Goal: Task Accomplishment & Management: Complete application form

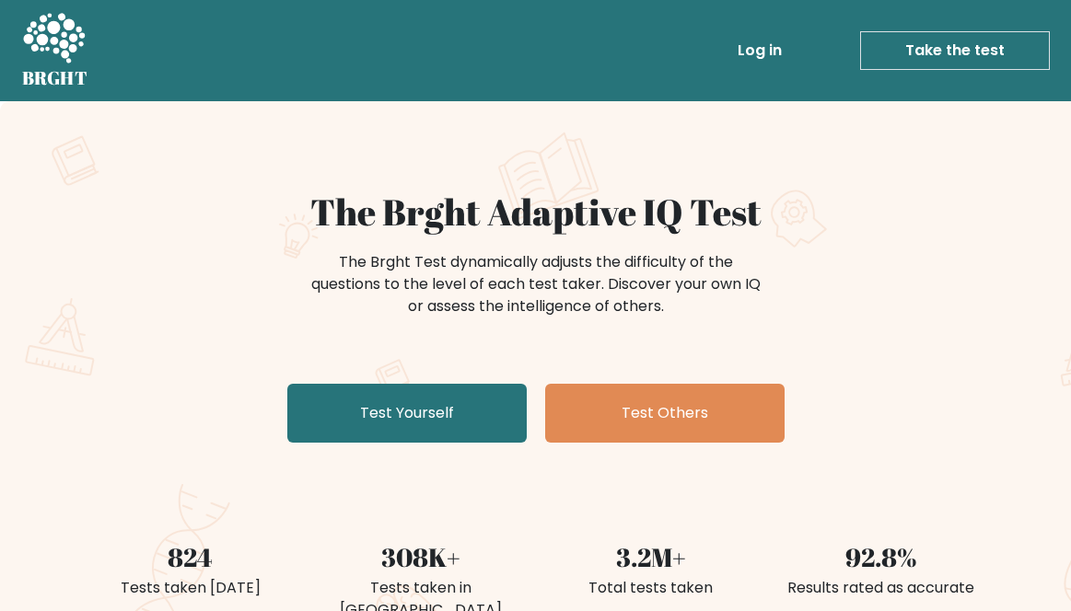
scroll to position [129, 0]
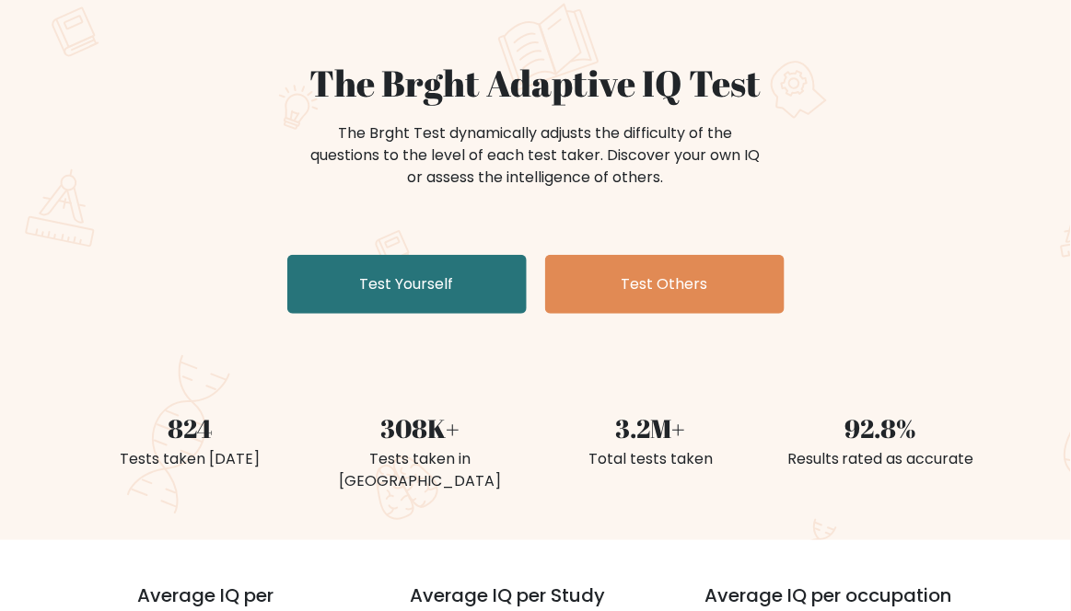
click at [493, 312] on link "Test Yourself" at bounding box center [406, 284] width 239 height 59
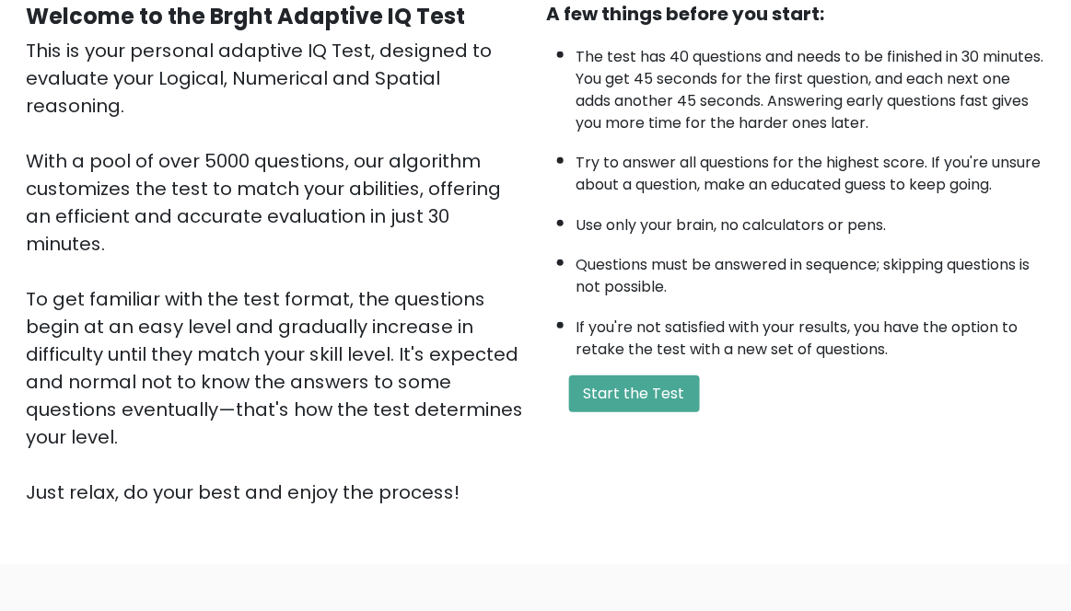
scroll to position [189, 0]
click at [659, 390] on button "Start the Test" at bounding box center [634, 395] width 131 height 37
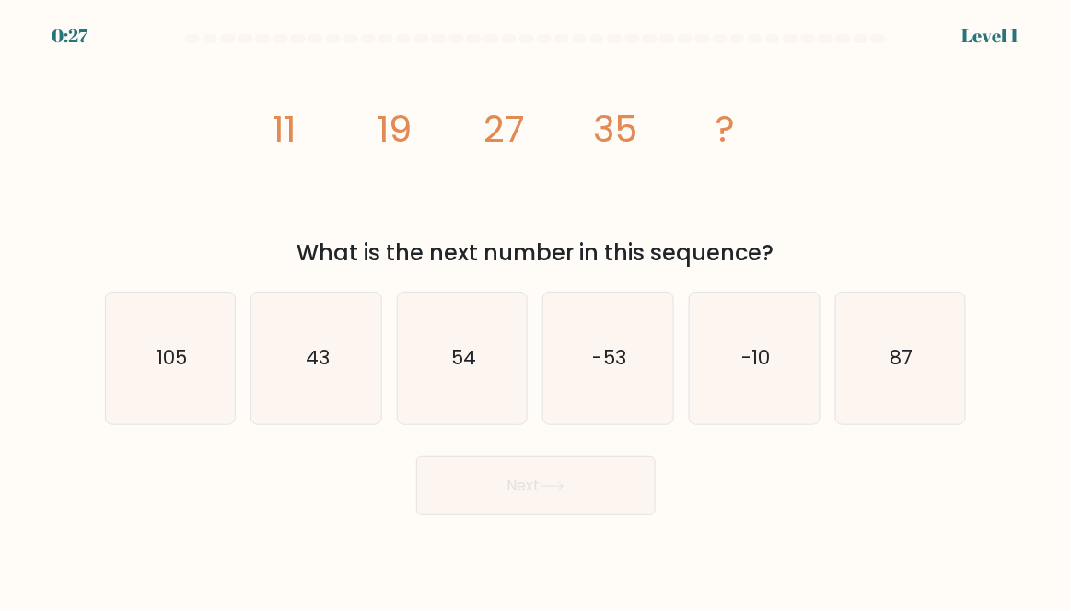
click at [349, 356] on icon "43" at bounding box center [316, 359] width 130 height 130
click at [536, 310] on input "b. 43" at bounding box center [536, 308] width 1 height 5
radio input "true"
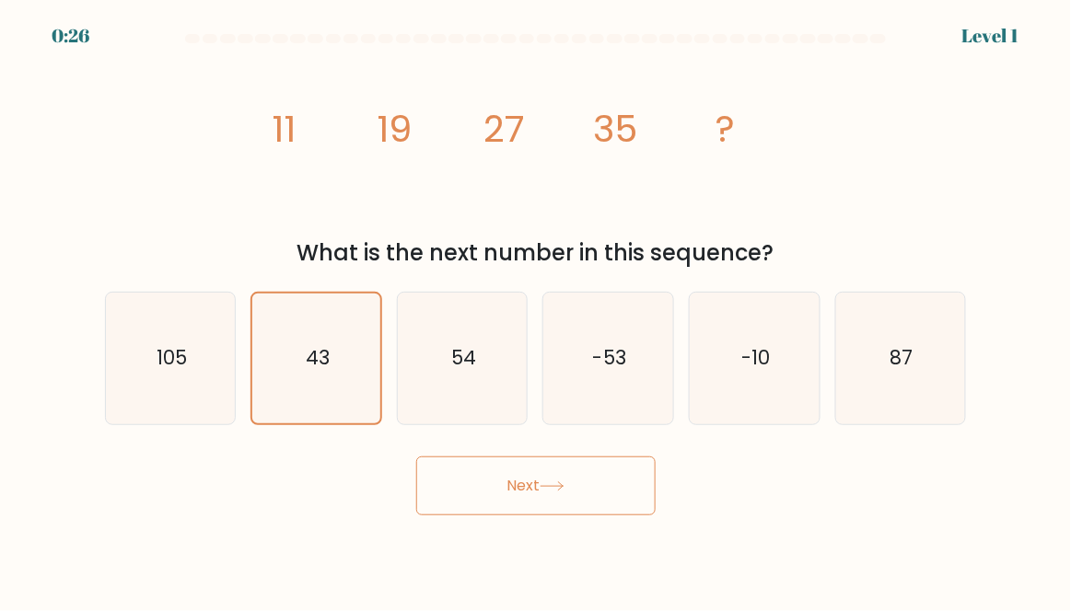
click at [598, 516] on button "Next" at bounding box center [535, 486] width 239 height 59
click at [613, 516] on button "Next" at bounding box center [535, 486] width 239 height 59
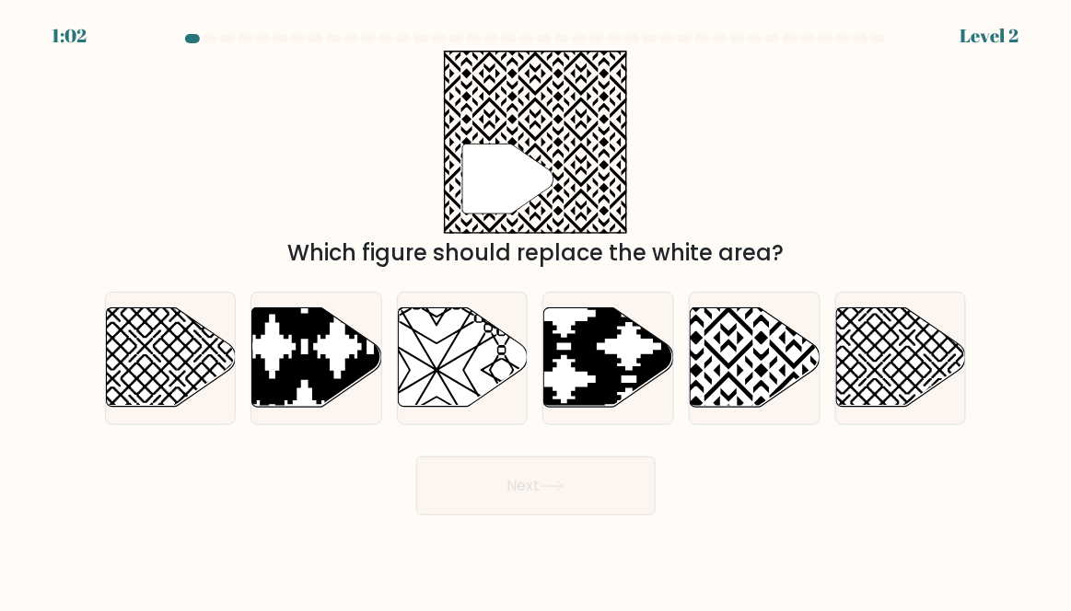
click at [773, 350] on icon at bounding box center [794, 305] width 261 height 261
click at [537, 310] on input "e." at bounding box center [536, 308] width 1 height 5
radio input "true"
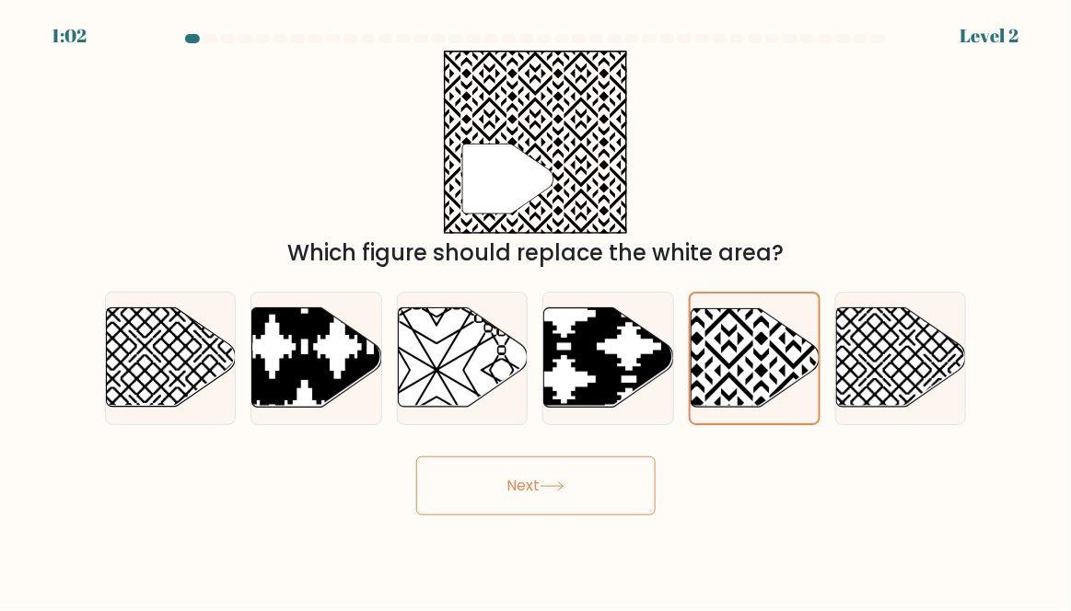
click at [607, 499] on button "Next" at bounding box center [535, 486] width 239 height 59
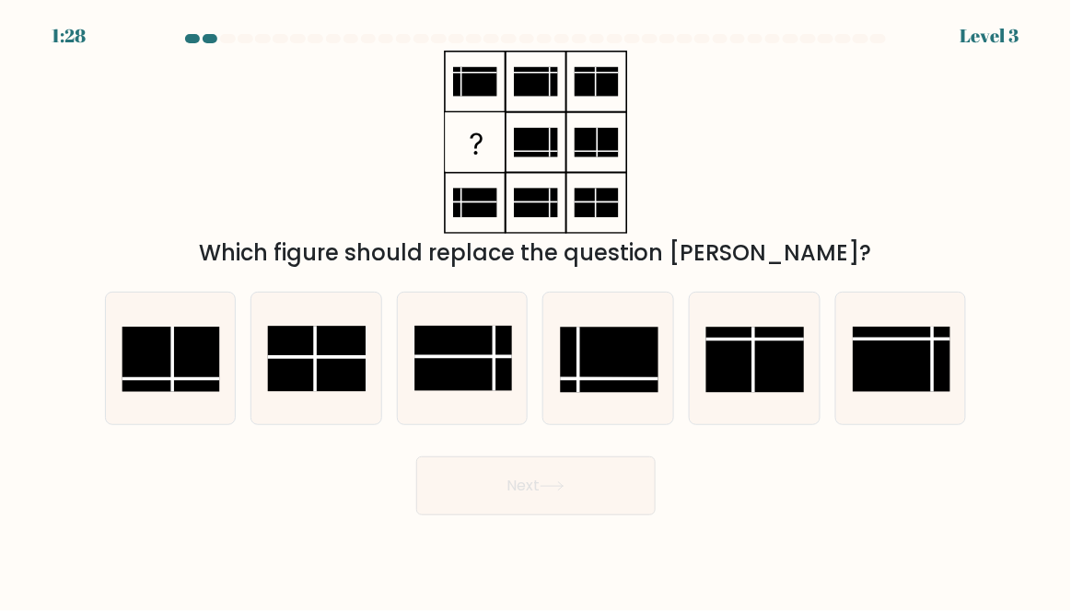
click at [635, 387] on rect at bounding box center [610, 360] width 98 height 65
click at [537, 310] on input "d." at bounding box center [536, 308] width 1 height 5
radio input "true"
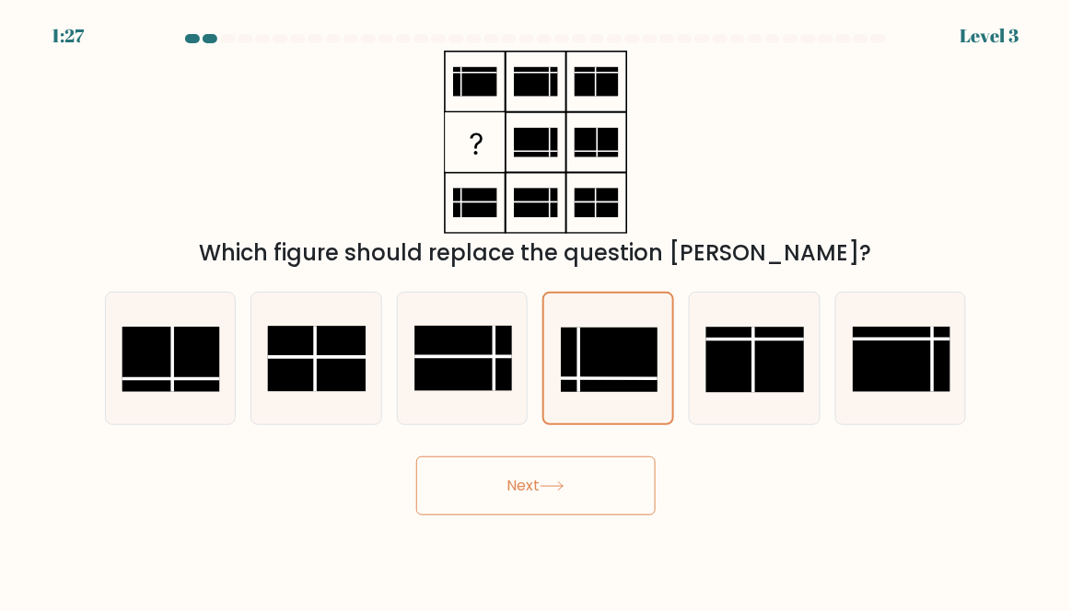
click at [603, 508] on button "Next" at bounding box center [535, 486] width 239 height 59
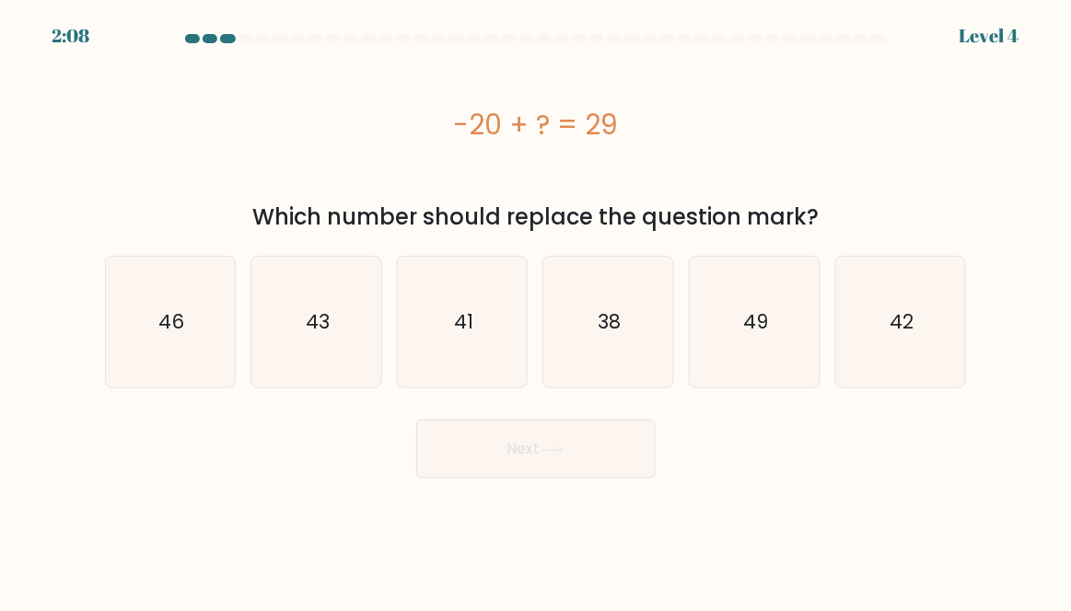
click at [763, 343] on icon "49" at bounding box center [755, 323] width 130 height 130
click at [537, 310] on input "e. 49" at bounding box center [536, 308] width 1 height 5
radio input "true"
click at [611, 462] on button "Next" at bounding box center [535, 449] width 239 height 59
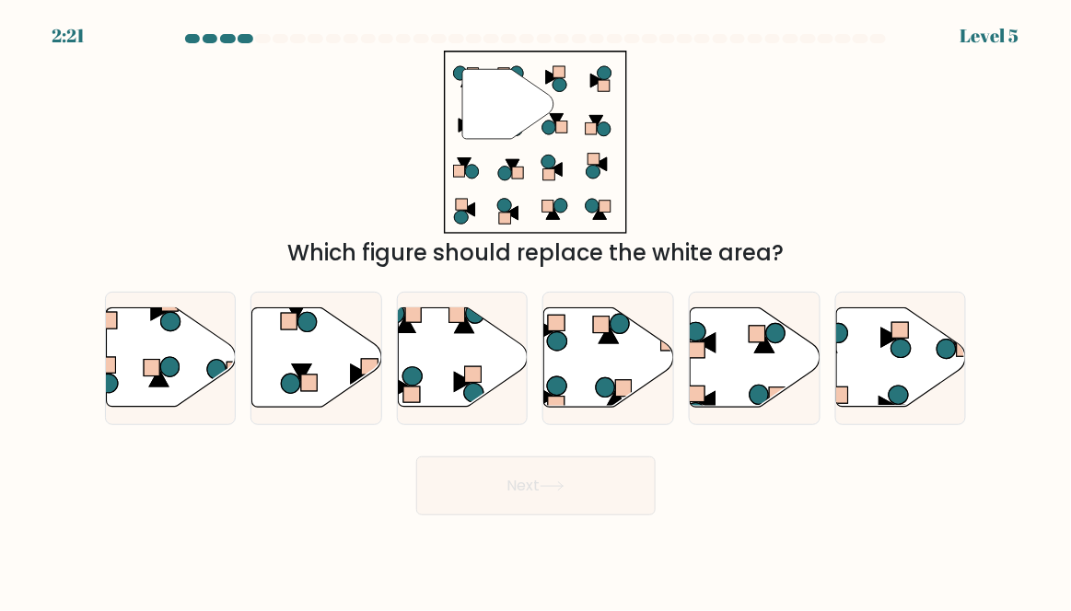
click at [491, 392] on icon at bounding box center [463, 357] width 130 height 99
click at [536, 310] on input "c." at bounding box center [536, 308] width 1 height 5
radio input "true"
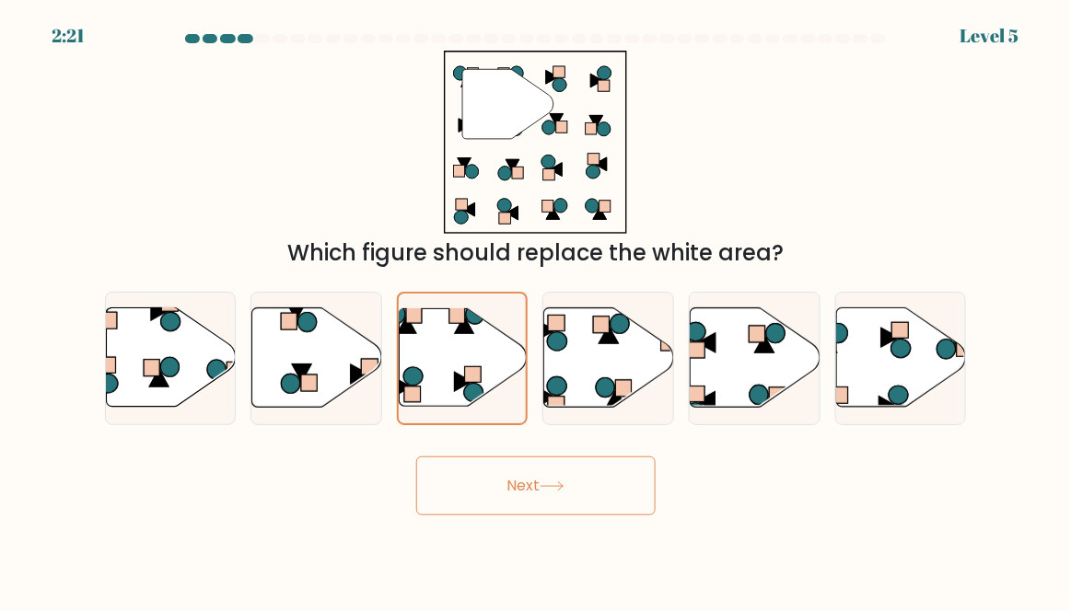
click at [539, 516] on button "Next" at bounding box center [535, 486] width 239 height 59
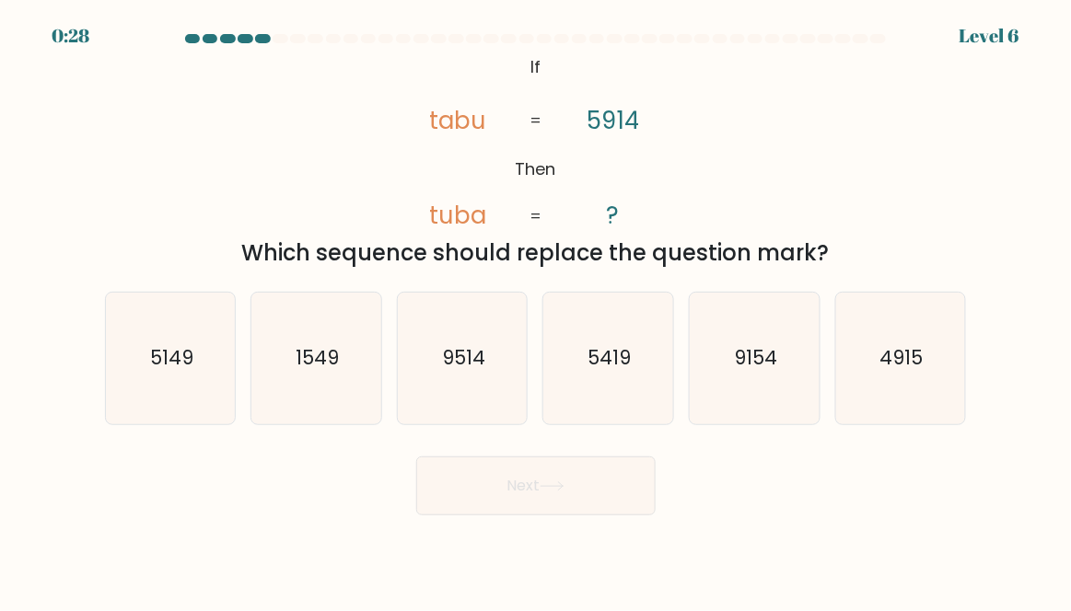
click at [657, 350] on icon "5419" at bounding box center [608, 359] width 130 height 130
click at [537, 310] on input "d. 5419" at bounding box center [536, 308] width 1 height 5
radio input "true"
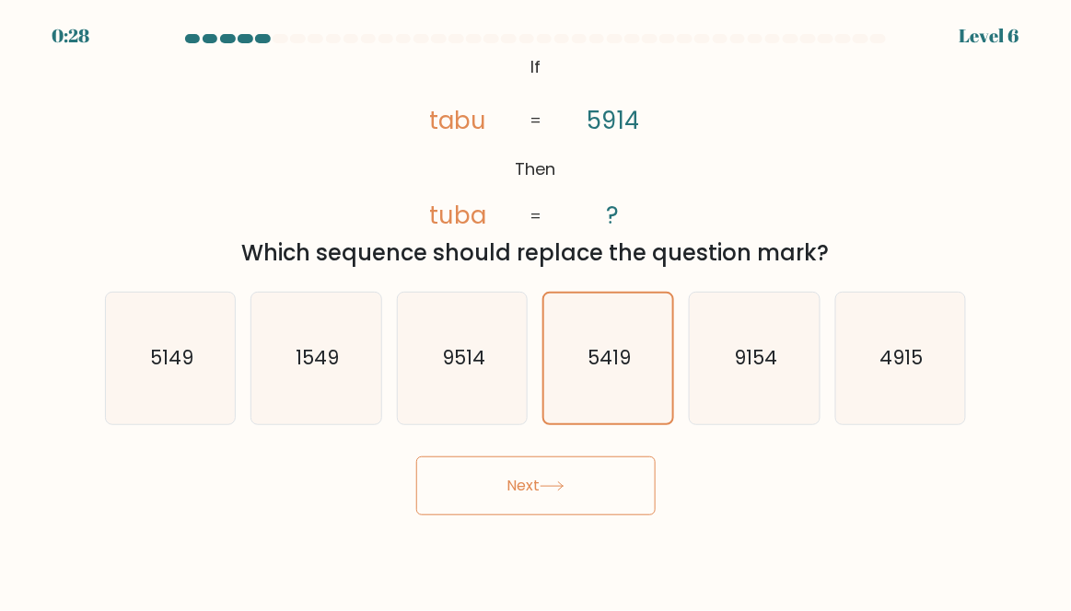
click at [590, 513] on button "Next" at bounding box center [535, 486] width 239 height 59
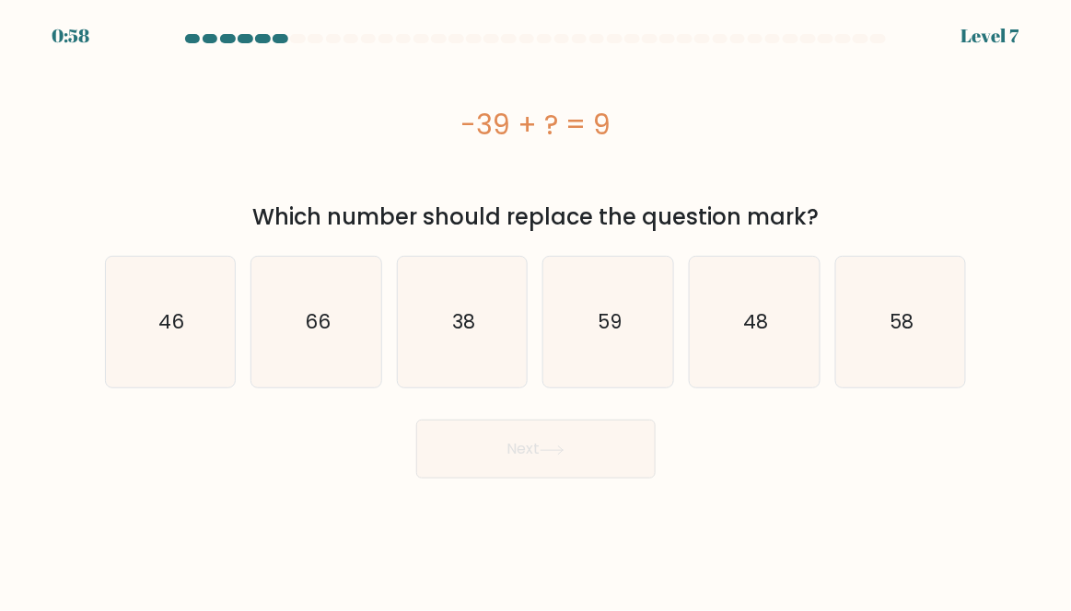
click at [797, 299] on icon "48" at bounding box center [755, 323] width 130 height 130
click at [537, 306] on input "e. 48" at bounding box center [536, 308] width 1 height 5
radio input "true"
click at [586, 474] on button "Next" at bounding box center [535, 449] width 239 height 59
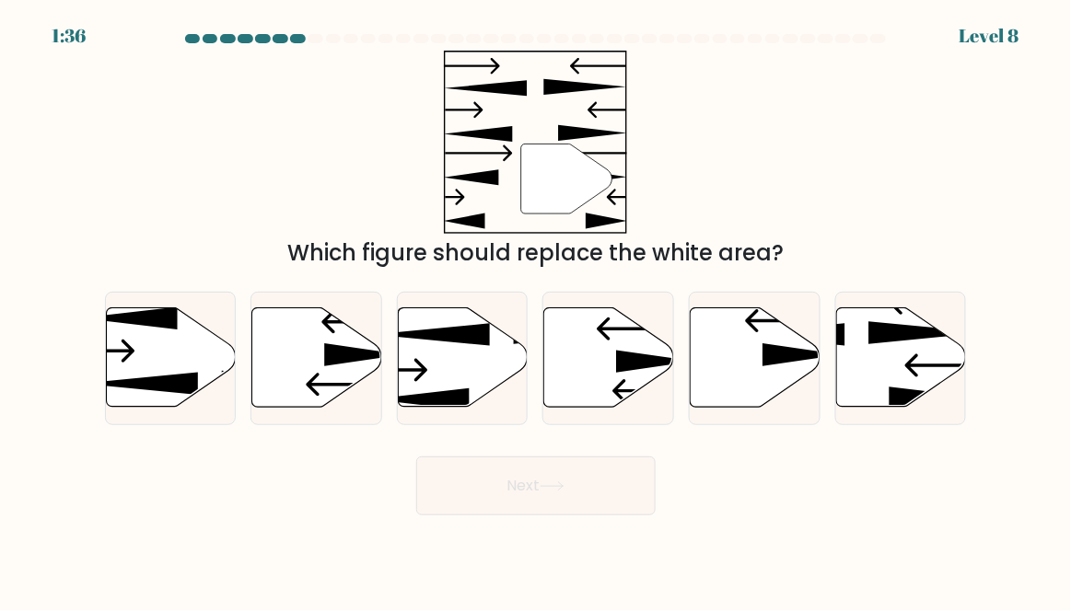
click at [778, 354] on icon at bounding box center [756, 357] width 130 height 99
click at [537, 310] on input "e." at bounding box center [536, 308] width 1 height 5
radio input "true"
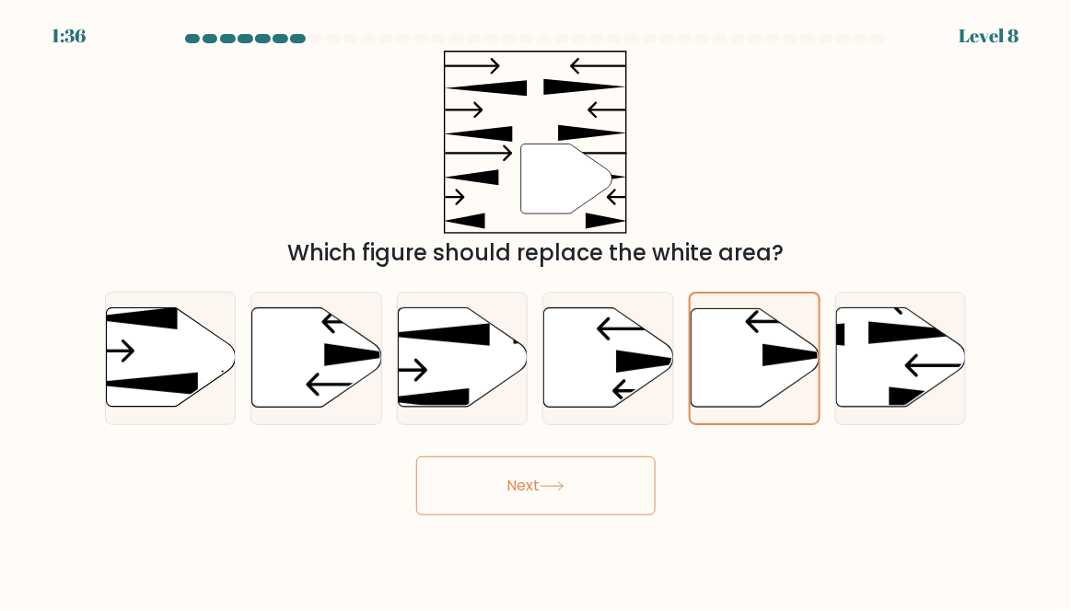
click at [603, 516] on button "Next" at bounding box center [535, 486] width 239 height 59
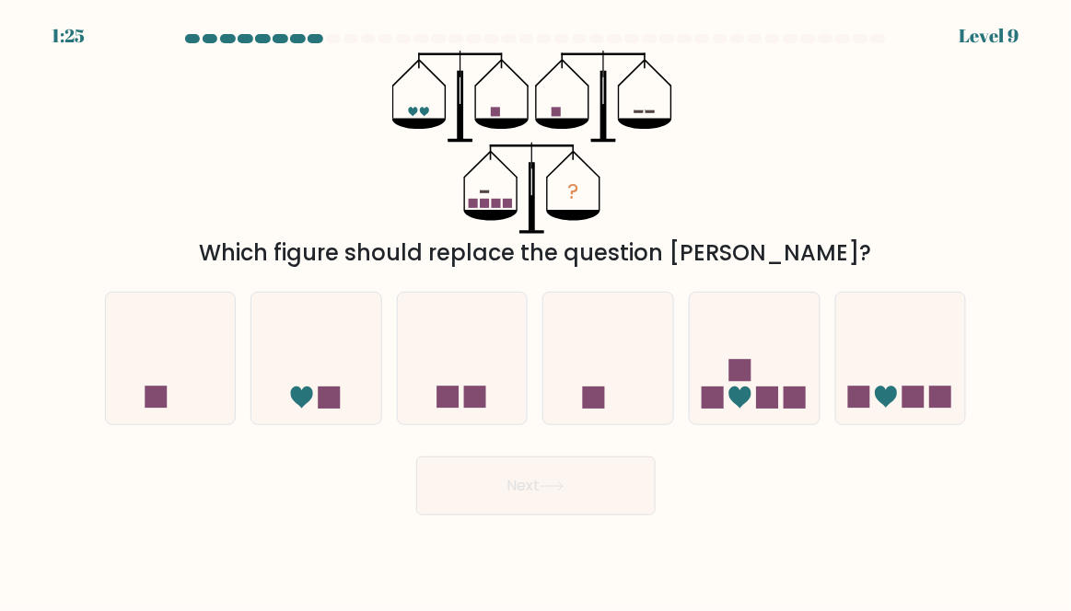
click at [755, 401] on icon at bounding box center [755, 359] width 130 height 108
click at [537, 310] on input "e." at bounding box center [536, 308] width 1 height 5
radio input "true"
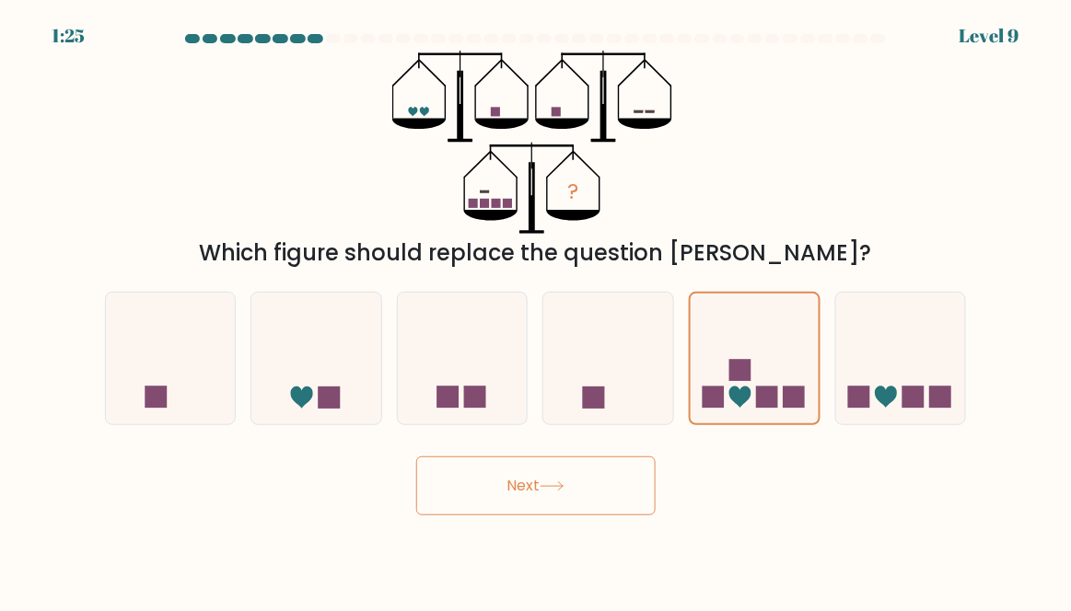
click at [593, 516] on button "Next" at bounding box center [535, 486] width 239 height 59
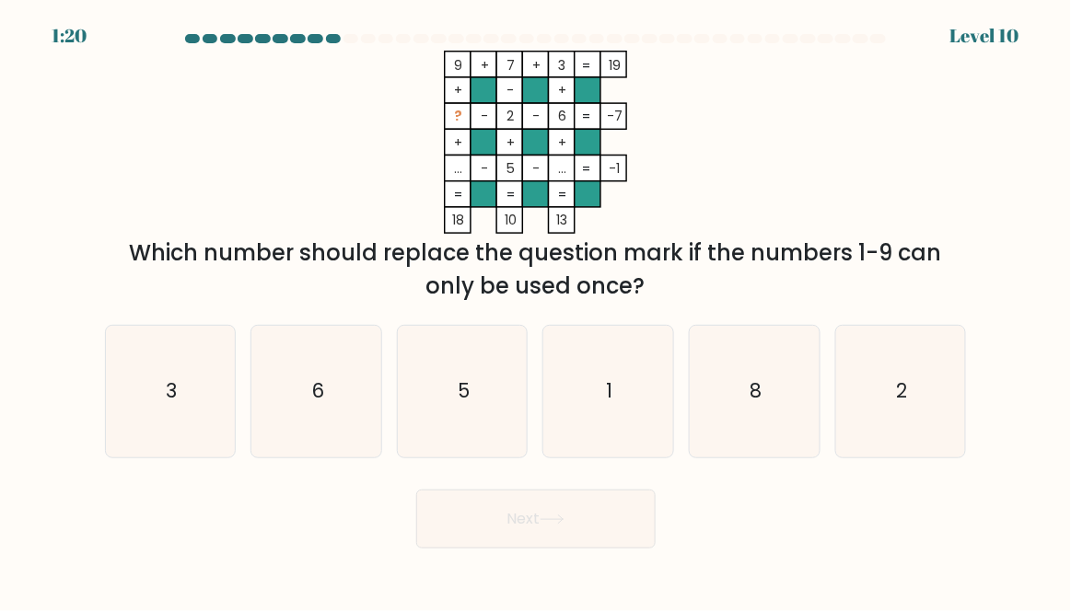
click at [645, 405] on icon "1" at bounding box center [608, 392] width 130 height 130
click at [537, 310] on input "d. 1" at bounding box center [536, 308] width 1 height 5
radio input "true"
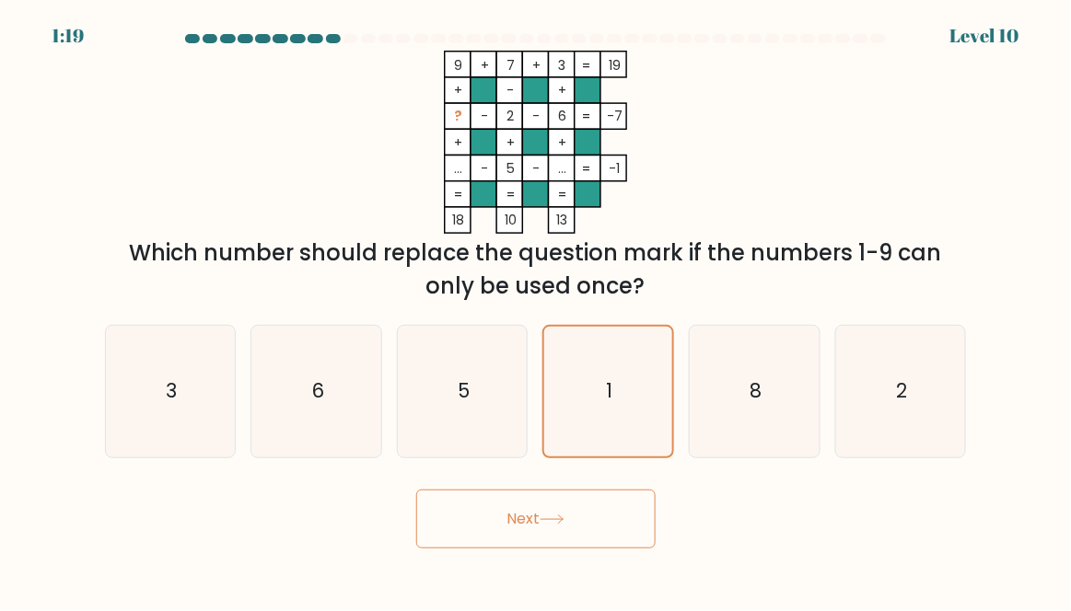
click at [585, 545] on button "Next" at bounding box center [535, 519] width 239 height 59
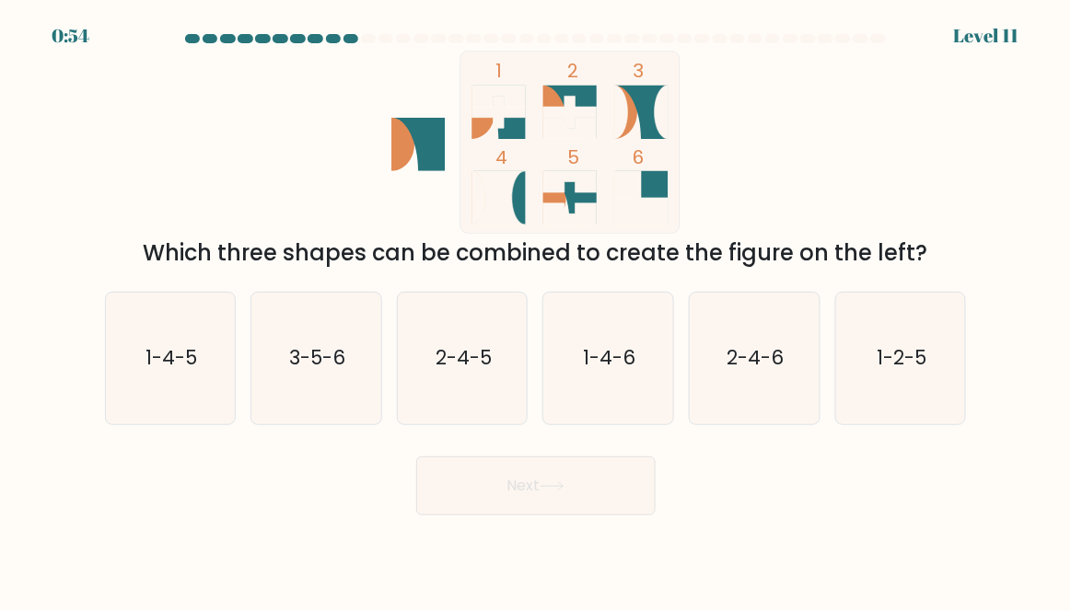
click at [918, 350] on icon "1-2-5" at bounding box center [901, 359] width 130 height 130
click at [537, 310] on input "f. 1-2-5" at bounding box center [536, 308] width 1 height 5
radio input "true"
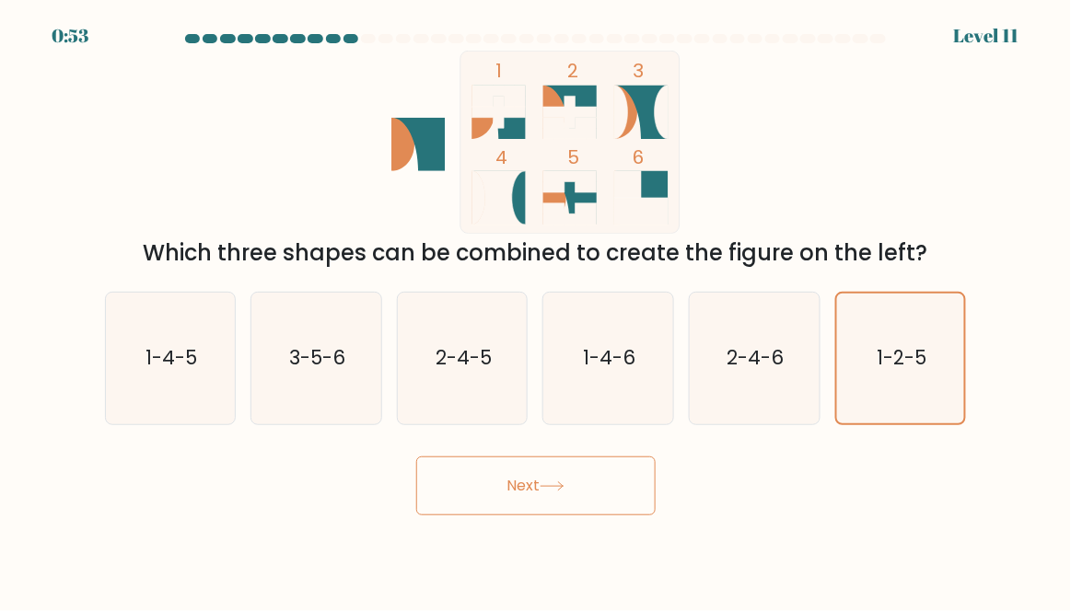
click at [645, 516] on button "Next" at bounding box center [535, 486] width 239 height 59
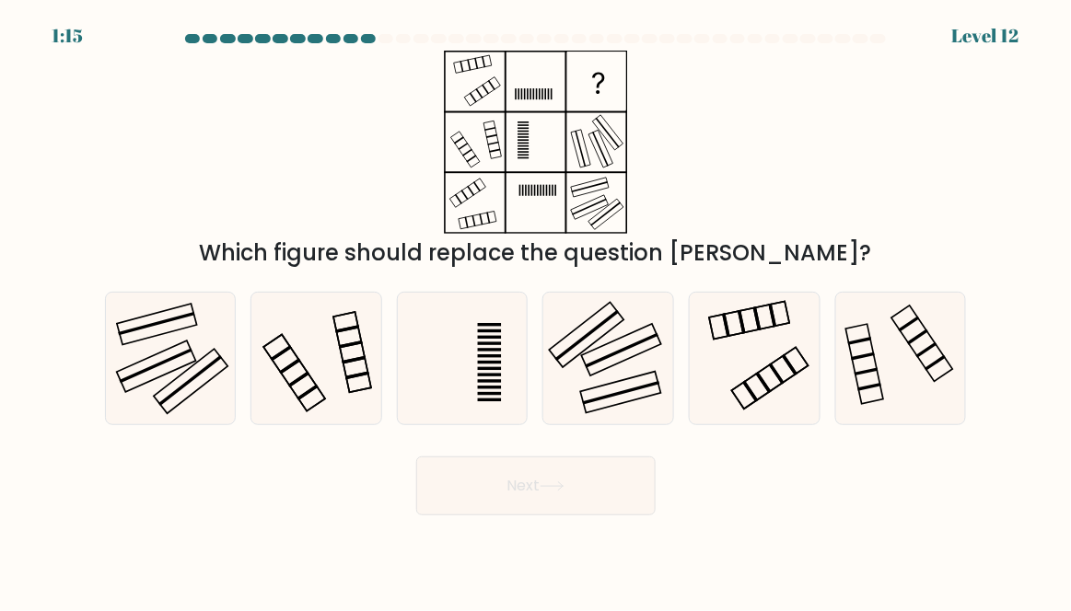
click at [621, 371] on icon at bounding box center [608, 359] width 130 height 130
click at [537, 310] on input "d." at bounding box center [536, 308] width 1 height 5
radio input "true"
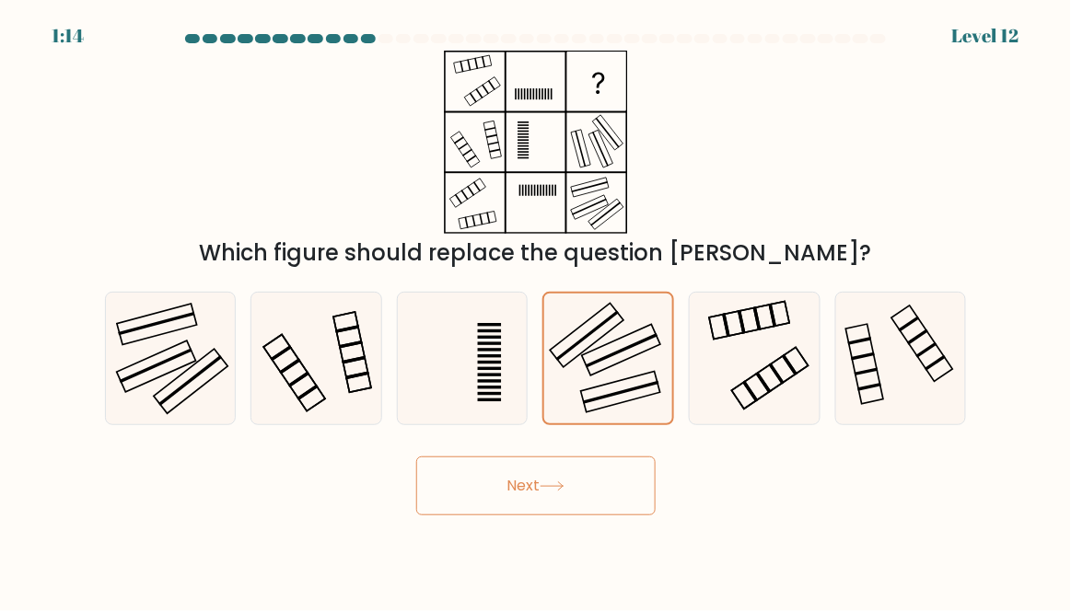
click at [578, 509] on button "Next" at bounding box center [535, 486] width 239 height 59
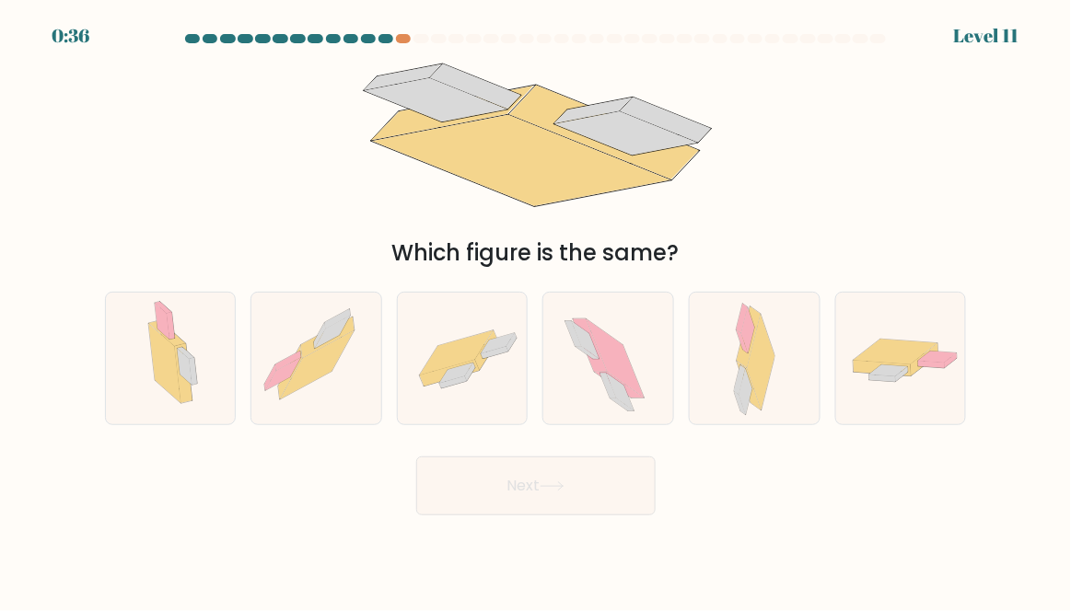
click at [486, 389] on icon at bounding box center [463, 358] width 130 height 89
click at [536, 310] on input "c." at bounding box center [536, 308] width 1 height 5
radio input "true"
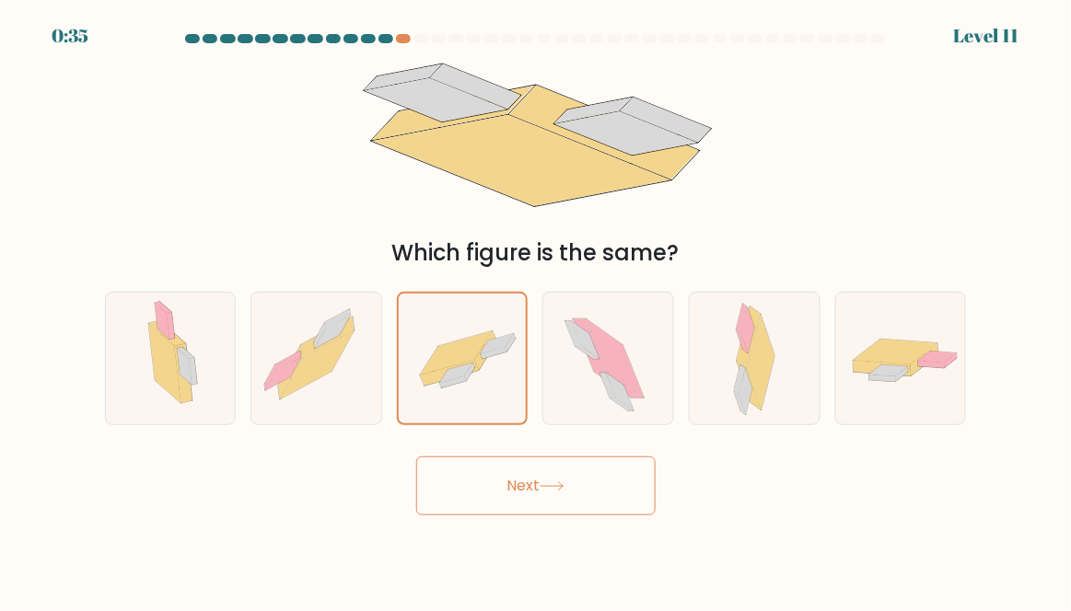
click at [522, 508] on button "Next" at bounding box center [535, 486] width 239 height 59
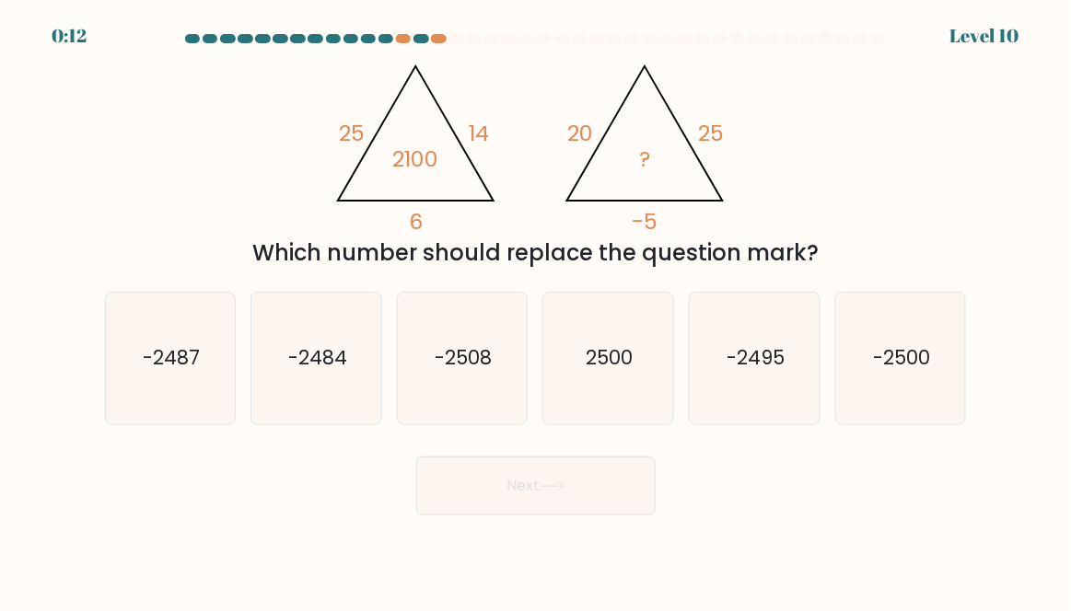
click at [924, 372] on text "-2500" at bounding box center [902, 358] width 57 height 27
click at [537, 310] on input "f. -2500" at bounding box center [536, 308] width 1 height 5
radio input "true"
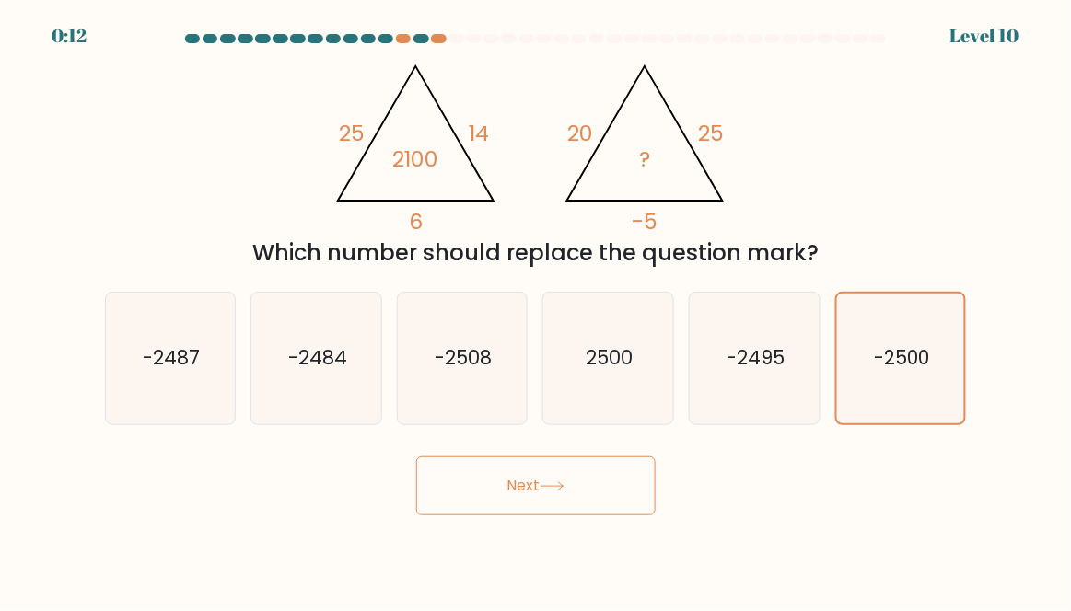
click at [612, 487] on button "Next" at bounding box center [535, 486] width 239 height 59
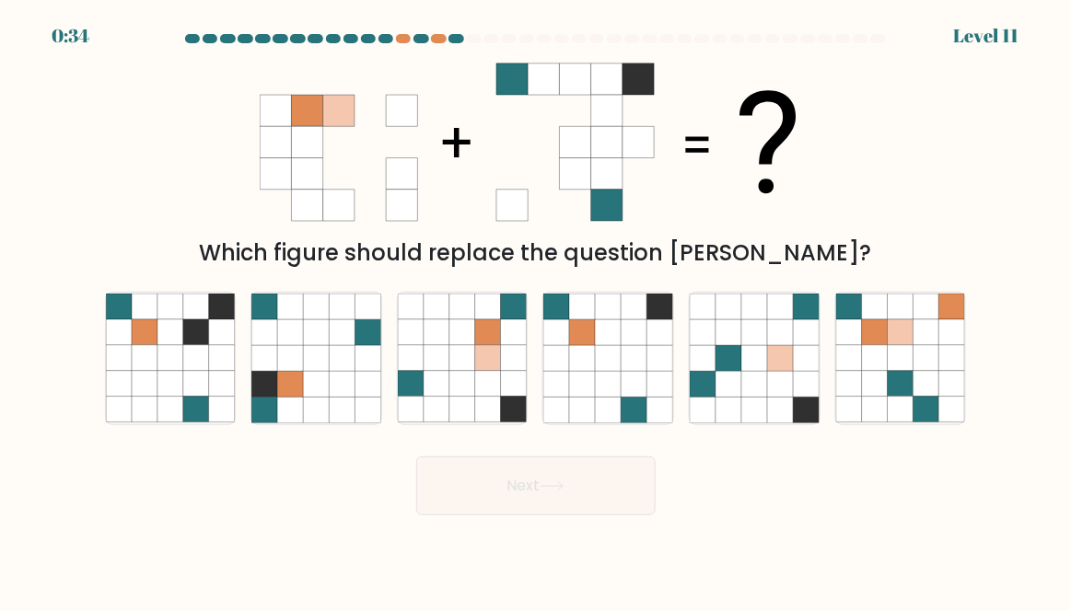
click at [481, 345] on icon at bounding box center [488, 332] width 26 height 26
click at [536, 310] on input "c." at bounding box center [536, 308] width 1 height 5
radio input "true"
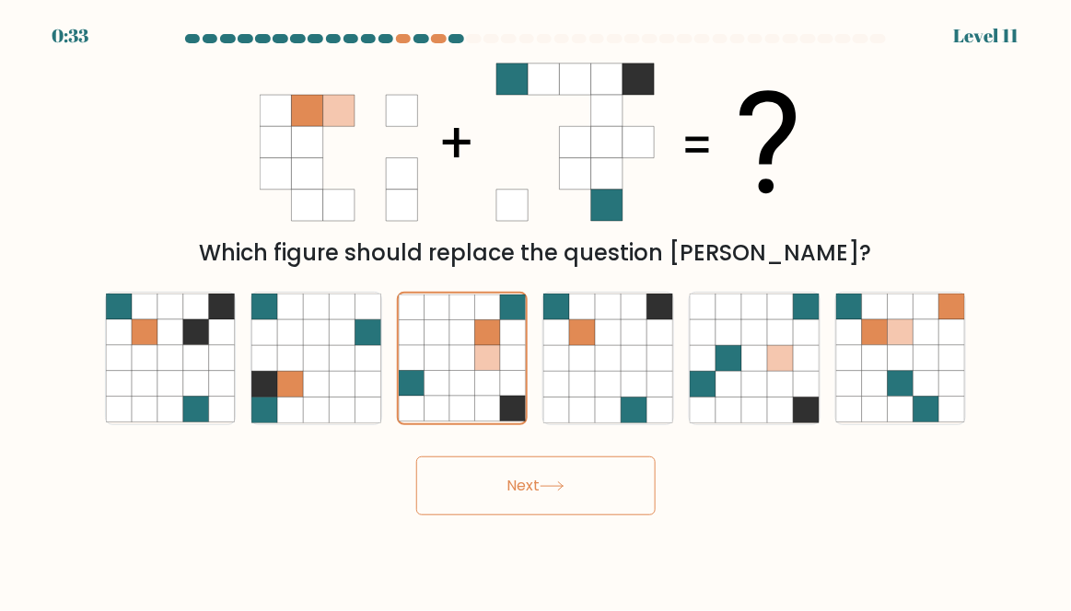
click at [611, 503] on button "Next" at bounding box center [535, 486] width 239 height 59
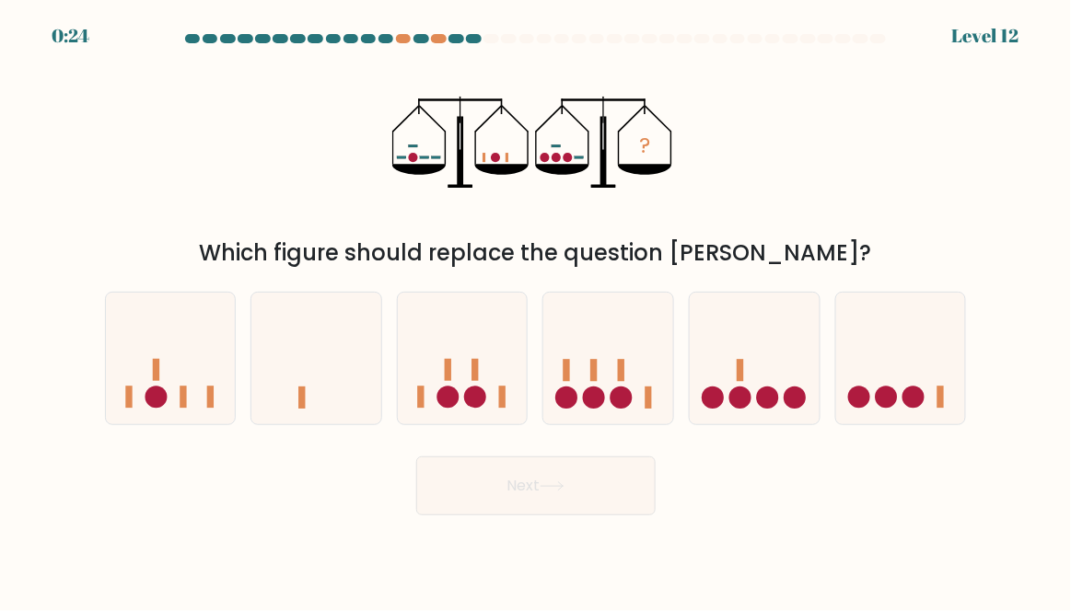
click at [936, 395] on icon at bounding box center [901, 359] width 130 height 108
click at [537, 310] on input "f." at bounding box center [536, 308] width 1 height 5
radio input "true"
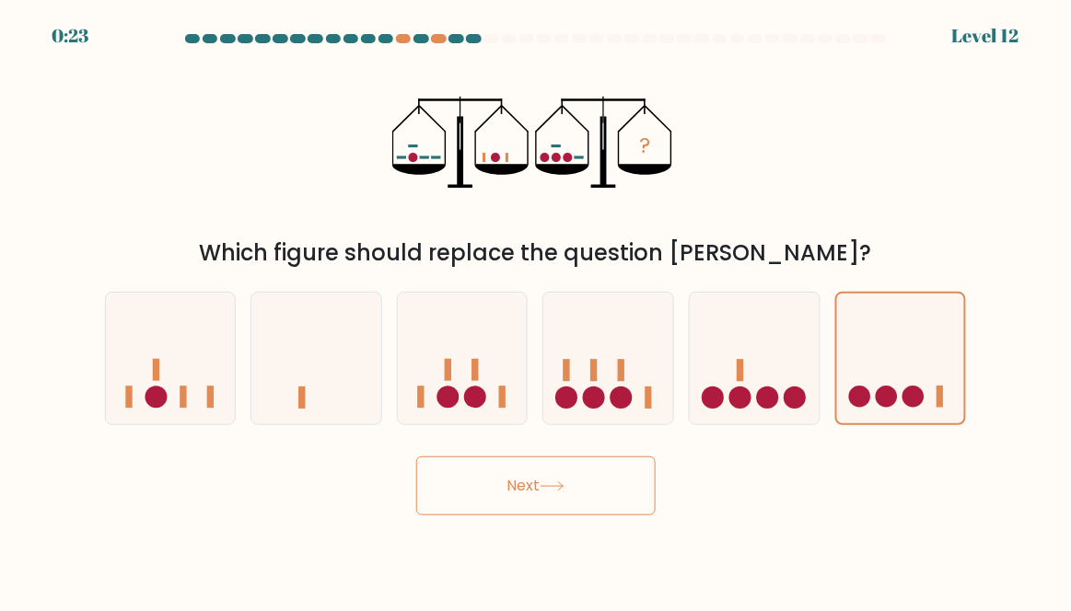
click at [650, 506] on button "Next" at bounding box center [535, 486] width 239 height 59
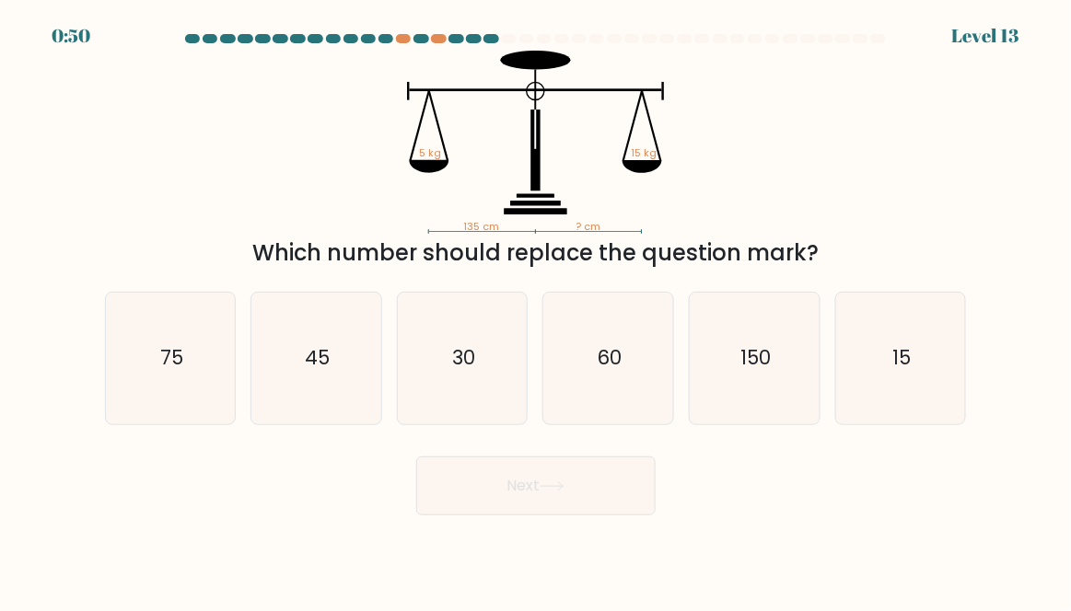
click at [348, 405] on icon "45" at bounding box center [316, 359] width 130 height 130
click at [536, 310] on input "b. 45" at bounding box center [536, 308] width 1 height 5
radio input "true"
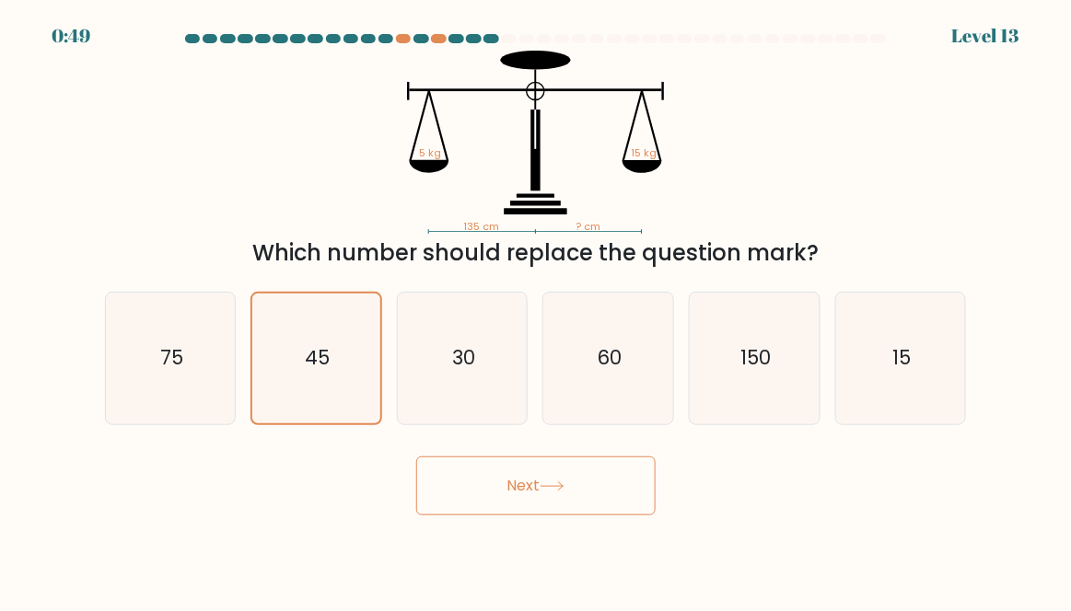
click at [609, 516] on button "Next" at bounding box center [535, 486] width 239 height 59
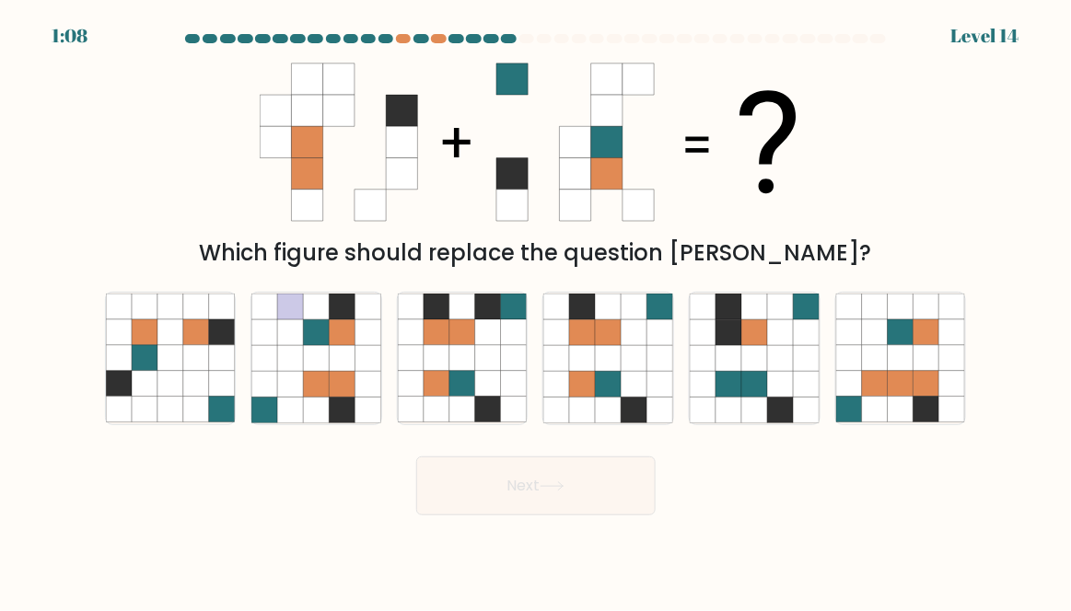
click at [624, 397] on icon at bounding box center [634, 384] width 26 height 26
click at [537, 310] on input "d." at bounding box center [536, 308] width 1 height 5
radio input "true"
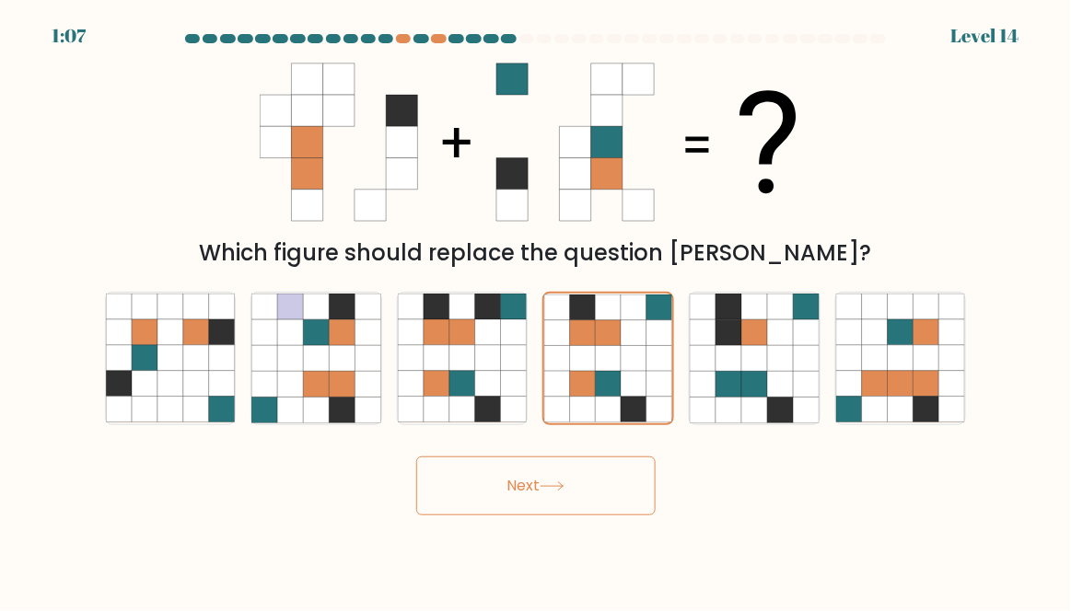
click at [575, 487] on button "Next" at bounding box center [535, 486] width 239 height 59
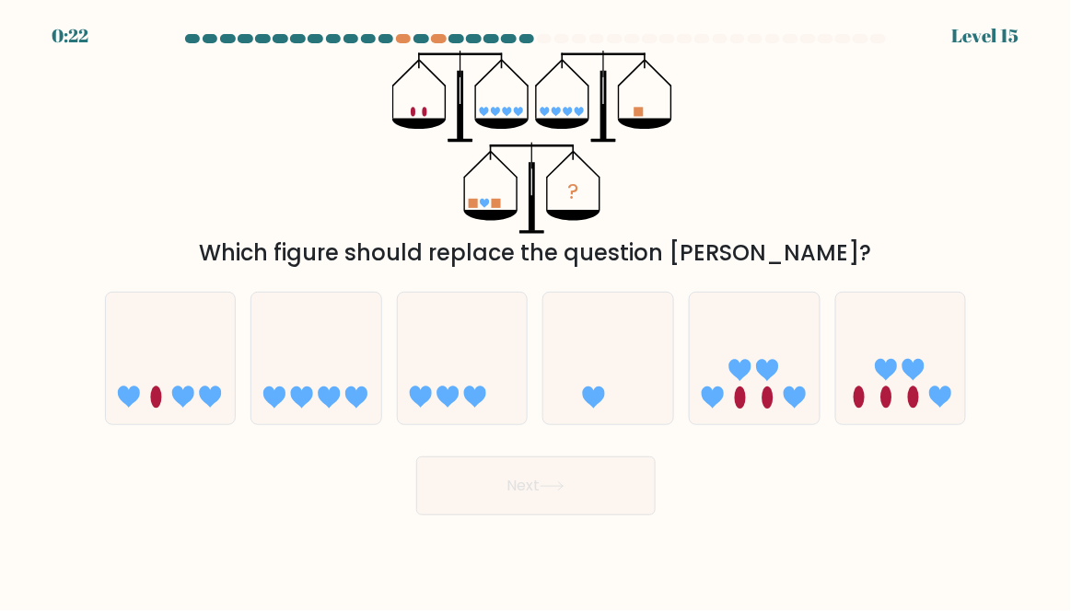
click at [775, 381] on icon at bounding box center [767, 370] width 22 height 22
click at [537, 310] on input "e." at bounding box center [536, 308] width 1 height 5
radio input "true"
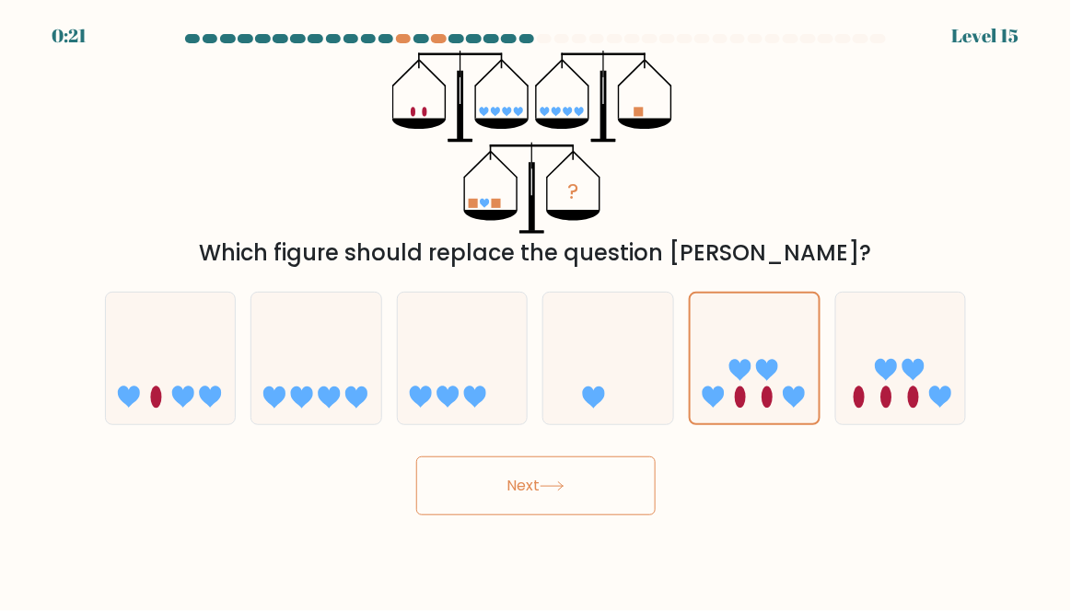
click at [576, 516] on button "Next" at bounding box center [535, 486] width 239 height 59
click at [535, 508] on button "Next" at bounding box center [535, 486] width 239 height 59
click at [587, 490] on button "Next" at bounding box center [535, 486] width 239 height 59
click at [589, 509] on button "Next" at bounding box center [535, 486] width 239 height 59
click at [587, 516] on button "Next" at bounding box center [535, 486] width 239 height 59
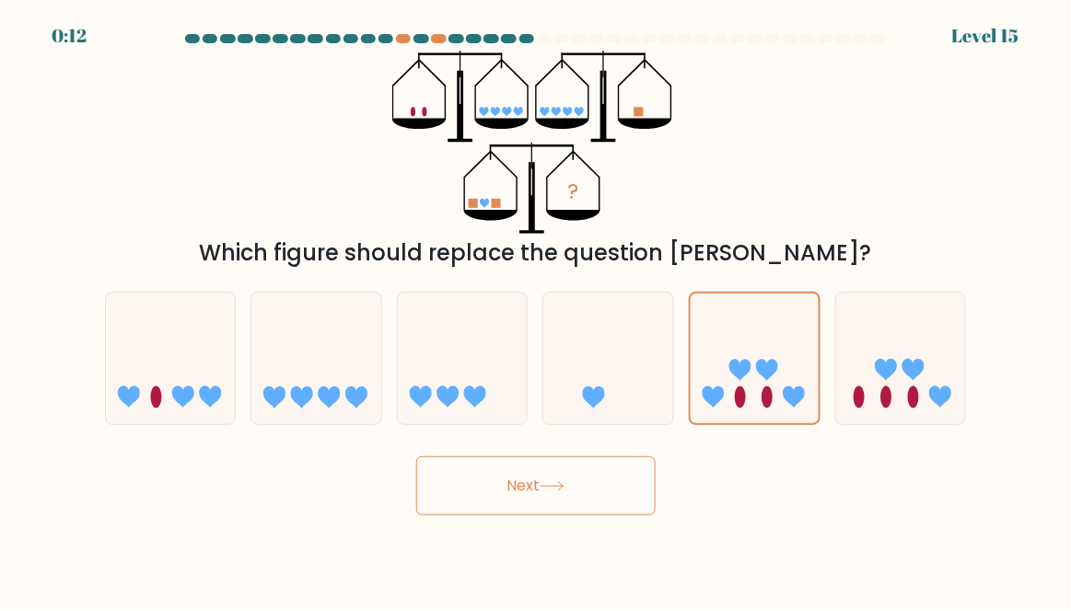
click at [587, 516] on button "Next" at bounding box center [535, 486] width 239 height 59
click at [583, 506] on button "Next" at bounding box center [535, 486] width 239 height 59
click at [553, 492] on icon at bounding box center [552, 487] width 25 height 10
click at [544, 501] on button "Next" at bounding box center [535, 486] width 239 height 59
click at [554, 493] on button "Next" at bounding box center [535, 486] width 239 height 59
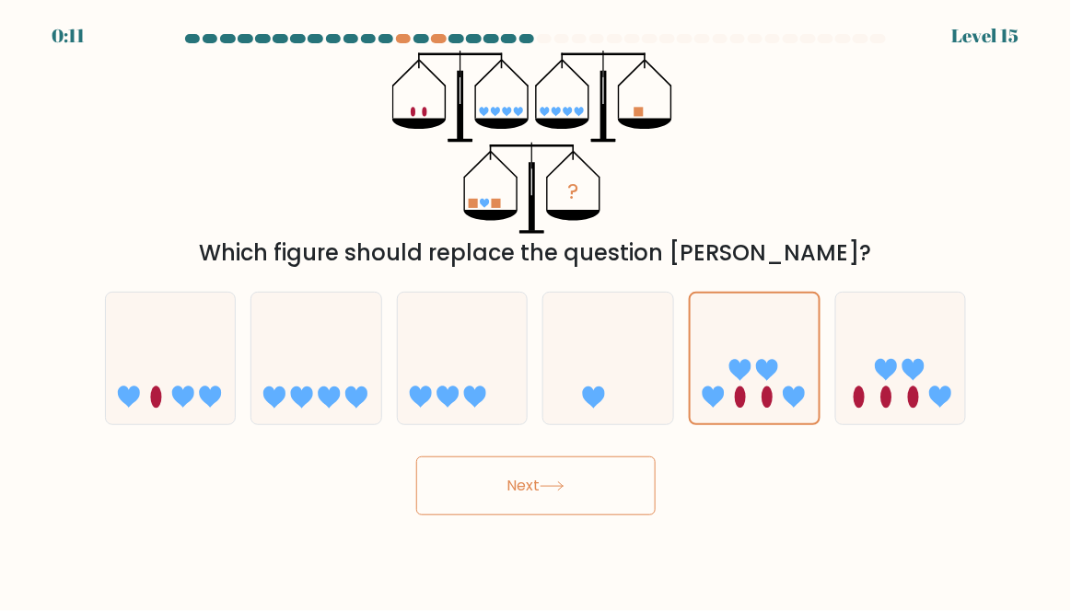
click at [557, 491] on button "Next" at bounding box center [535, 486] width 239 height 59
click at [574, 487] on button "Next" at bounding box center [535, 486] width 239 height 59
click at [565, 483] on button "Next" at bounding box center [535, 486] width 239 height 59
click at [563, 490] on button "Next" at bounding box center [535, 486] width 239 height 59
click at [547, 493] on button "Next" at bounding box center [535, 486] width 239 height 59
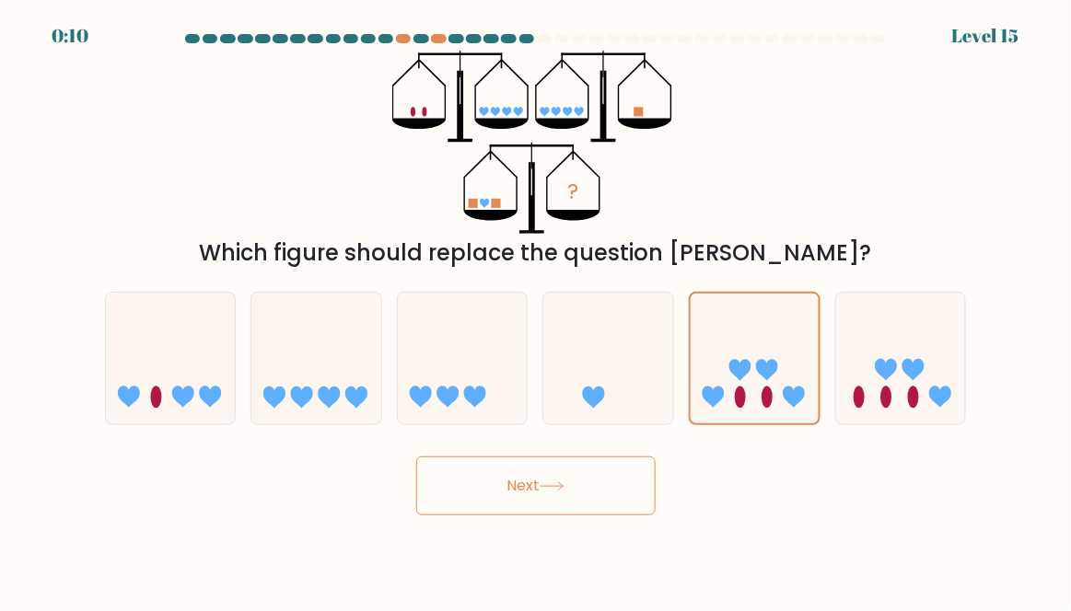
click at [545, 482] on button "Next" at bounding box center [535, 486] width 239 height 59
click at [561, 490] on button "Next" at bounding box center [535, 486] width 239 height 59
click at [436, 516] on button "Next" at bounding box center [535, 486] width 239 height 59
click at [459, 516] on button "Next" at bounding box center [535, 486] width 239 height 59
click at [478, 516] on button "Next" at bounding box center [535, 486] width 239 height 59
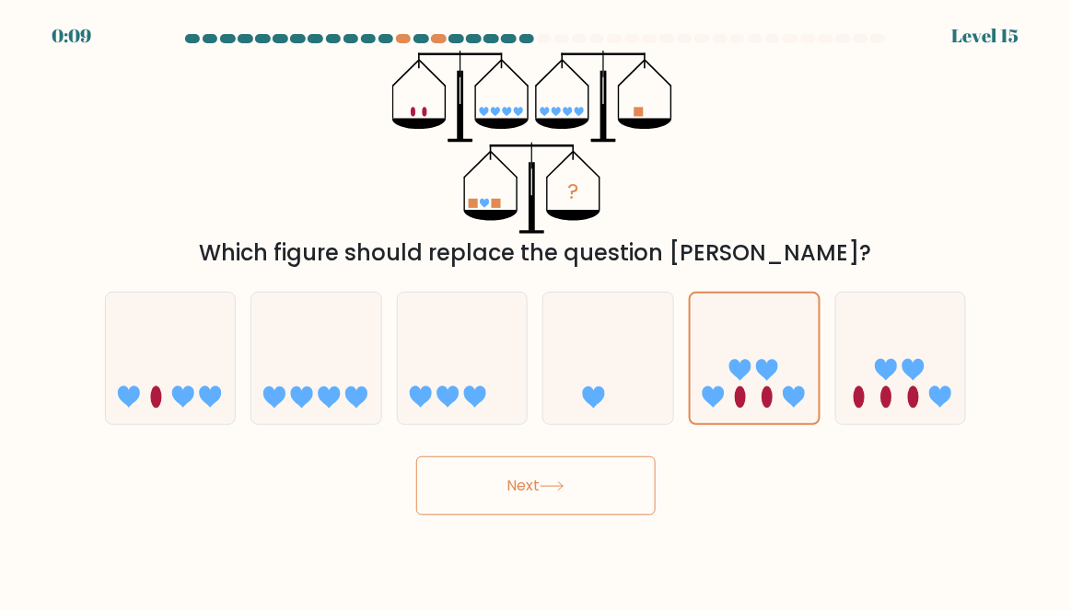
click at [474, 512] on button "Next" at bounding box center [535, 486] width 239 height 59
click at [485, 512] on button "Next" at bounding box center [535, 486] width 239 height 59
click at [613, 516] on button "Next" at bounding box center [535, 486] width 239 height 59
click at [470, 516] on button "Next" at bounding box center [535, 486] width 239 height 59
click at [599, 516] on button "Next" at bounding box center [535, 486] width 239 height 59
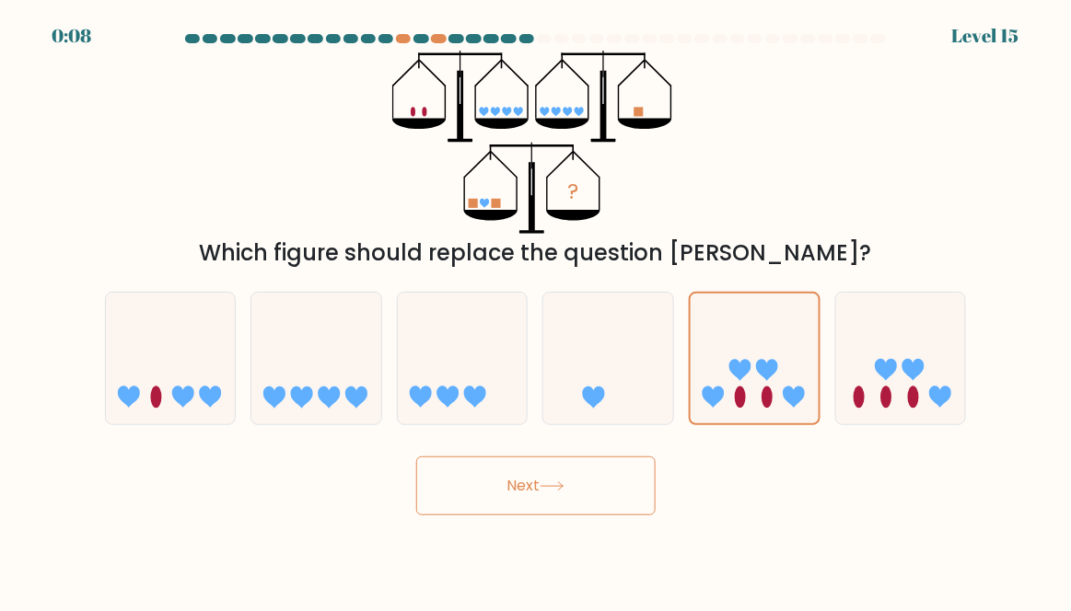
click at [467, 507] on button "Next" at bounding box center [535, 486] width 239 height 59
click at [600, 383] on icon at bounding box center [608, 359] width 130 height 108
click at [537, 310] on input "d." at bounding box center [536, 308] width 1 height 5
radio input "true"
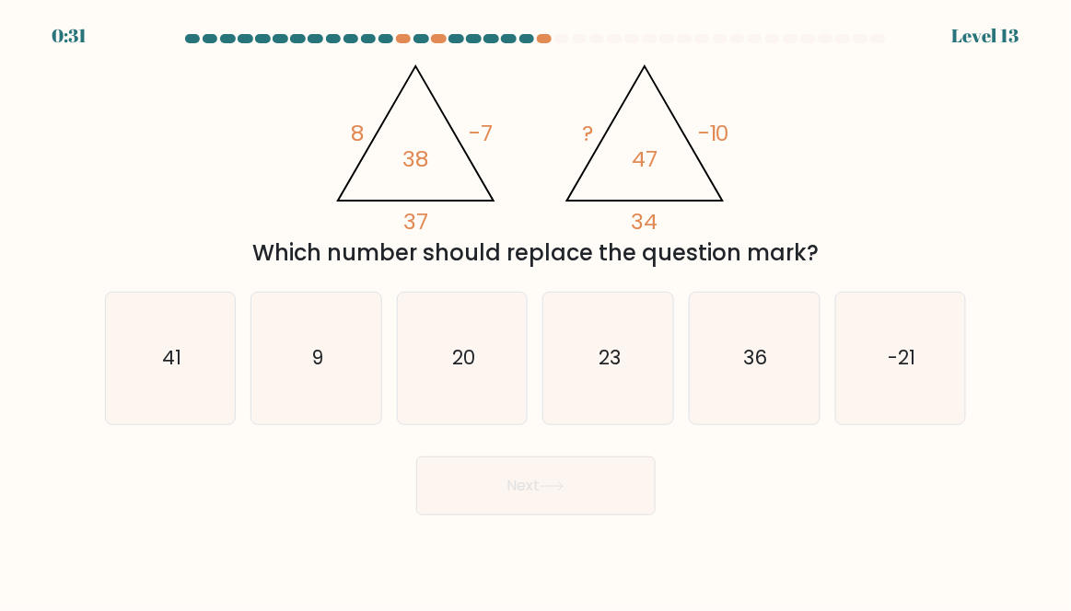
click at [614, 372] on text "23" at bounding box center [609, 358] width 22 height 27
click at [537, 310] on input "d. 23" at bounding box center [536, 308] width 1 height 5
radio input "true"
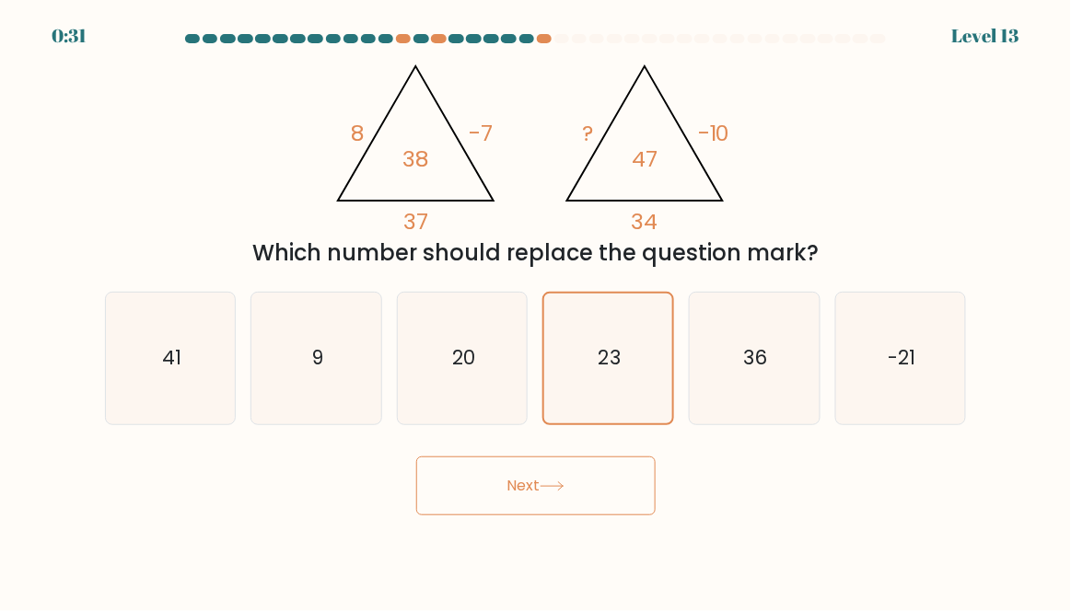
click at [564, 516] on button "Next" at bounding box center [535, 486] width 239 height 59
click at [604, 506] on button "Next" at bounding box center [535, 486] width 239 height 59
click at [601, 510] on button "Next" at bounding box center [535, 486] width 239 height 59
click at [604, 500] on button "Next" at bounding box center [535, 486] width 239 height 59
click at [601, 505] on button "Next" at bounding box center [535, 486] width 239 height 59
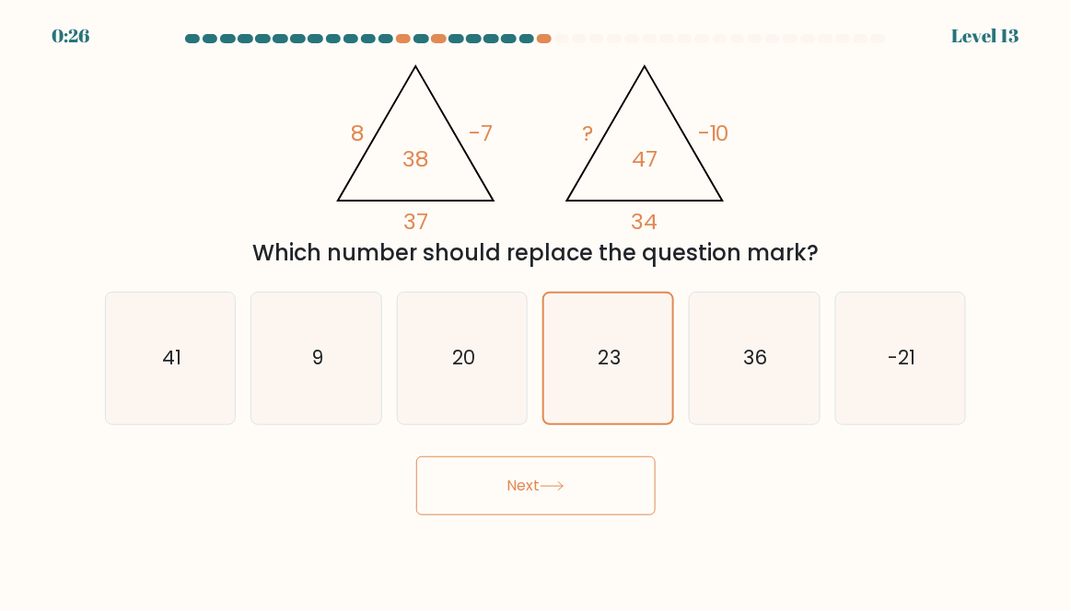
click at [575, 505] on button "Next" at bounding box center [535, 486] width 239 height 59
click at [560, 492] on icon at bounding box center [552, 487] width 25 height 10
click at [558, 492] on icon at bounding box center [552, 487] width 25 height 10
click at [560, 492] on icon at bounding box center [552, 487] width 25 height 10
click at [562, 516] on button "Next" at bounding box center [535, 486] width 239 height 59
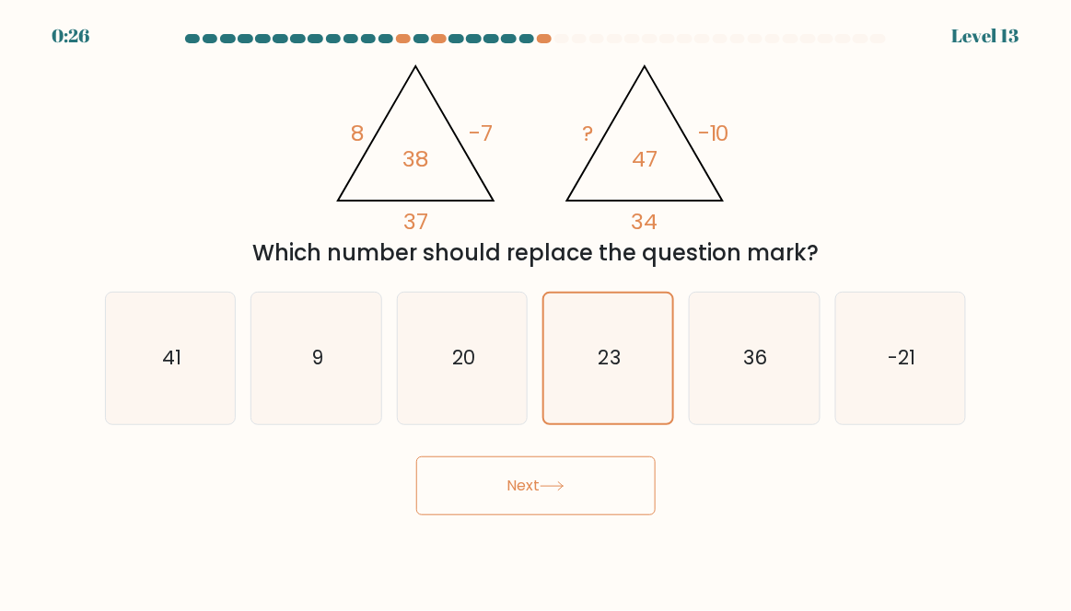
click at [562, 516] on button "Next" at bounding box center [535, 486] width 239 height 59
click at [561, 514] on button "Next" at bounding box center [535, 486] width 239 height 59
click at [550, 516] on button "Next" at bounding box center [535, 486] width 239 height 59
click at [551, 516] on button "Next" at bounding box center [535, 486] width 239 height 59
click at [553, 512] on button "Next" at bounding box center [535, 486] width 239 height 59
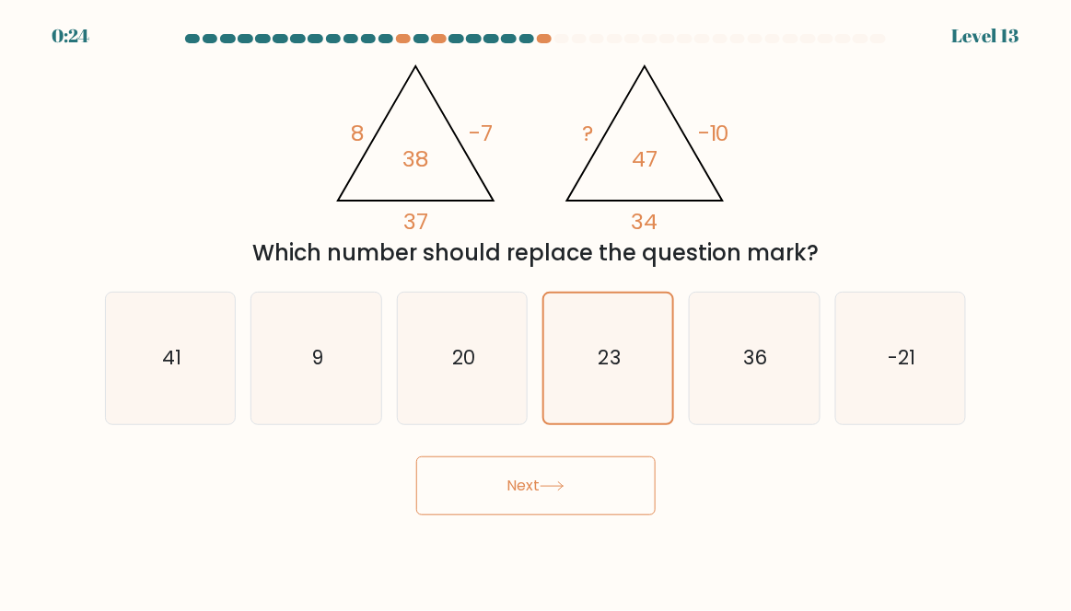
click at [543, 495] on button "Next" at bounding box center [535, 486] width 239 height 59
click at [526, 516] on button "Next" at bounding box center [535, 486] width 239 height 59
click at [534, 516] on button "Next" at bounding box center [535, 486] width 239 height 59
click at [539, 516] on button "Next" at bounding box center [535, 486] width 239 height 59
click at [564, 492] on icon at bounding box center [552, 487] width 25 height 10
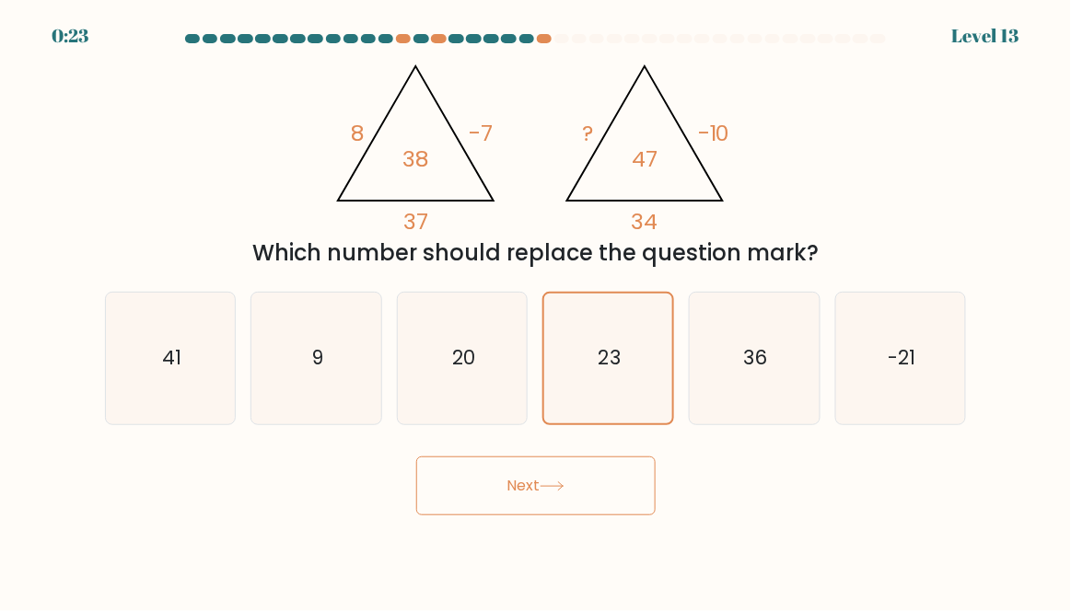
click at [610, 493] on button "Next" at bounding box center [535, 486] width 239 height 59
click at [519, 506] on button "Next" at bounding box center [535, 486] width 239 height 59
click at [597, 490] on button "Next" at bounding box center [535, 486] width 239 height 59
click at [520, 516] on button "Next" at bounding box center [535, 486] width 239 height 59
click at [598, 495] on button "Next" at bounding box center [535, 486] width 239 height 59
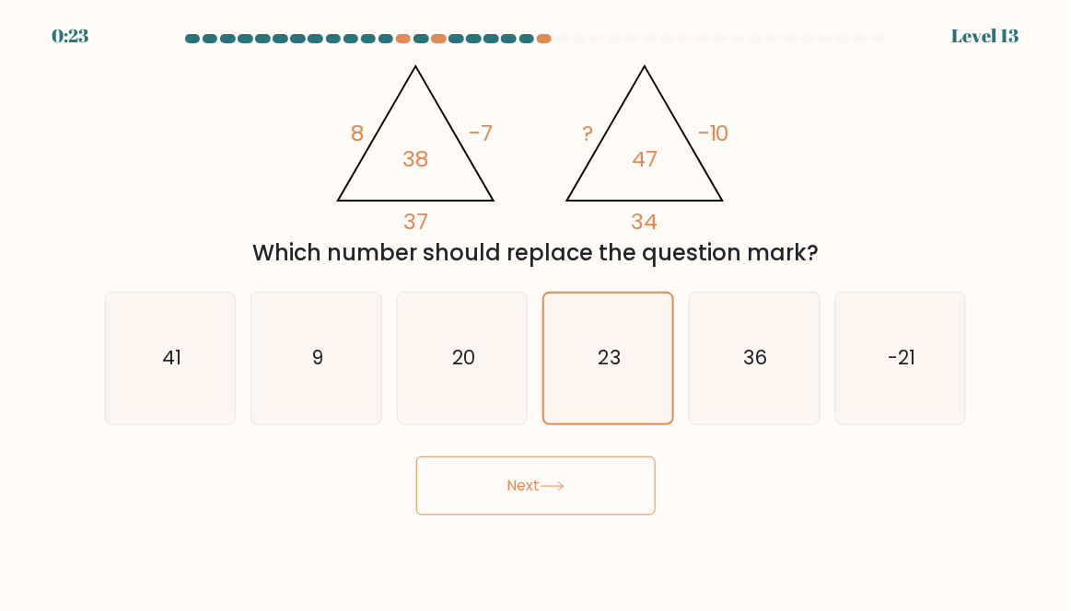
click at [531, 516] on button "Next" at bounding box center [535, 486] width 239 height 59
click at [601, 491] on button "Next" at bounding box center [535, 486] width 239 height 59
click at [545, 516] on button "Next" at bounding box center [535, 486] width 239 height 59
click at [550, 574] on body "0:22 Level 13" at bounding box center [535, 305] width 1071 height 611
click at [507, 516] on button "Next" at bounding box center [535, 486] width 239 height 59
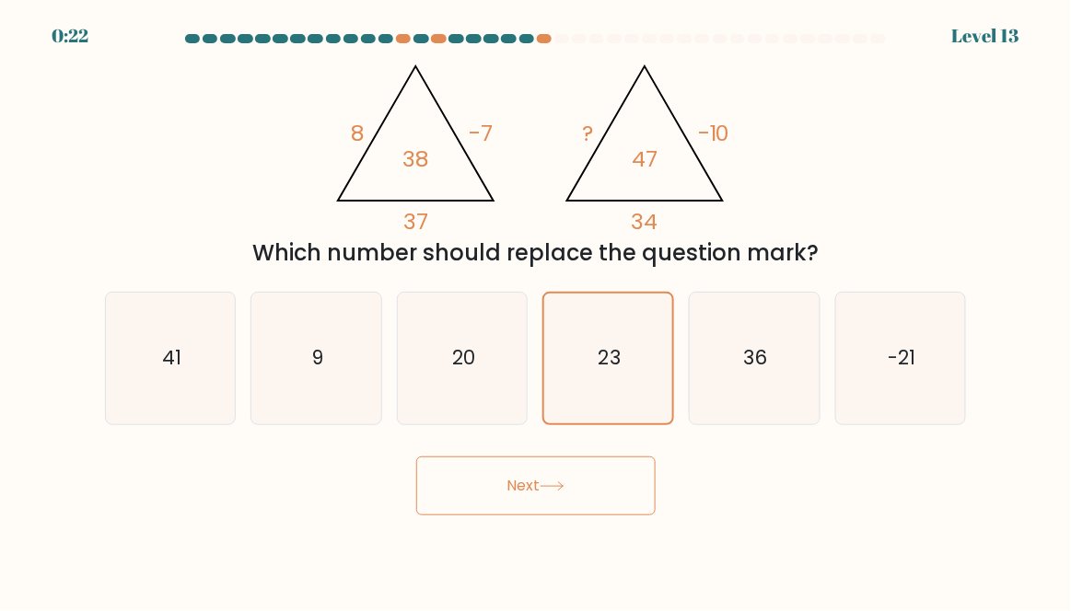
click at [562, 552] on body "0:22 Level 13" at bounding box center [535, 305] width 1071 height 611
click at [557, 516] on button "Next" at bounding box center [535, 486] width 239 height 59
click at [553, 516] on button "Next" at bounding box center [535, 486] width 239 height 59
click at [548, 516] on button "Next" at bounding box center [535, 486] width 239 height 59
click at [516, 504] on button "Next" at bounding box center [535, 486] width 239 height 59
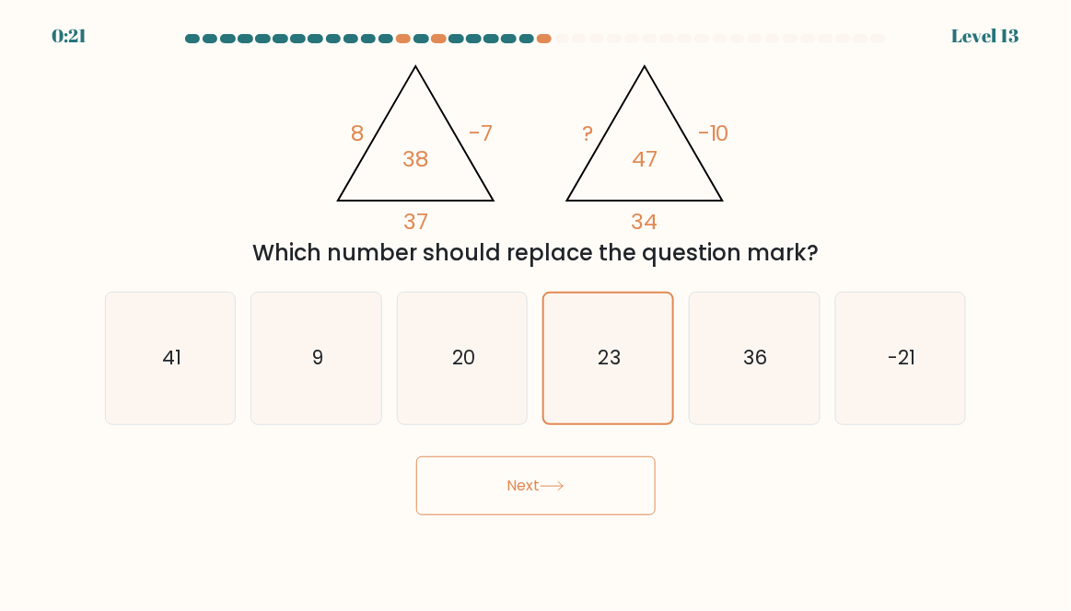
click at [513, 505] on button "Next" at bounding box center [535, 486] width 239 height 59
click at [588, 502] on button "Next" at bounding box center [535, 486] width 239 height 59
click at [465, 507] on button "Next" at bounding box center [535, 486] width 239 height 59
click at [575, 516] on button "Next" at bounding box center [535, 486] width 239 height 59
click at [453, 499] on button "Next" at bounding box center [535, 486] width 239 height 59
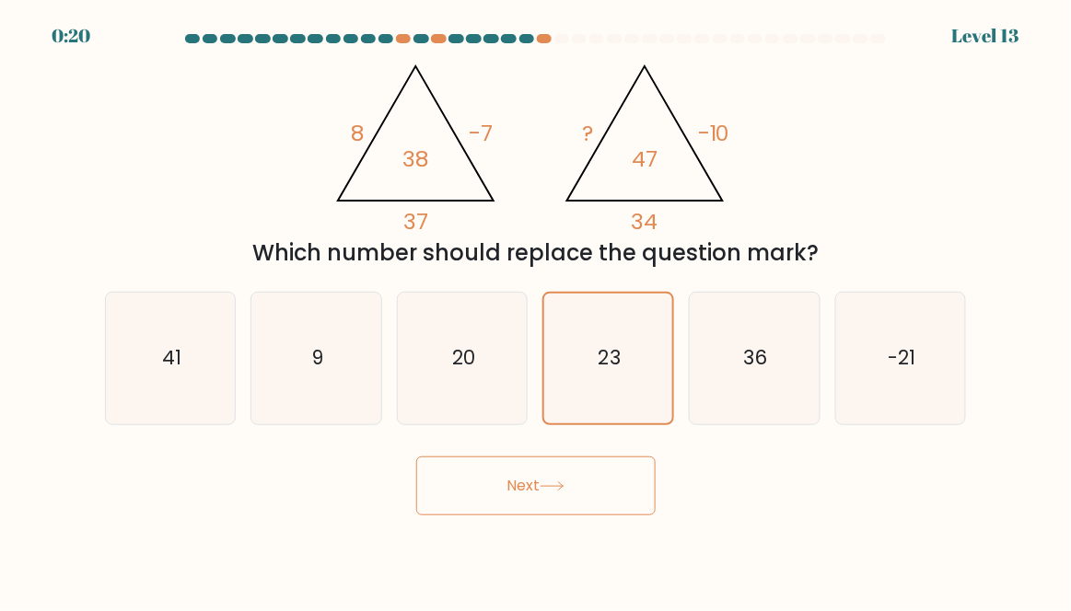
click at [584, 516] on button "Next" at bounding box center [535, 486] width 239 height 59
click at [562, 516] on button "Next" at bounding box center [535, 486] width 239 height 59
click at [536, 504] on button "Next" at bounding box center [535, 486] width 239 height 59
click at [527, 516] on button "Next" at bounding box center [535, 486] width 239 height 59
click at [524, 516] on button "Next" at bounding box center [535, 486] width 239 height 59
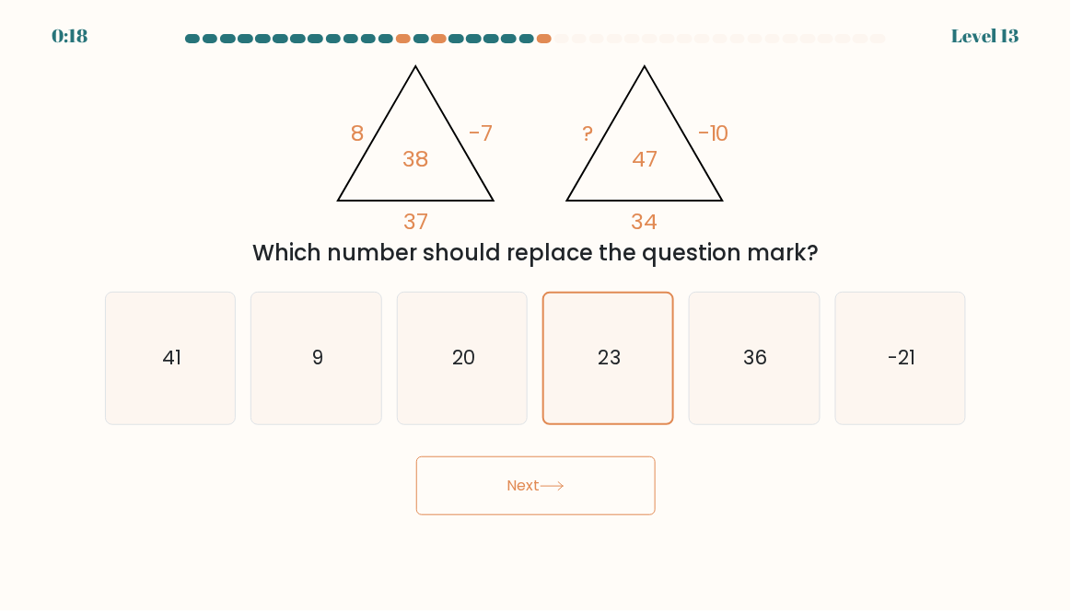
click at [530, 515] on button "Next" at bounding box center [535, 486] width 239 height 59
click at [490, 503] on button "Next" at bounding box center [535, 486] width 239 height 59
click at [500, 503] on button "Next" at bounding box center [535, 486] width 239 height 59
click at [467, 505] on button "Next" at bounding box center [535, 486] width 239 height 59
click at [448, 501] on button "Next" at bounding box center [535, 486] width 239 height 59
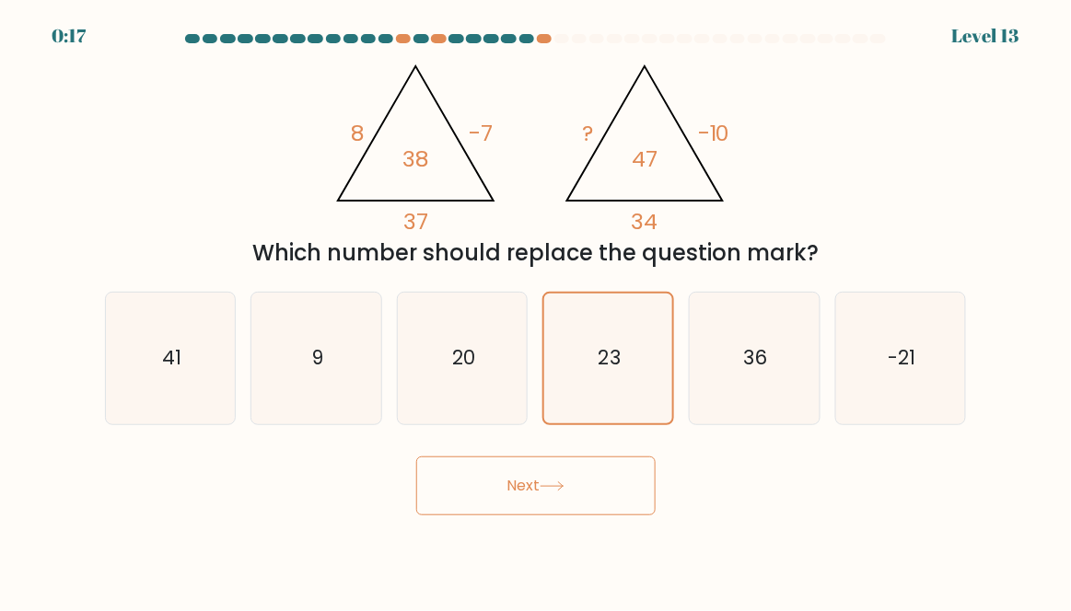
click at [454, 501] on button "Next" at bounding box center [535, 486] width 239 height 59
click at [459, 496] on button "Next" at bounding box center [535, 486] width 239 height 59
click at [425, 493] on button "Next" at bounding box center [535, 486] width 239 height 59
click at [610, 477] on button "Next" at bounding box center [535, 486] width 239 height 59
click at [452, 504] on button "Next" at bounding box center [535, 486] width 239 height 59
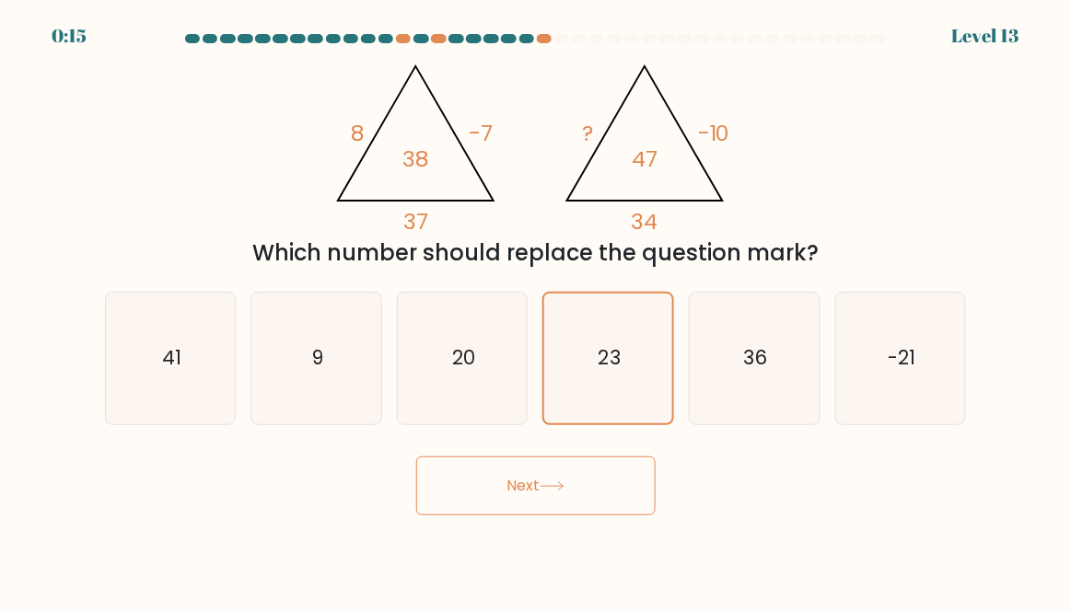
click at [592, 506] on button "Next" at bounding box center [535, 486] width 239 height 59
click at [462, 513] on button "Next" at bounding box center [535, 486] width 239 height 59
click at [592, 498] on button "Next" at bounding box center [535, 486] width 239 height 59
click at [549, 496] on button "Next" at bounding box center [535, 486] width 239 height 59
click at [545, 516] on button "Next" at bounding box center [535, 486] width 239 height 59
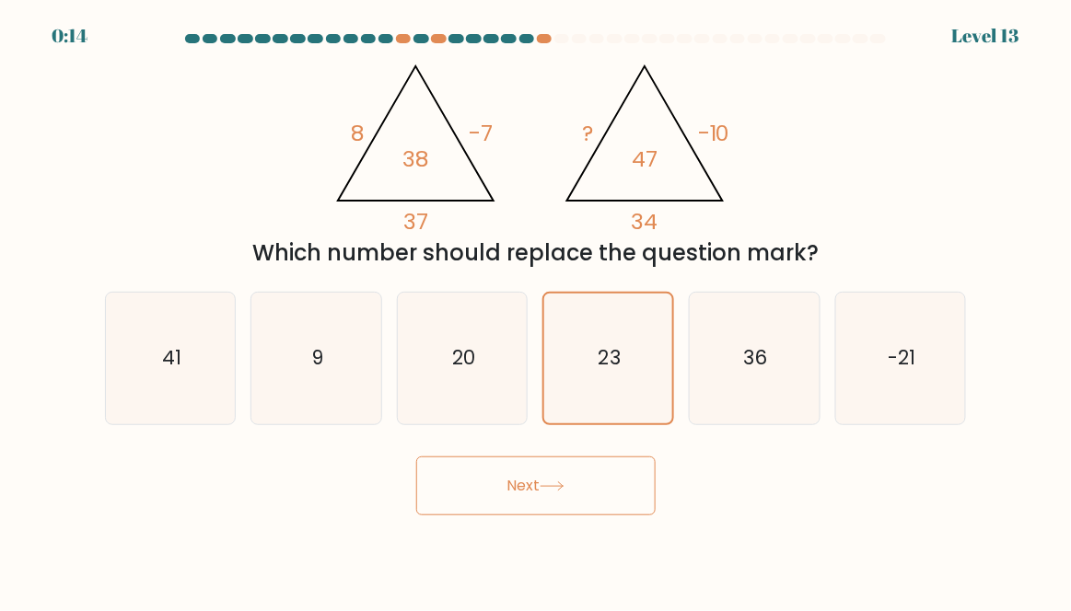
click at [545, 492] on icon at bounding box center [552, 487] width 25 height 10
click at [526, 514] on button "Next" at bounding box center [535, 486] width 239 height 59
click at [473, 503] on button "Next" at bounding box center [535, 486] width 239 height 59
click at [481, 505] on button "Next" at bounding box center [535, 486] width 239 height 59
click at [466, 498] on button "Next" at bounding box center [535, 486] width 239 height 59
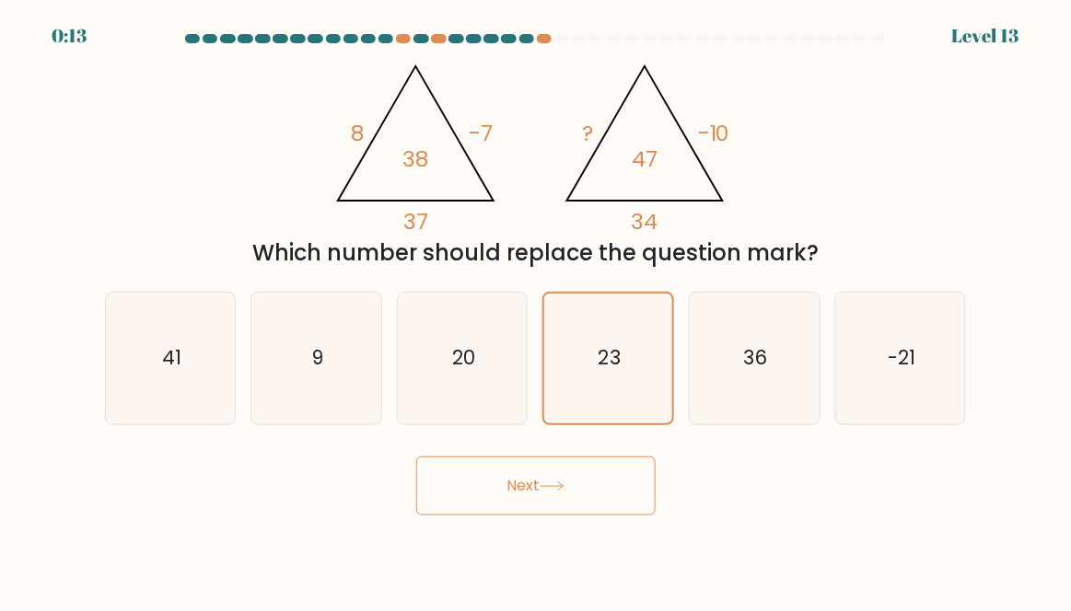
click at [496, 499] on button "Next" at bounding box center [535, 486] width 239 height 59
click at [704, 378] on icon "36" at bounding box center [755, 359] width 130 height 130
click at [537, 310] on input "e. 36" at bounding box center [536, 308] width 1 height 5
radio input "true"
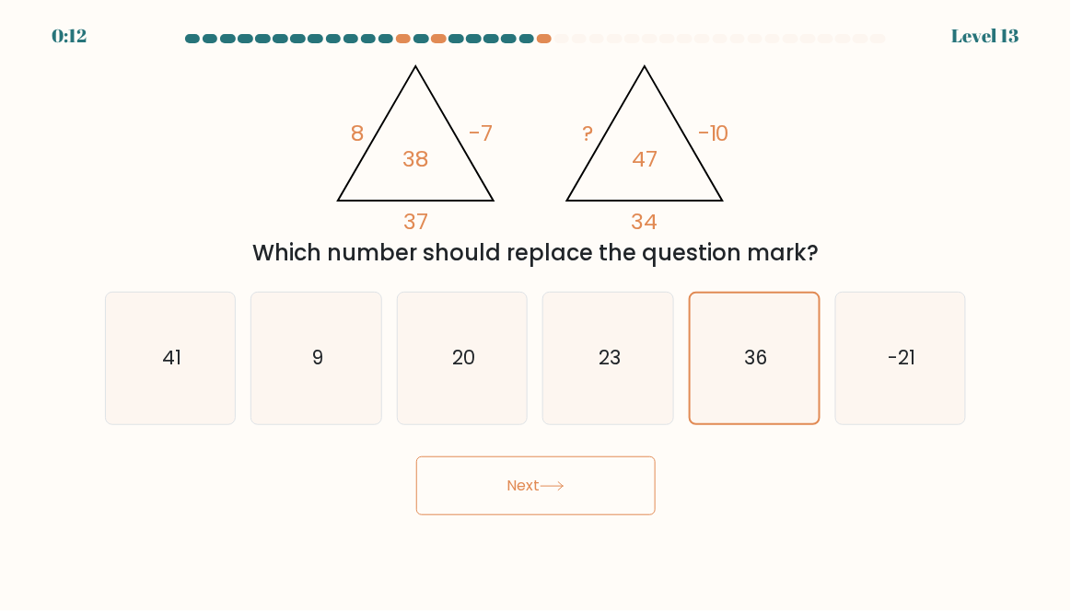
click at [571, 404] on icon "23" at bounding box center [608, 359] width 130 height 130
click at [537, 310] on input "d. 23" at bounding box center [536, 308] width 1 height 5
radio input "true"
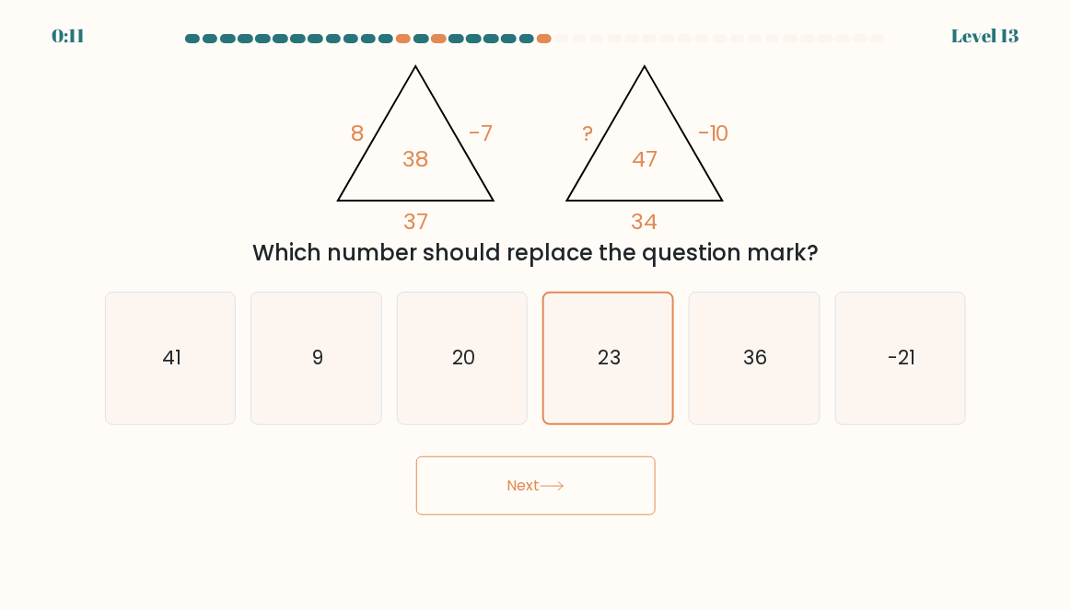
click at [562, 492] on icon at bounding box center [552, 487] width 25 height 10
click at [561, 496] on button "Next" at bounding box center [535, 486] width 239 height 59
click at [543, 499] on button "Next" at bounding box center [535, 486] width 239 height 59
click at [524, 505] on button "Next" at bounding box center [535, 486] width 239 height 59
click at [493, 488] on button "Next" at bounding box center [535, 486] width 239 height 59
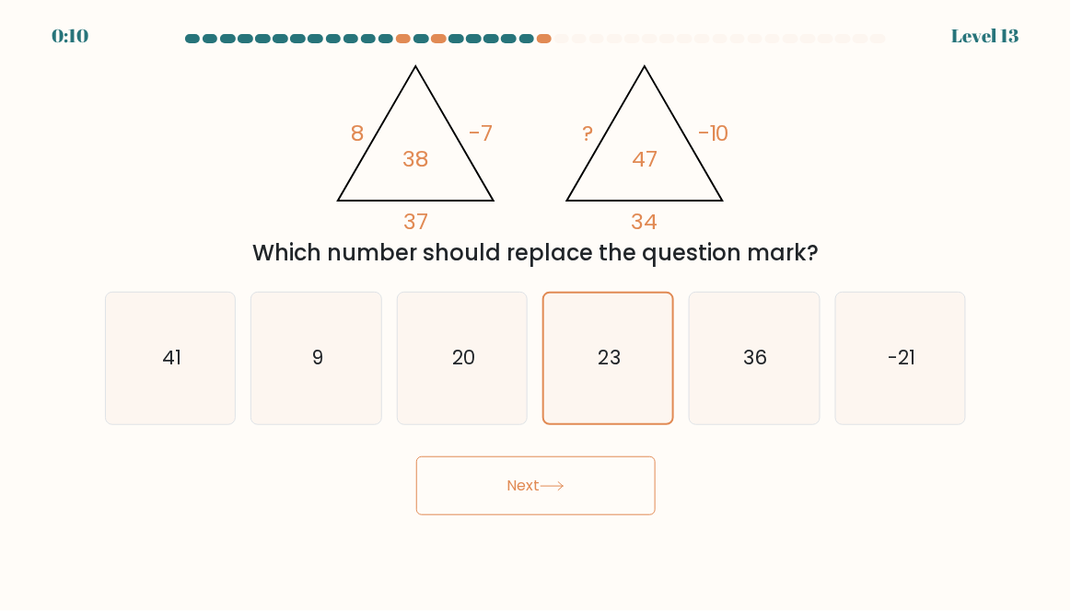
click at [460, 492] on button "Next" at bounding box center [535, 486] width 239 height 59
click at [478, 497] on button "Next" at bounding box center [535, 486] width 239 height 59
click at [474, 501] on button "Next" at bounding box center [535, 486] width 239 height 59
click at [479, 496] on button "Next" at bounding box center [535, 486] width 239 height 59
click at [482, 494] on button "Next" at bounding box center [535, 486] width 239 height 59
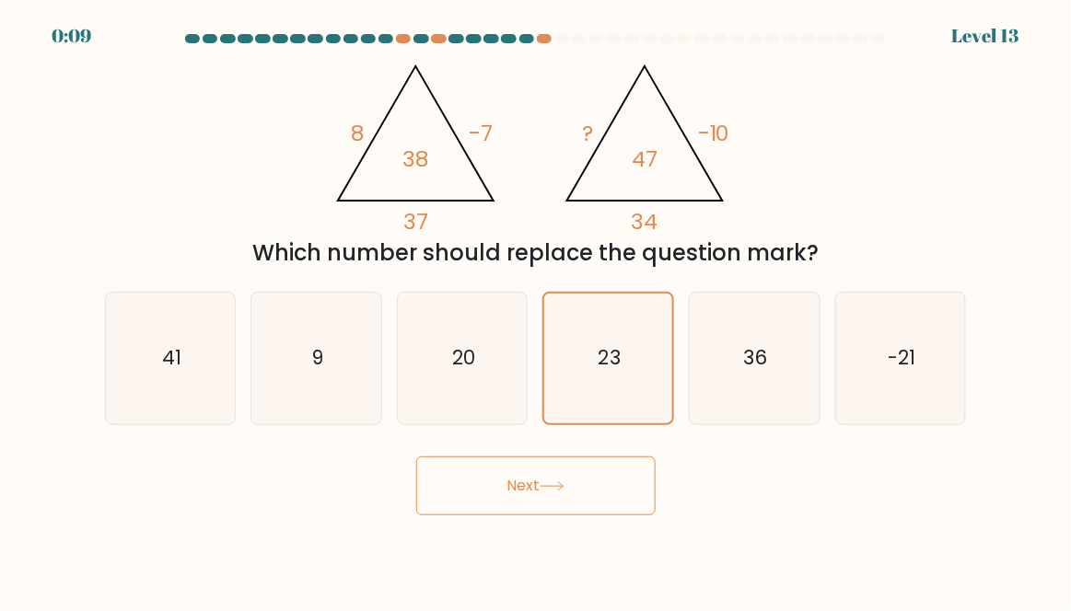
click at [482, 492] on button "Next" at bounding box center [535, 486] width 239 height 59
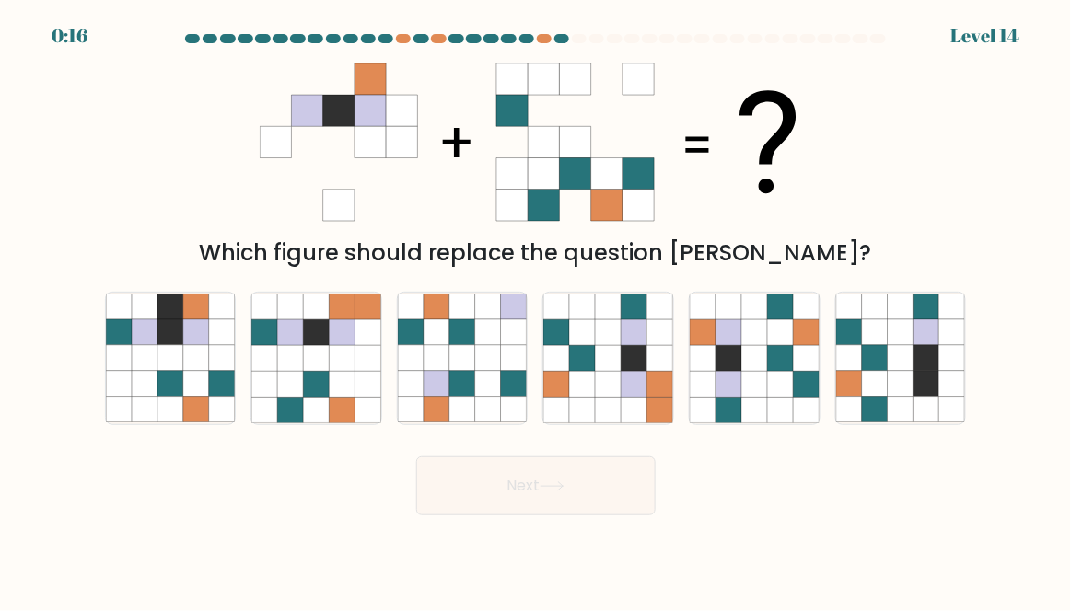
click at [603, 366] on icon at bounding box center [609, 358] width 26 height 26
click at [537, 310] on input "d." at bounding box center [536, 308] width 1 height 5
radio input "true"
click at [772, 371] on icon at bounding box center [780, 358] width 26 height 26
click at [537, 310] on input "e." at bounding box center [536, 308] width 1 height 5
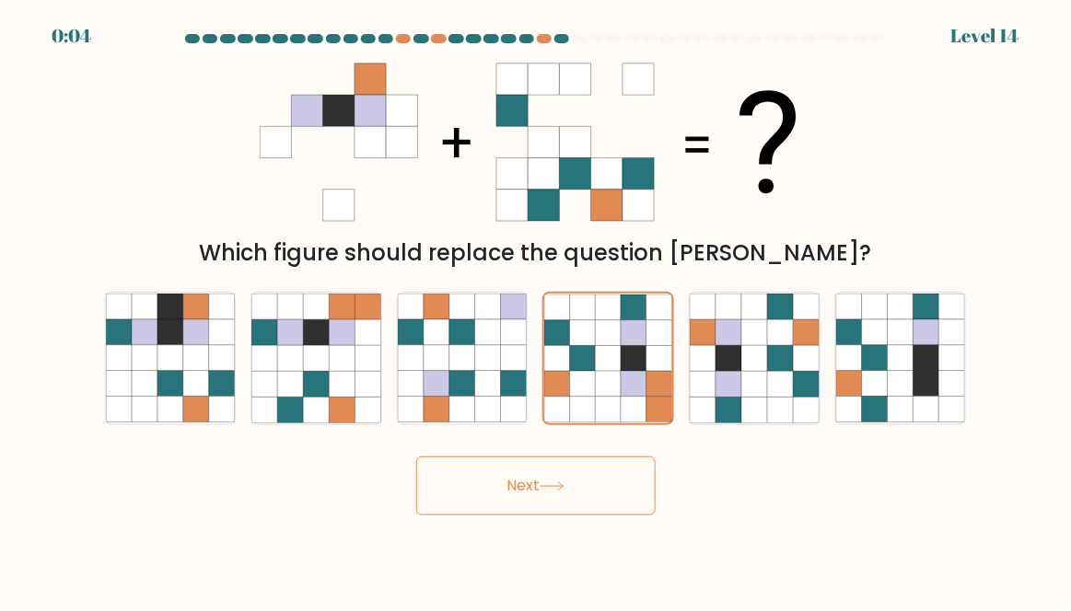
radio input "true"
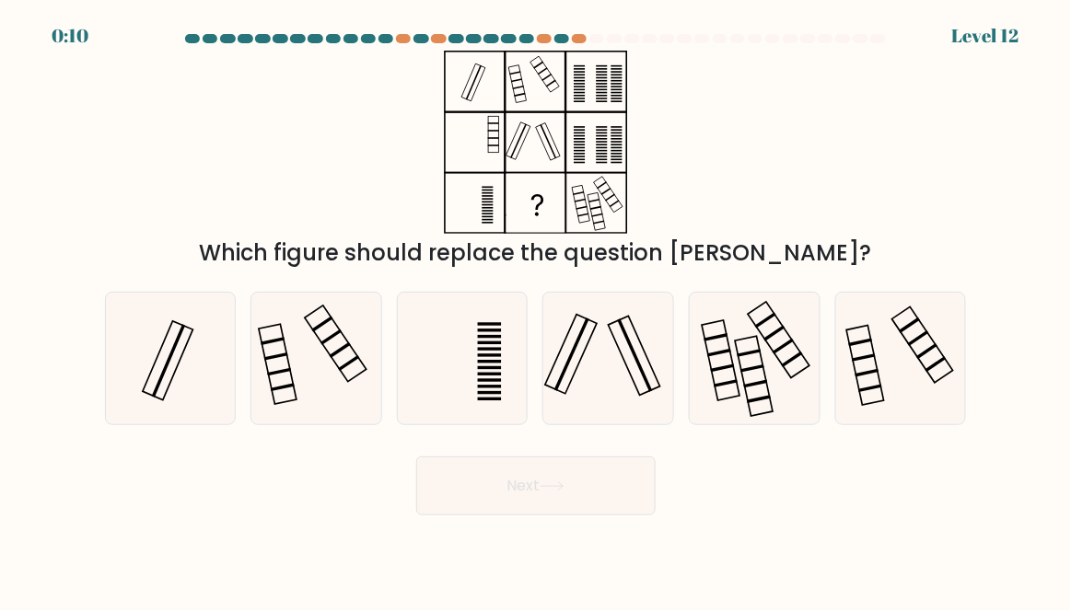
click at [628, 412] on icon at bounding box center [608, 359] width 130 height 130
click at [537, 310] on input "d." at bounding box center [536, 308] width 1 height 5
radio input "true"
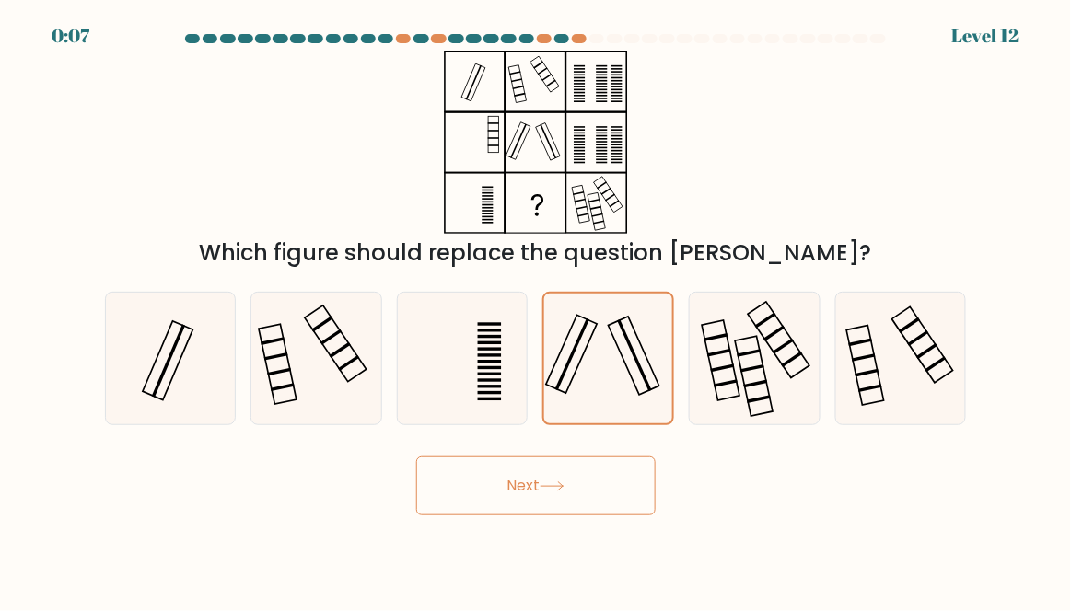
click at [360, 366] on icon at bounding box center [316, 359] width 130 height 130
click at [536, 310] on input "b." at bounding box center [536, 308] width 1 height 5
radio input "true"
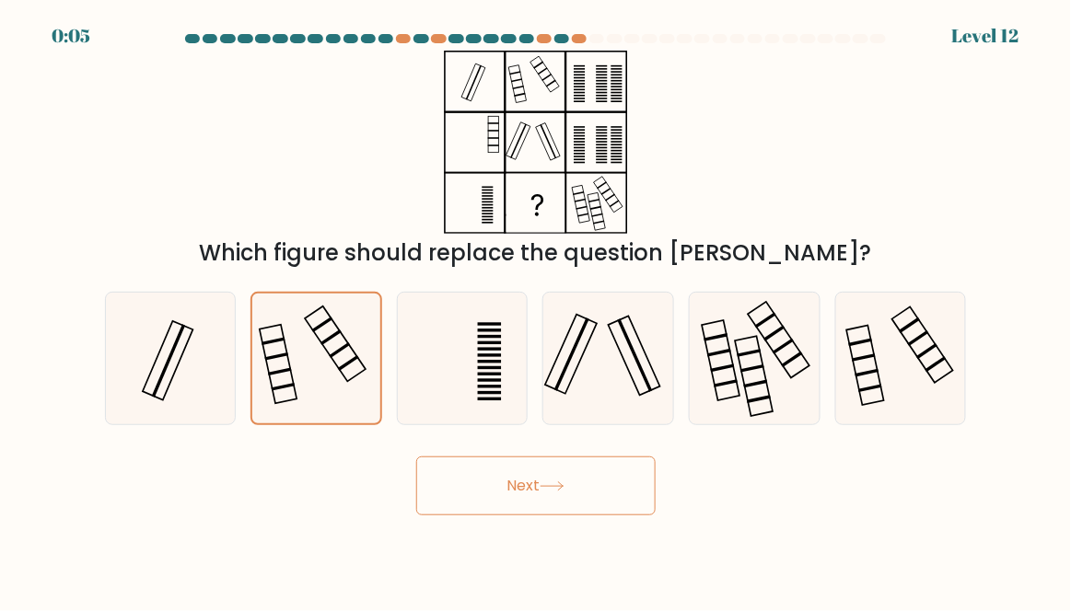
click at [576, 512] on button "Next" at bounding box center [535, 486] width 239 height 59
click at [561, 492] on icon at bounding box center [552, 487] width 25 height 10
click at [540, 508] on button "Next" at bounding box center [535, 486] width 239 height 59
click at [541, 510] on button "Next" at bounding box center [535, 486] width 239 height 59
click at [542, 509] on button "Next" at bounding box center [535, 486] width 239 height 59
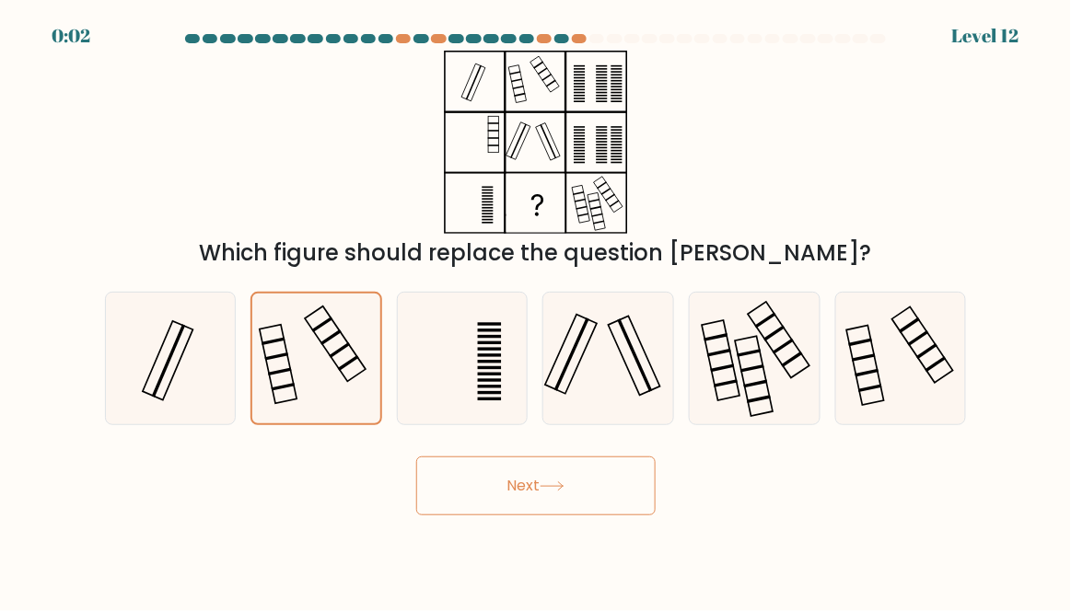
click at [543, 504] on button "Next" at bounding box center [535, 486] width 239 height 59
click at [503, 505] on button "Next" at bounding box center [535, 486] width 239 height 59
click at [503, 550] on body "0:02 Level 12" at bounding box center [535, 305] width 1071 height 611
click at [497, 494] on button "Next" at bounding box center [535, 486] width 239 height 59
click at [582, 495] on button "Next" at bounding box center [535, 486] width 239 height 59
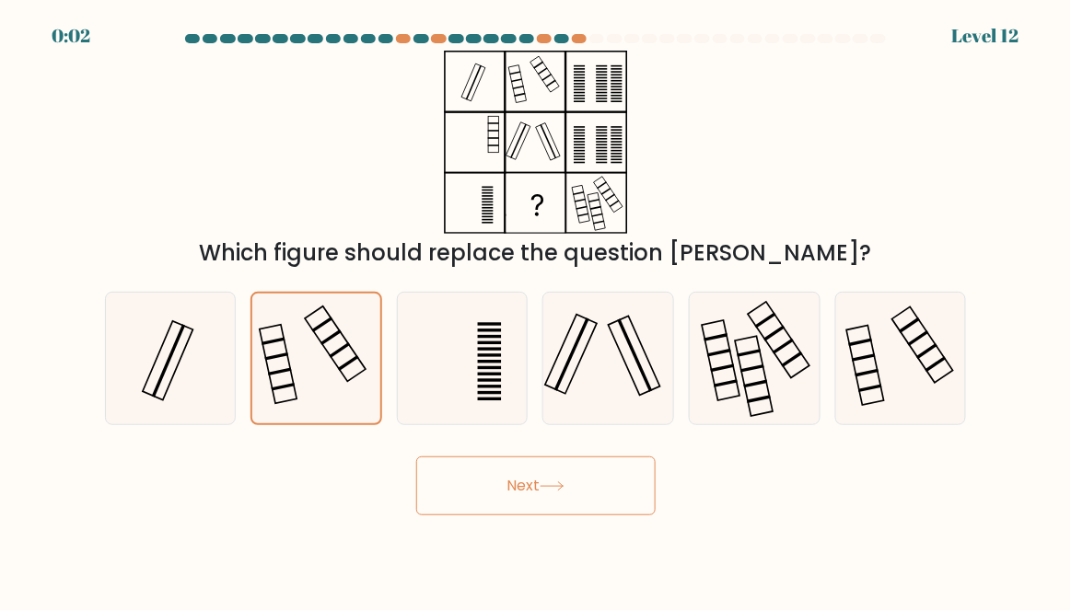
click at [510, 505] on button "Next" at bounding box center [535, 486] width 239 height 59
click at [590, 490] on button "Next" at bounding box center [535, 486] width 239 height 59
click at [510, 505] on button "Next" at bounding box center [535, 486] width 239 height 59
click at [589, 492] on button "Next" at bounding box center [535, 486] width 239 height 59
click at [511, 508] on button "Next" at bounding box center [535, 486] width 239 height 59
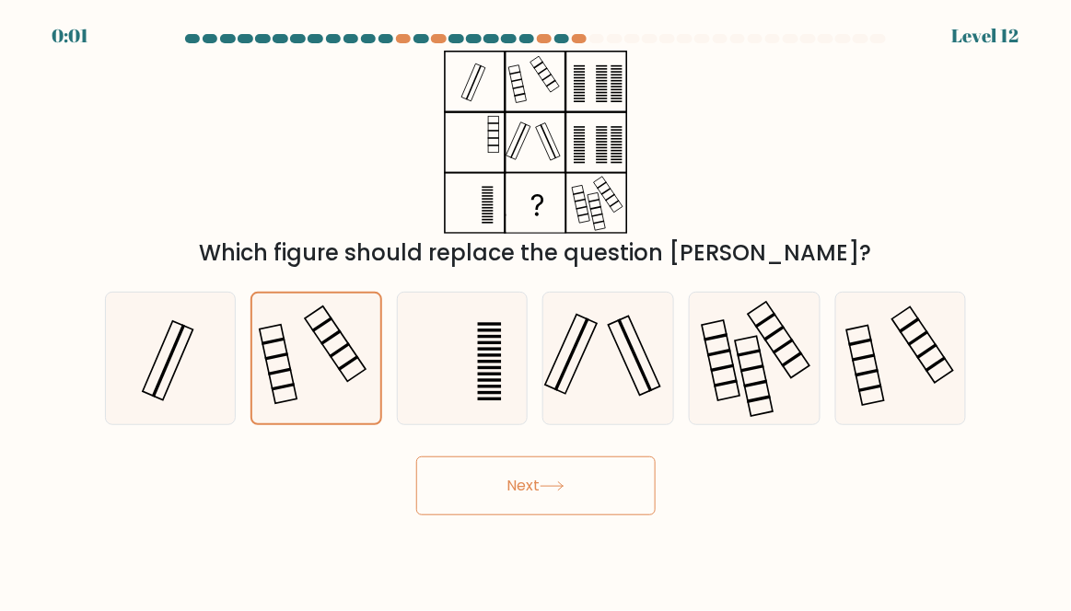
click at [587, 497] on button "Next" at bounding box center [535, 486] width 239 height 59
click at [509, 516] on button "Next" at bounding box center [535, 486] width 239 height 59
click at [589, 493] on button "Next" at bounding box center [535, 486] width 239 height 59
click at [513, 513] on button "Next" at bounding box center [535, 486] width 239 height 59
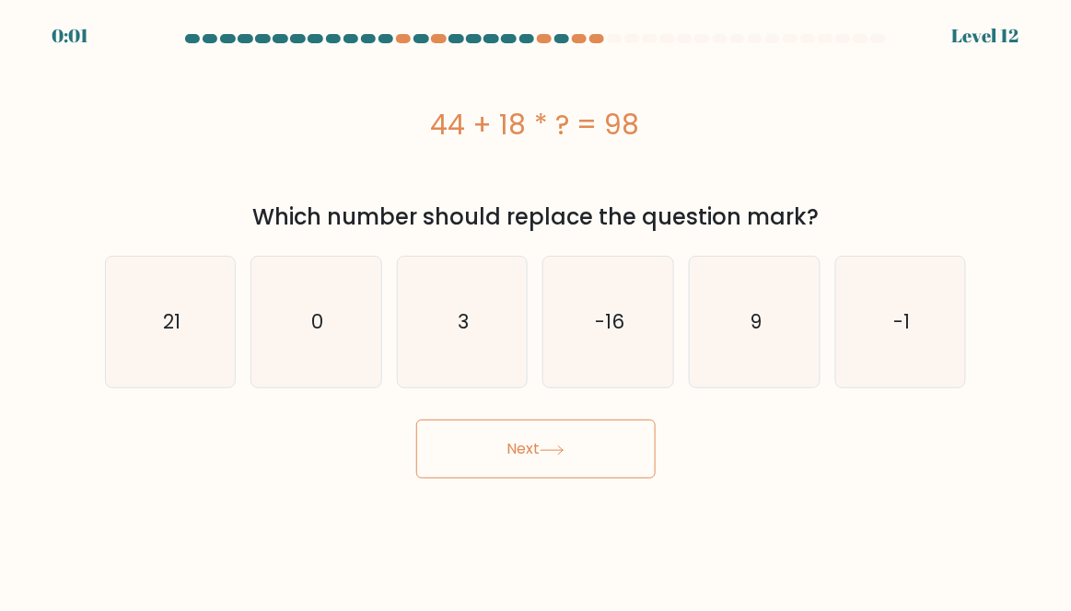
click at [524, 510] on body "0:01 Level 12 0" at bounding box center [535, 305] width 1071 height 611
click at [525, 514] on body "0:01 Level 10 0" at bounding box center [535, 305] width 1071 height 611
click at [460, 290] on icon "3" at bounding box center [463, 323] width 130 height 130
click at [536, 306] on input "c. 3" at bounding box center [536, 308] width 1 height 5
radio input "true"
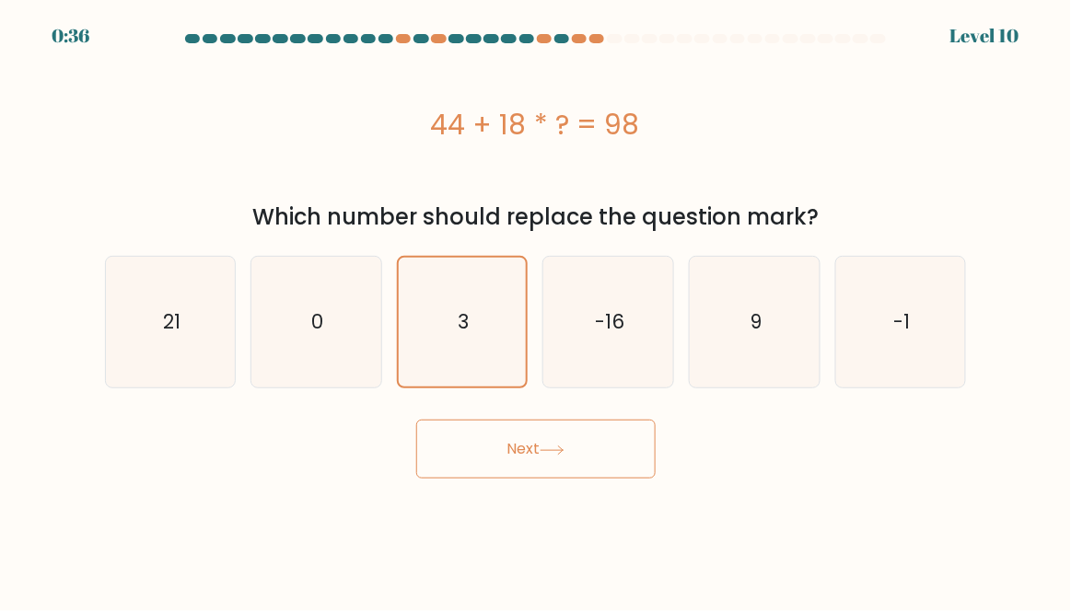
click at [503, 436] on button "Next" at bounding box center [535, 449] width 239 height 59
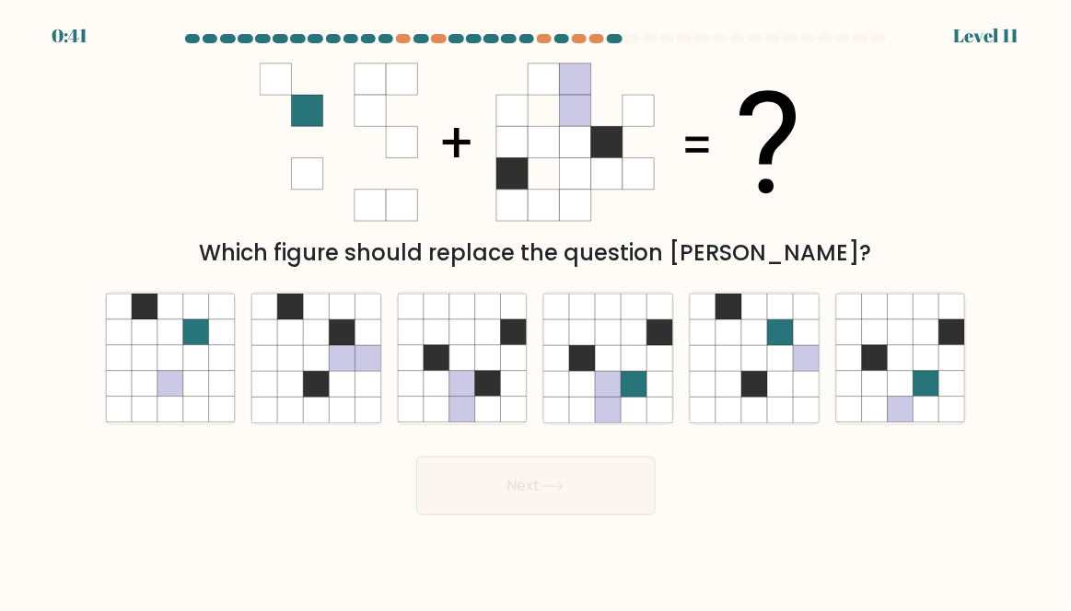
click at [630, 417] on icon at bounding box center [634, 410] width 26 height 26
click at [537, 310] on input "d." at bounding box center [536, 308] width 1 height 5
radio input "true"
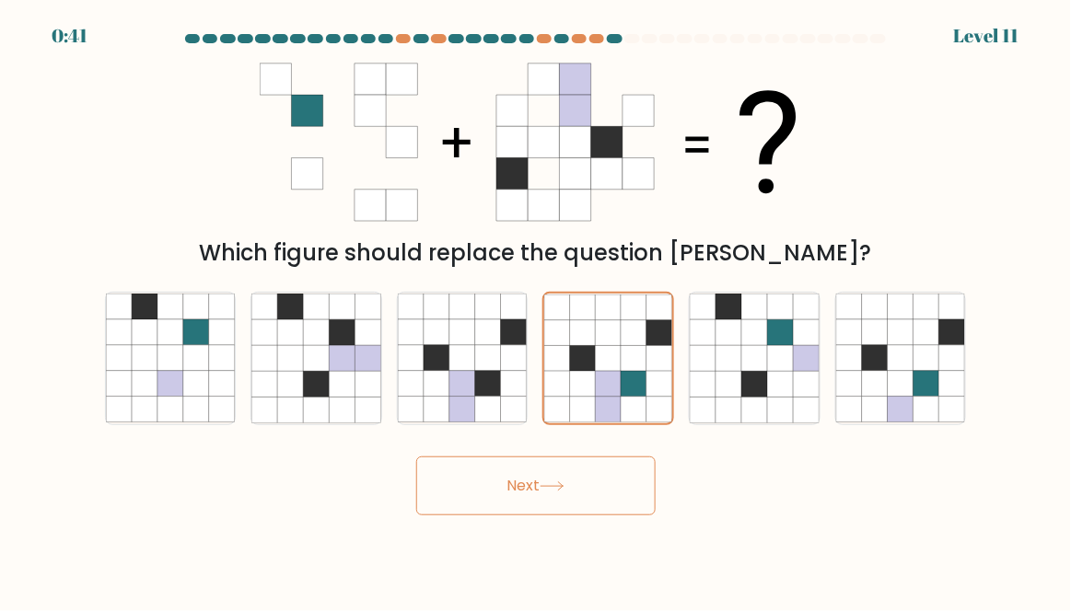
click at [561, 497] on button "Next" at bounding box center [535, 486] width 239 height 59
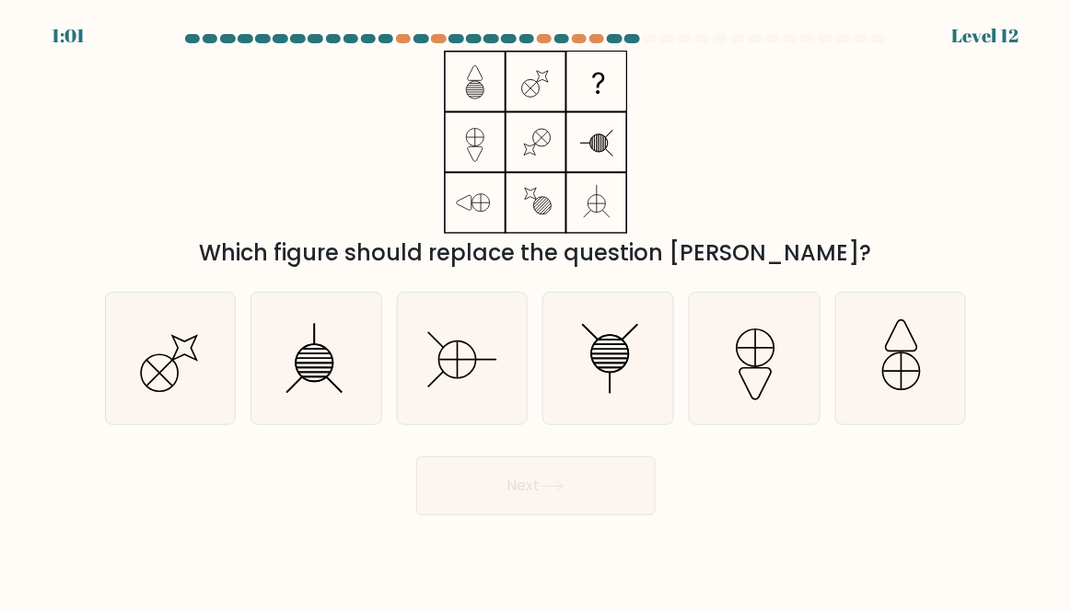
click at [438, 335] on icon at bounding box center [463, 359] width 130 height 130
click at [536, 310] on input "c." at bounding box center [536, 308] width 1 height 5
radio input "true"
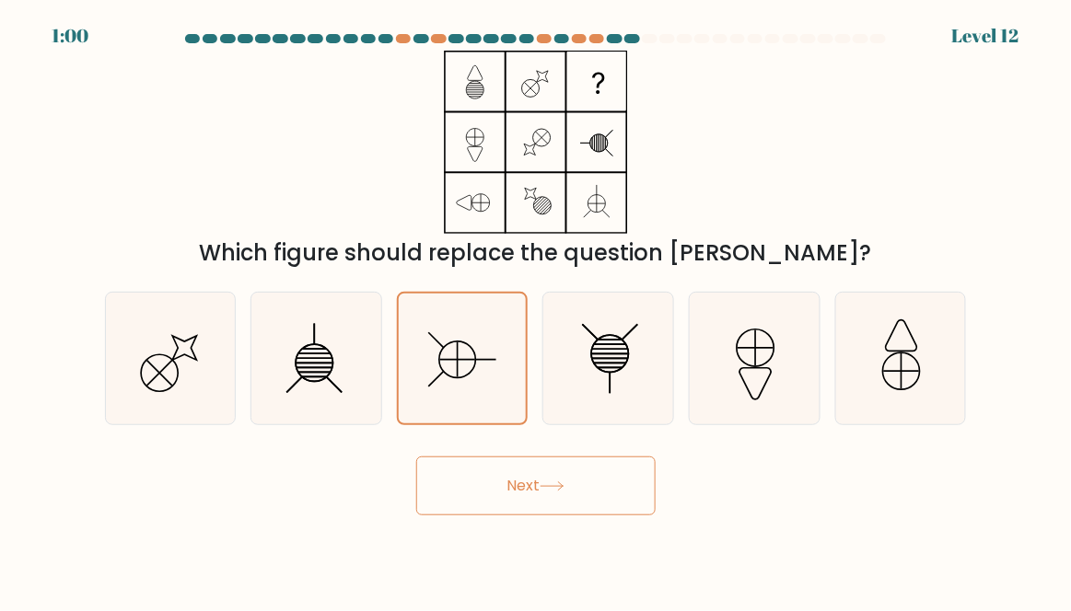
click at [520, 516] on button "Next" at bounding box center [535, 486] width 239 height 59
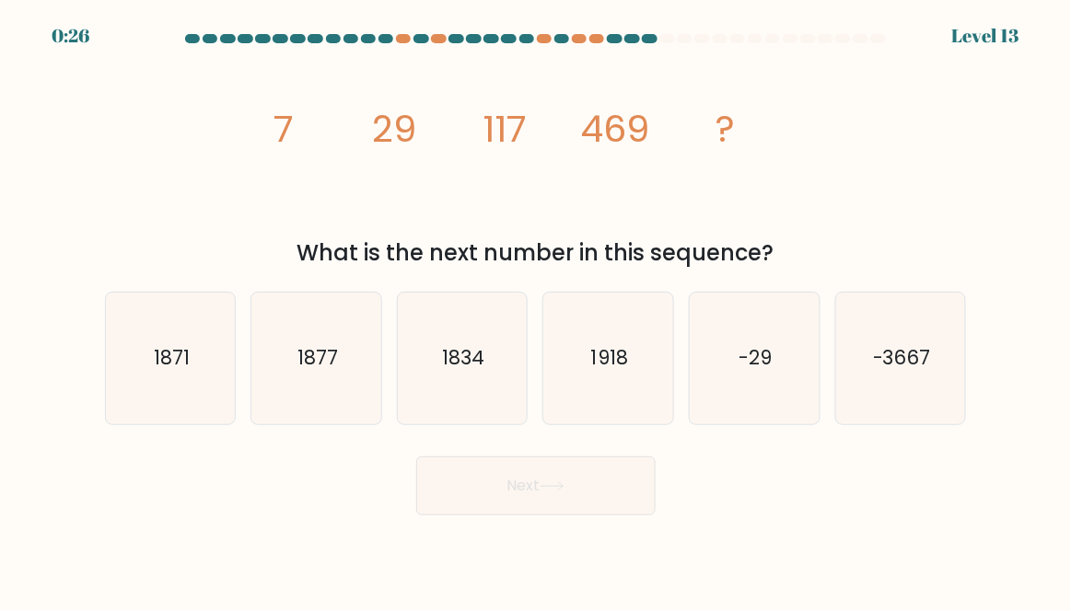
click at [321, 372] on text "1877" at bounding box center [317, 358] width 41 height 27
click at [536, 310] on input "b. 1877" at bounding box center [536, 308] width 1 height 5
radio input "true"
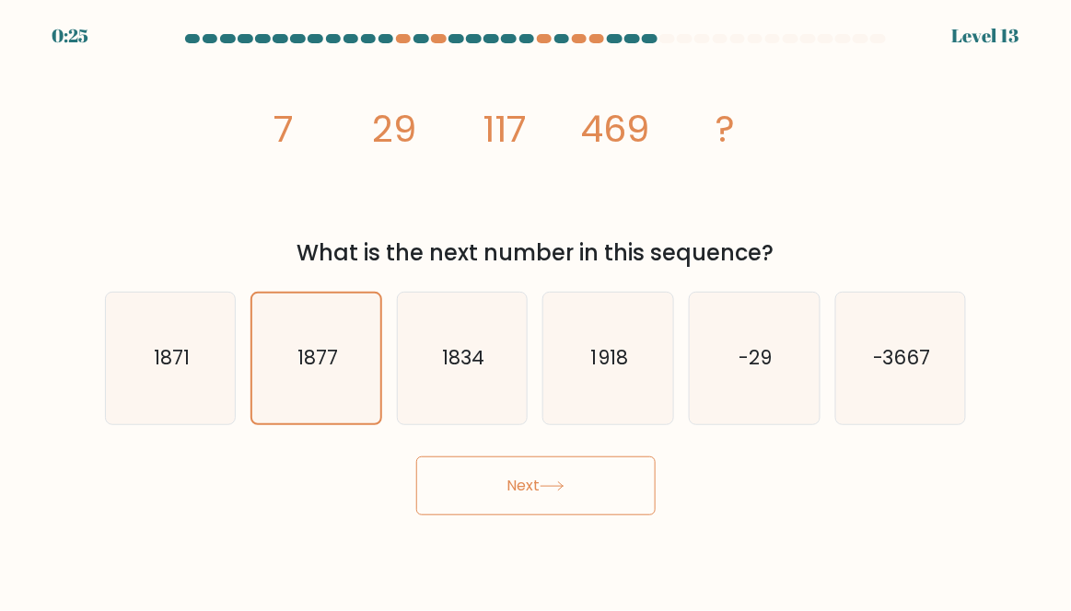
click at [605, 501] on button "Next" at bounding box center [535, 486] width 239 height 59
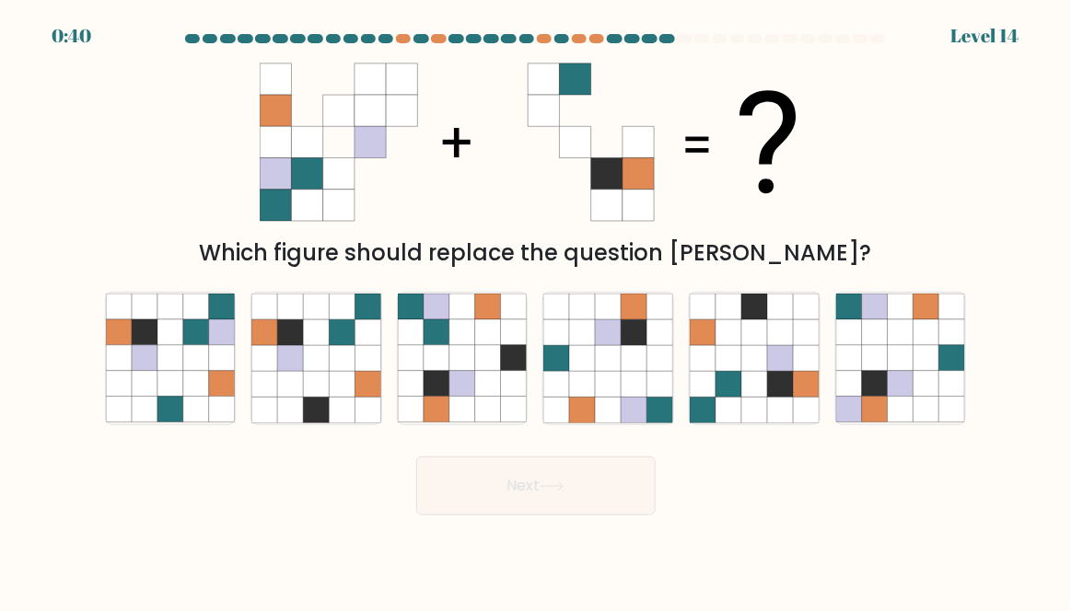
click at [180, 319] on icon at bounding box center [170, 307] width 26 height 26
click at [536, 310] on input "a." at bounding box center [536, 308] width 1 height 5
radio input "true"
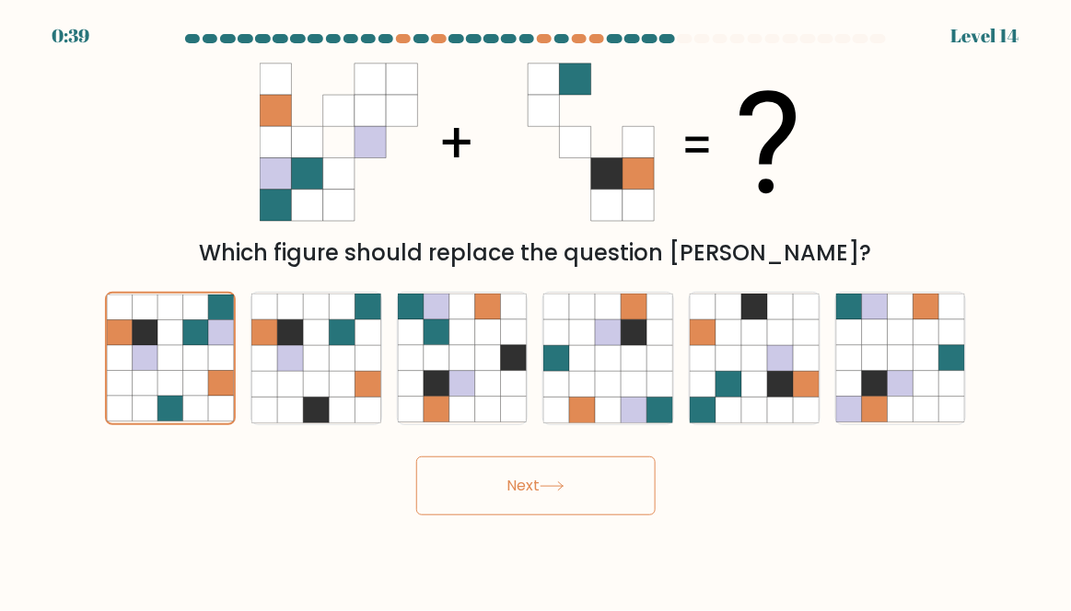
click at [540, 513] on button "Next" at bounding box center [535, 486] width 239 height 59
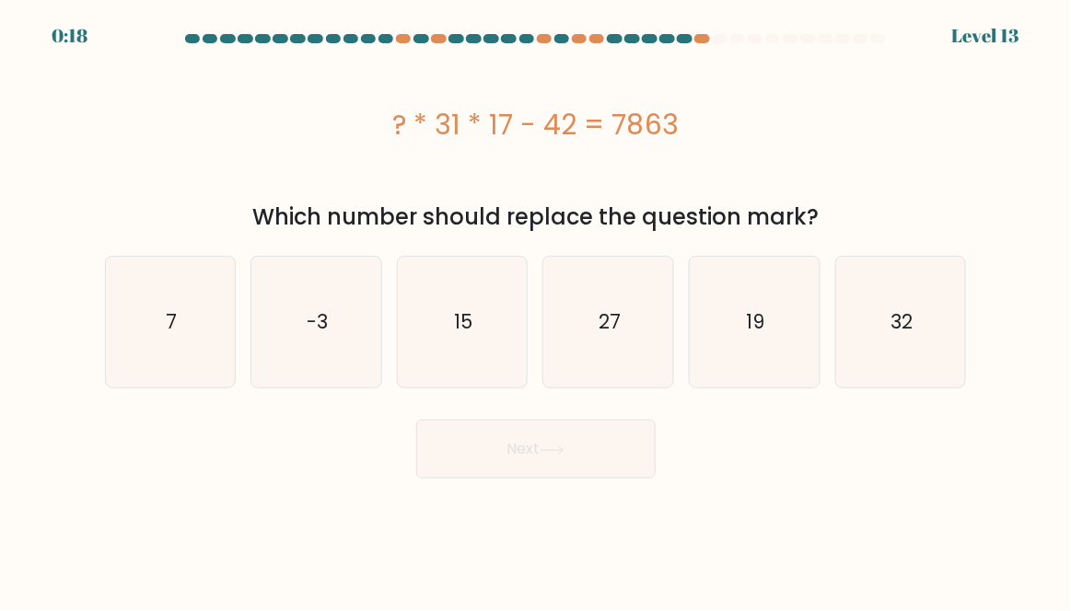
scroll to position [10, 0]
click at [501, 298] on icon "15" at bounding box center [463, 323] width 130 height 130
click at [536, 306] on input "c. 15" at bounding box center [536, 308] width 1 height 5
radio input "true"
click at [556, 446] on icon at bounding box center [552, 451] width 25 height 10
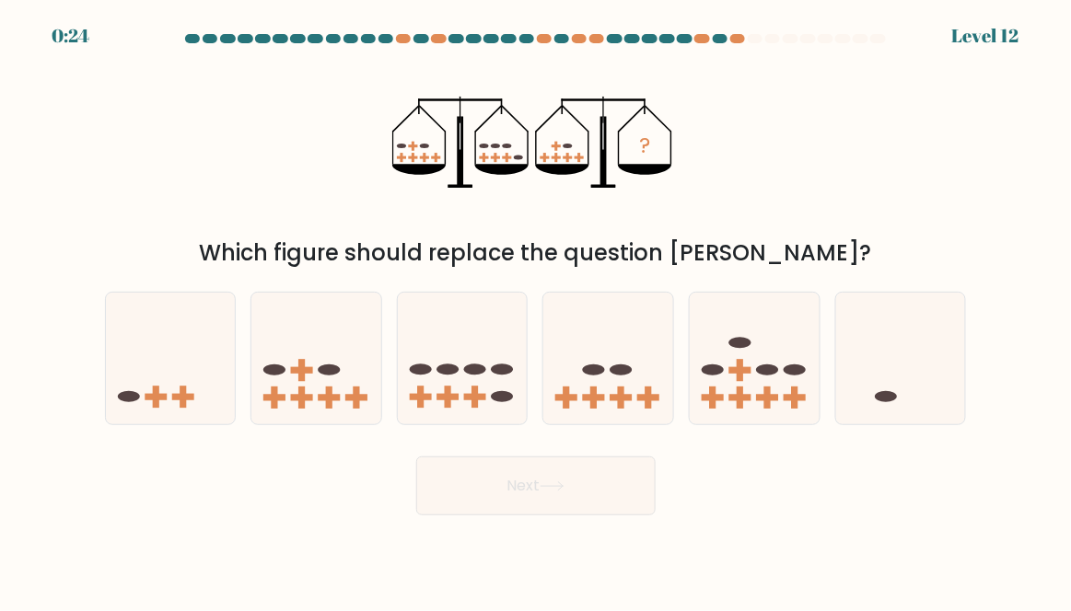
click at [928, 338] on icon at bounding box center [901, 359] width 130 height 108
click at [537, 310] on input "f." at bounding box center [536, 308] width 1 height 5
radio input "true"
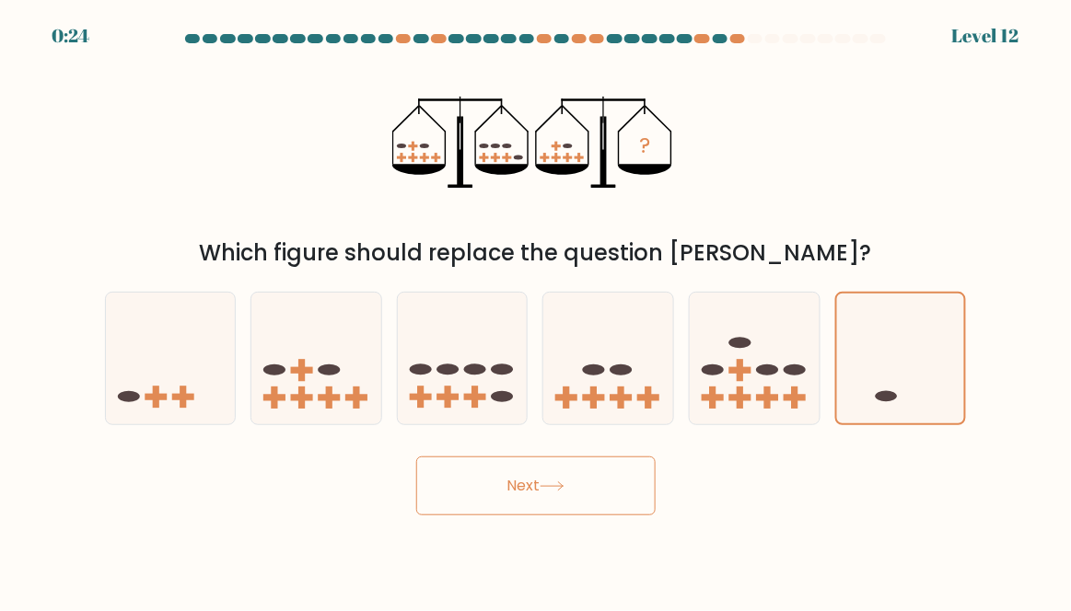
click at [622, 512] on button "Next" at bounding box center [535, 486] width 239 height 59
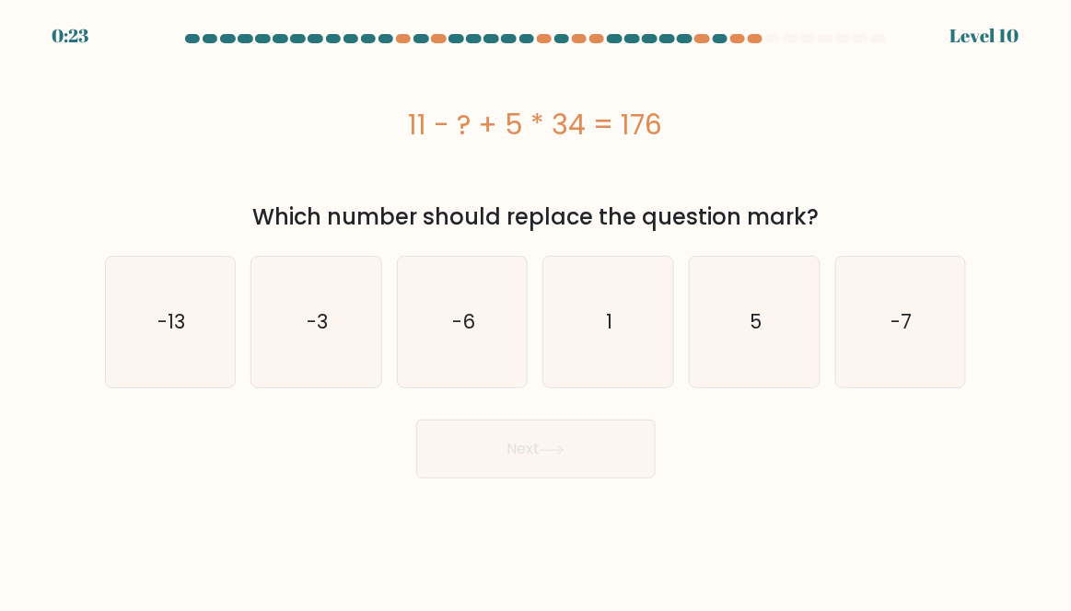
click at [837, 324] on icon "-7" at bounding box center [901, 323] width 130 height 130
click at [537, 310] on input "f. -7" at bounding box center [536, 308] width 1 height 5
radio input "true"
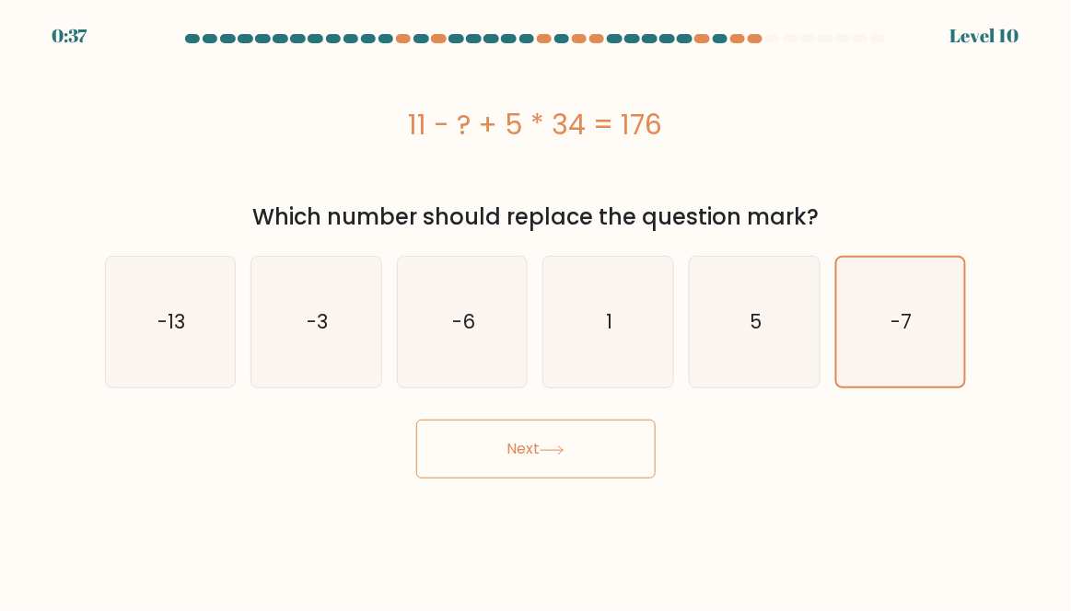
click at [797, 319] on icon "5" at bounding box center [755, 323] width 130 height 130
click at [537, 310] on input "e. 5" at bounding box center [536, 308] width 1 height 5
radio input "true"
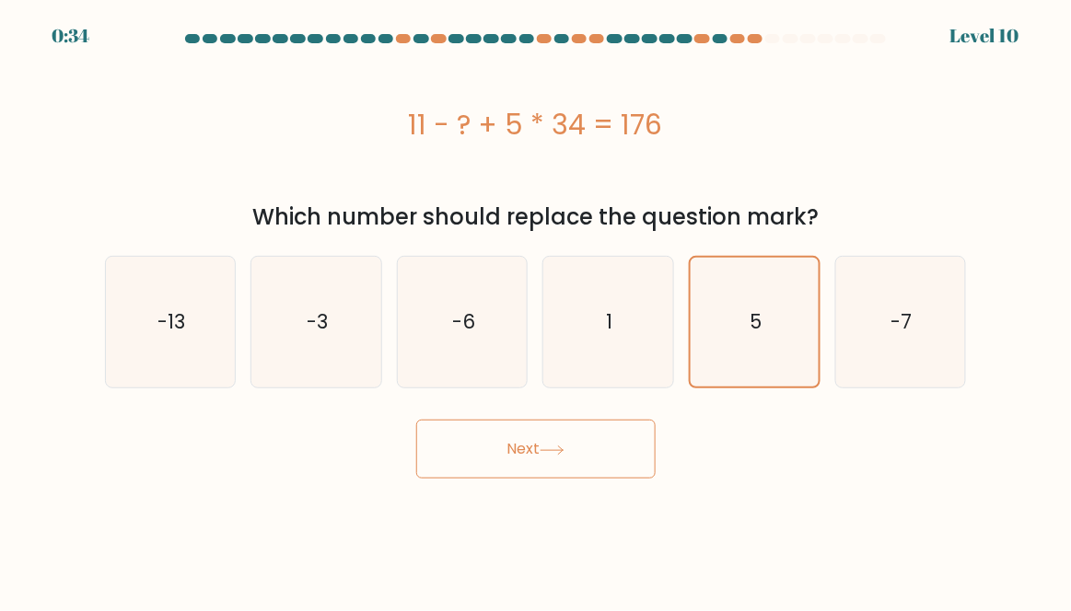
click at [611, 463] on button "Next" at bounding box center [535, 449] width 239 height 59
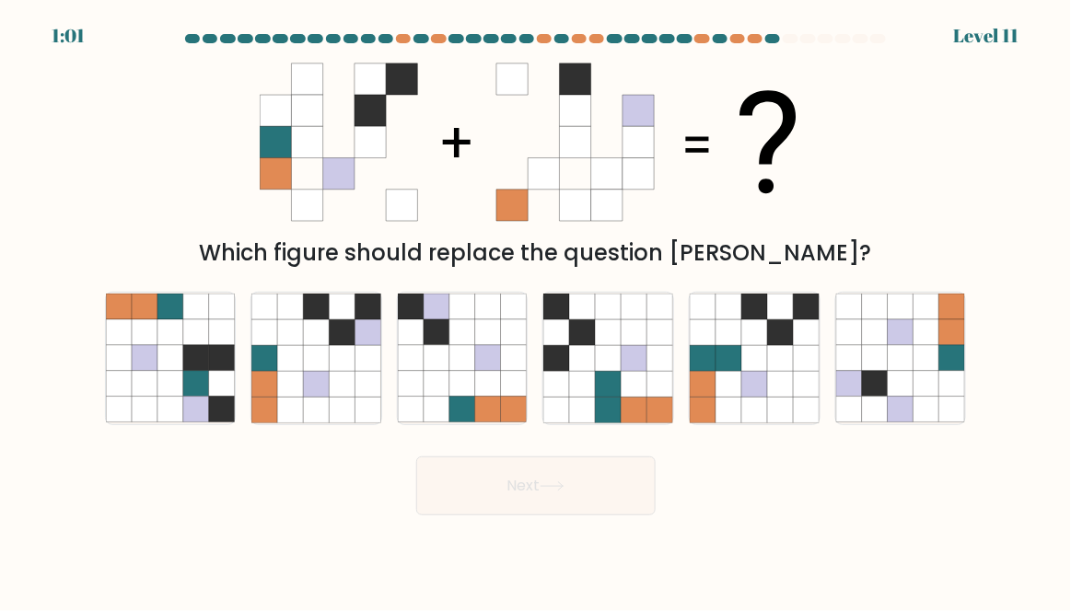
click at [322, 397] on icon at bounding box center [316, 384] width 26 height 26
click at [536, 310] on input "b." at bounding box center [536, 308] width 1 height 5
radio input "true"
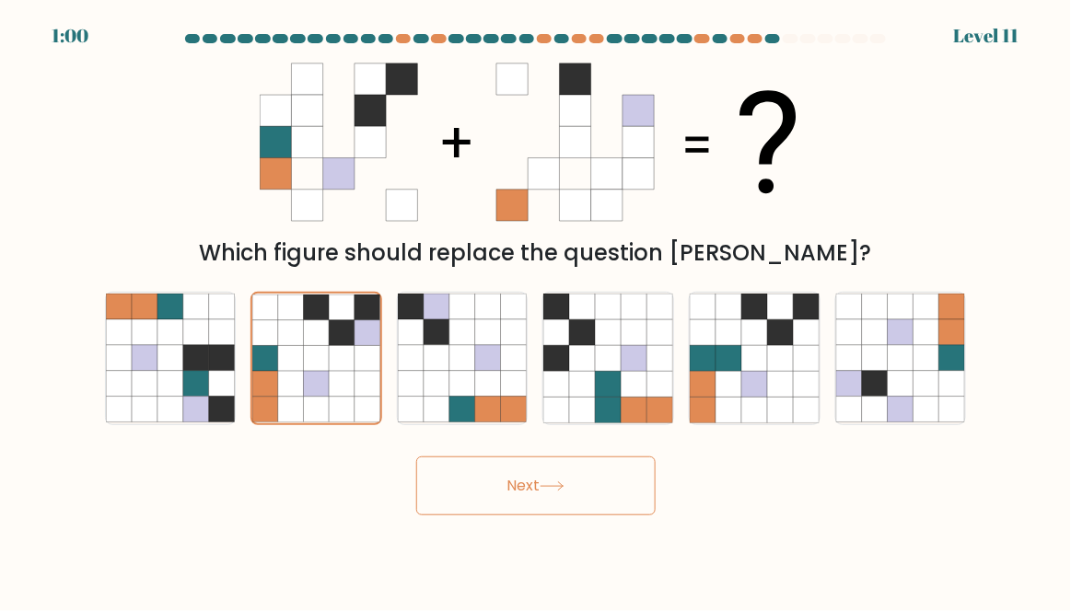
click at [511, 371] on icon at bounding box center [514, 358] width 26 height 26
click at [536, 310] on input "c." at bounding box center [536, 308] width 1 height 5
radio input "true"
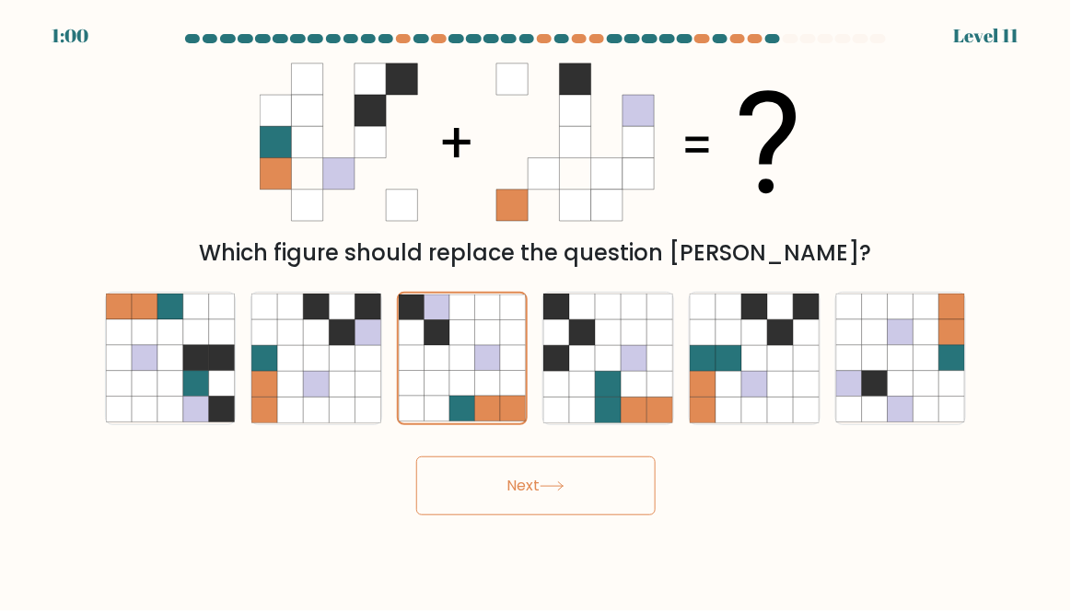
click at [339, 397] on icon at bounding box center [342, 384] width 26 height 26
click at [536, 310] on input "b." at bounding box center [536, 308] width 1 height 5
radio input "true"
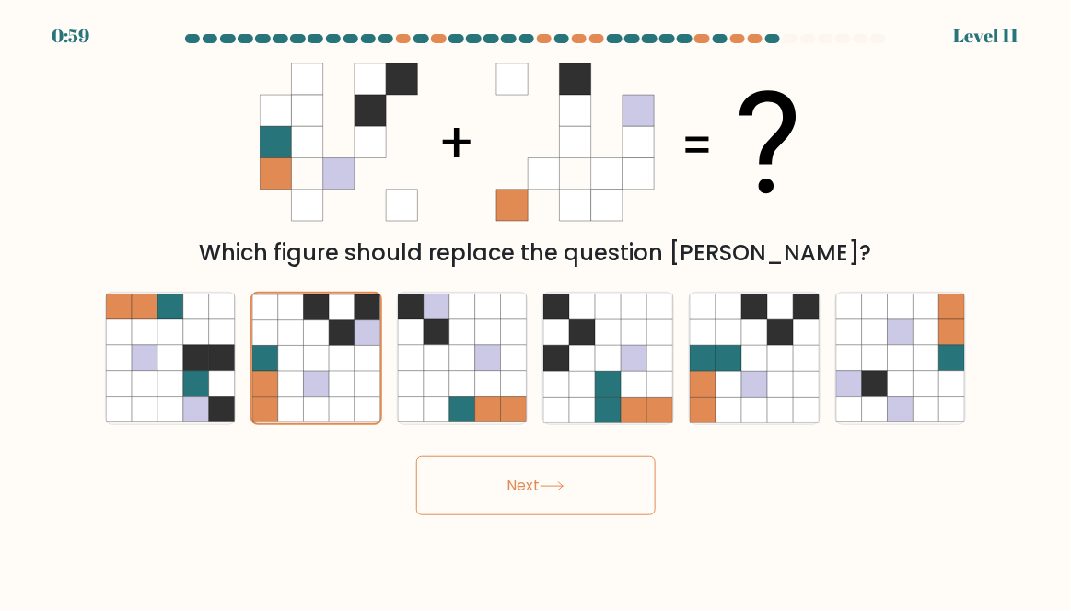
click at [539, 505] on button "Next" at bounding box center [535, 486] width 239 height 59
click at [609, 497] on button "Next" at bounding box center [535, 486] width 239 height 59
click at [603, 497] on button "Next" at bounding box center [535, 486] width 239 height 59
click at [602, 499] on button "Next" at bounding box center [535, 486] width 239 height 59
click at [603, 501] on button "Next" at bounding box center [535, 486] width 239 height 59
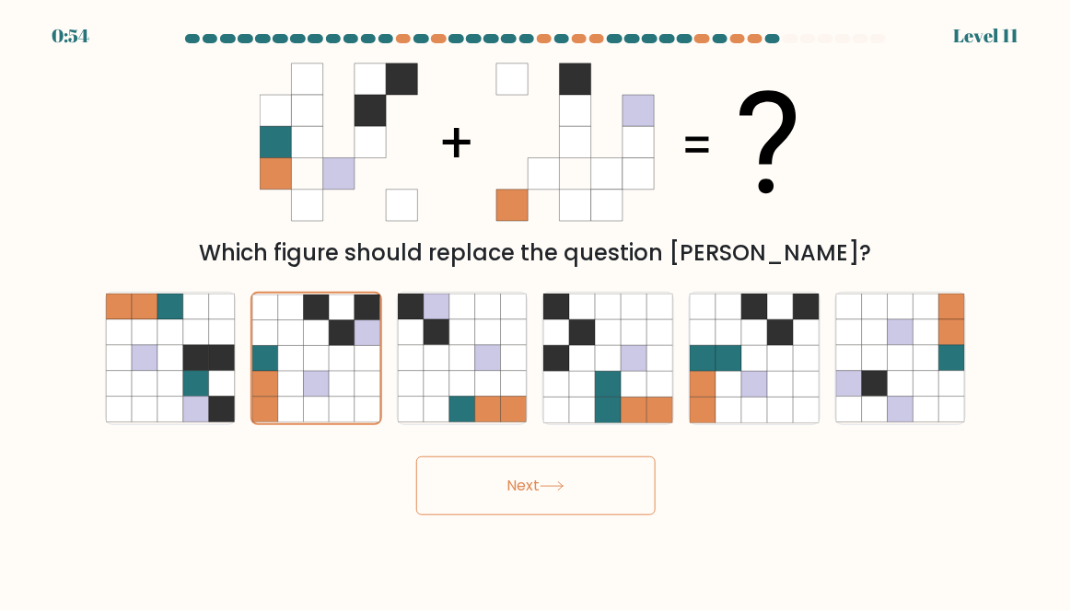
click at [604, 491] on button "Next" at bounding box center [535, 486] width 239 height 59
click at [606, 493] on button "Next" at bounding box center [535, 486] width 239 height 59
click at [606, 492] on button "Next" at bounding box center [535, 486] width 239 height 59
click at [607, 493] on button "Next" at bounding box center [535, 486] width 239 height 59
click at [605, 495] on button "Next" at bounding box center [535, 486] width 239 height 59
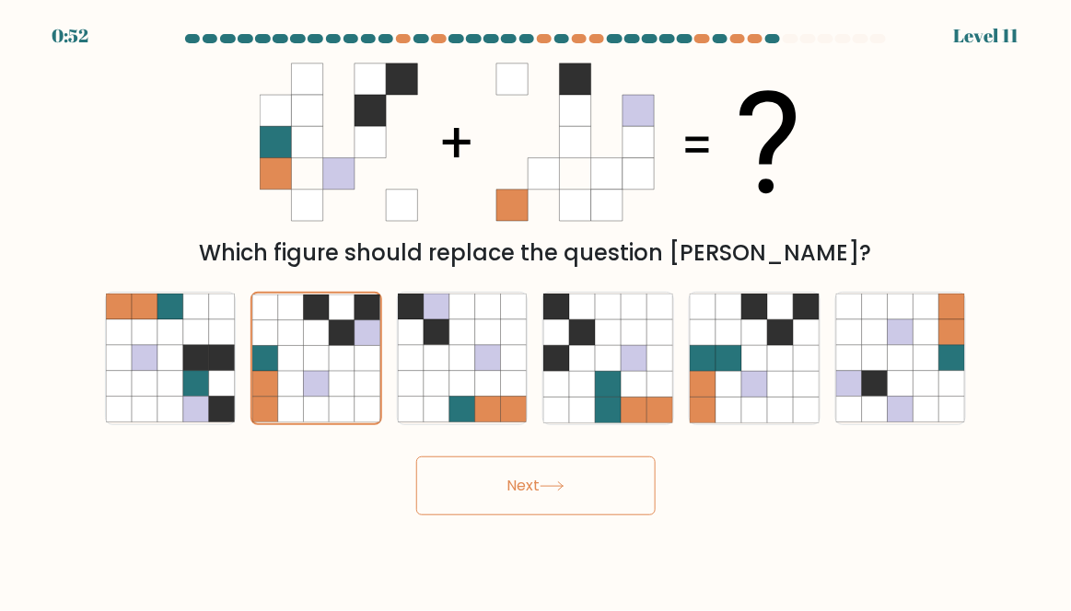
click at [556, 481] on button "Next" at bounding box center [535, 486] width 239 height 59
click at [513, 516] on button "Next" at bounding box center [535, 486] width 239 height 59
click at [589, 516] on button "Next" at bounding box center [535, 486] width 239 height 59
click at [524, 516] on button "Next" at bounding box center [535, 486] width 239 height 59
click at [611, 505] on button "Next" at bounding box center [535, 486] width 239 height 59
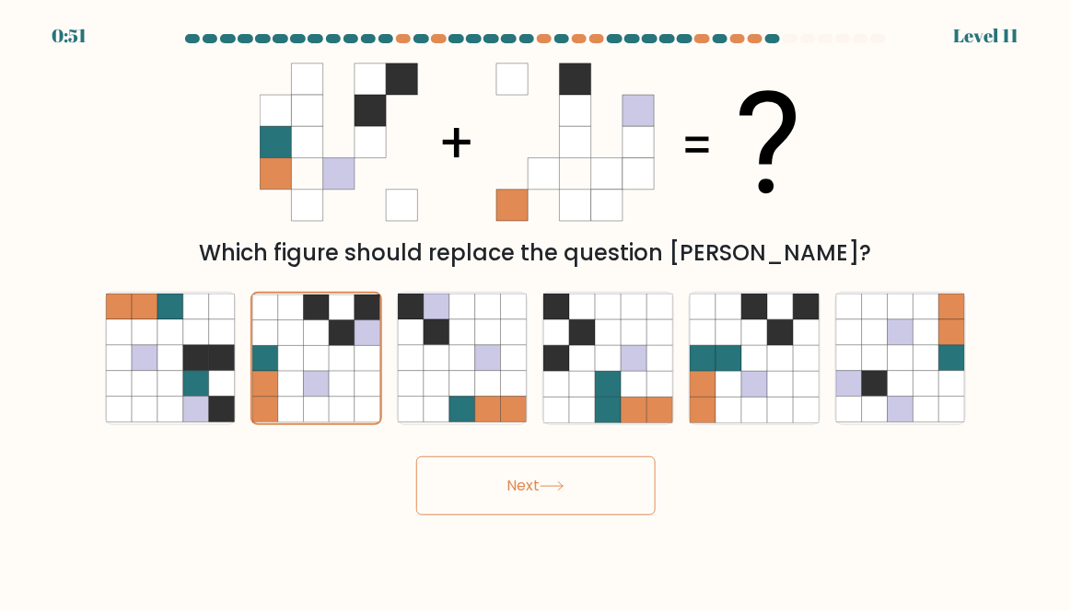
click at [458, 516] on button "Next" at bounding box center [535, 486] width 239 height 59
click at [450, 516] on button "Next" at bounding box center [535, 486] width 239 height 59
click at [455, 516] on button "Next" at bounding box center [535, 486] width 239 height 59
click at [482, 516] on button "Next" at bounding box center [535, 486] width 239 height 59
click at [455, 397] on icon at bounding box center [462, 384] width 26 height 26
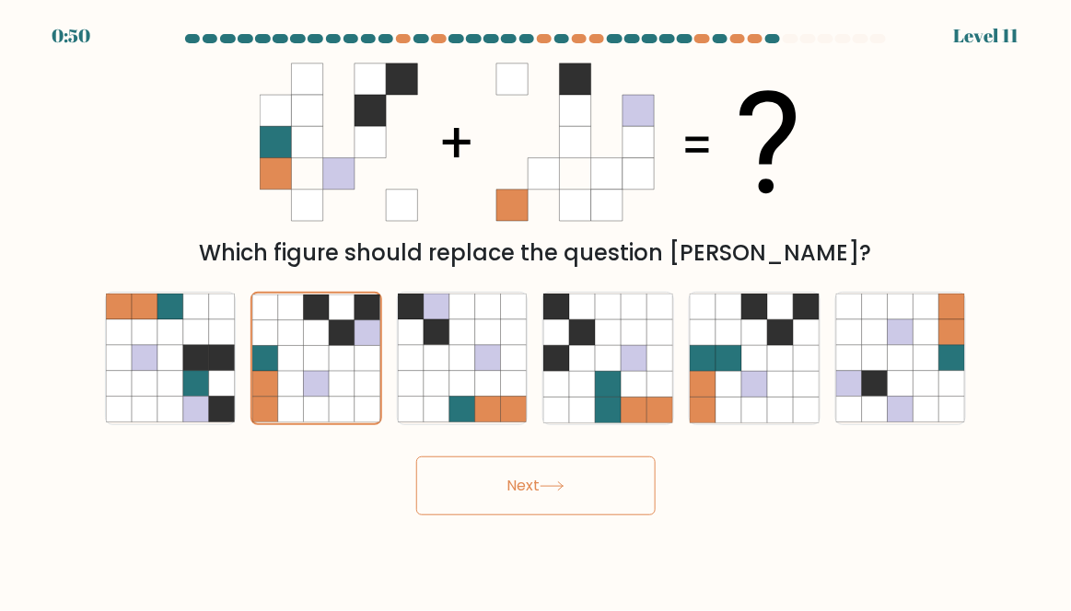
click at [536, 310] on input "c." at bounding box center [536, 308] width 1 height 5
radio input "true"
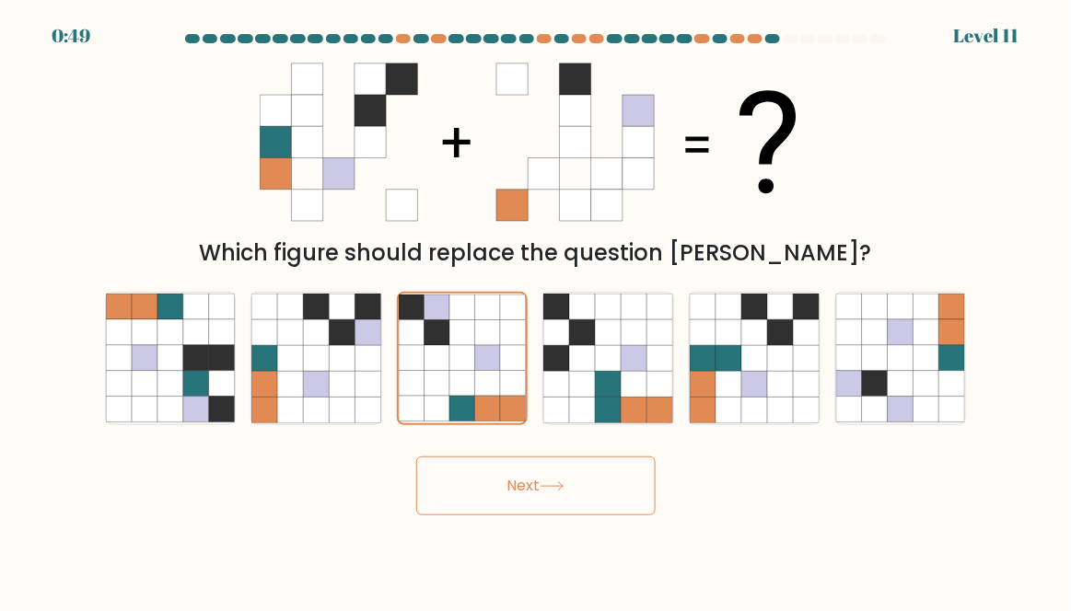
click at [303, 391] on icon at bounding box center [290, 384] width 26 height 26
click at [536, 310] on input "b." at bounding box center [536, 308] width 1 height 5
radio input "true"
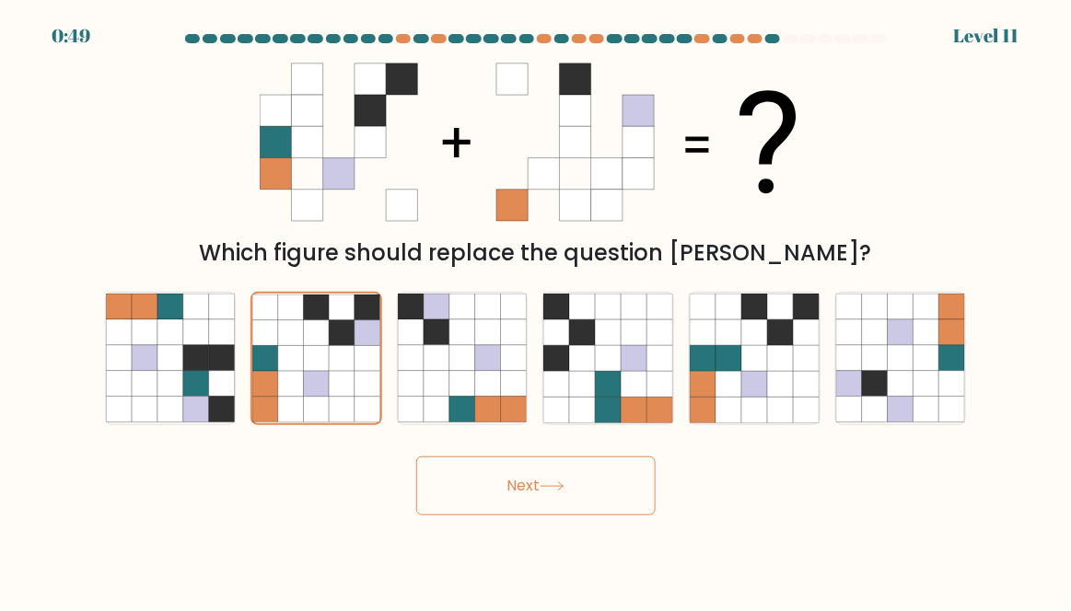
click at [472, 490] on button "Next" at bounding box center [535, 486] width 239 height 59
click at [488, 498] on button "Next" at bounding box center [535, 486] width 239 height 59
click at [514, 514] on button "Next" at bounding box center [535, 486] width 239 height 59
click at [517, 510] on button "Next" at bounding box center [535, 486] width 239 height 59
click at [582, 424] on div at bounding box center [608, 358] width 132 height 133
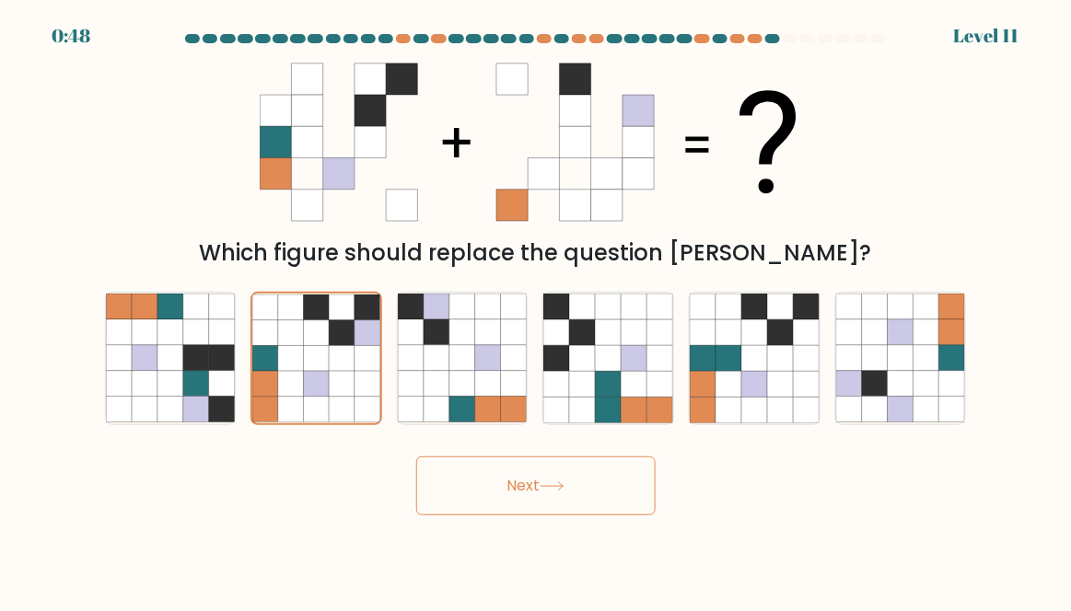
click at [537, 310] on input "d." at bounding box center [536, 308] width 1 height 5
radio input "true"
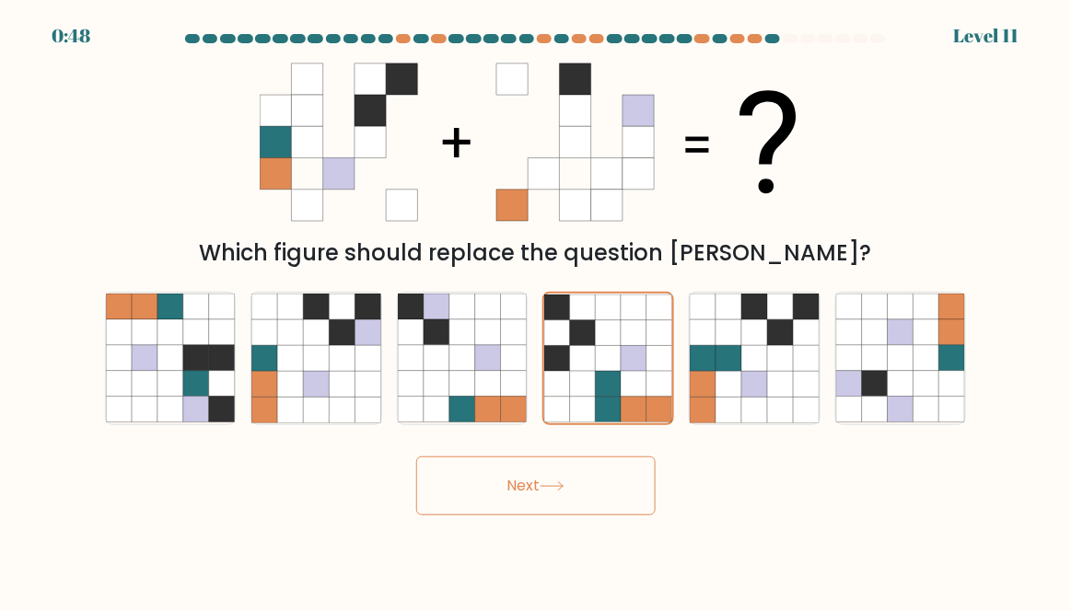
click at [514, 512] on button "Next" at bounding box center [535, 486] width 239 height 59
click at [584, 508] on button "Next" at bounding box center [535, 486] width 239 height 59
click at [574, 499] on button "Next" at bounding box center [535, 486] width 239 height 59
click at [496, 516] on button "Next" at bounding box center [535, 486] width 239 height 59
click at [491, 510] on button "Next" at bounding box center [535, 486] width 239 height 59
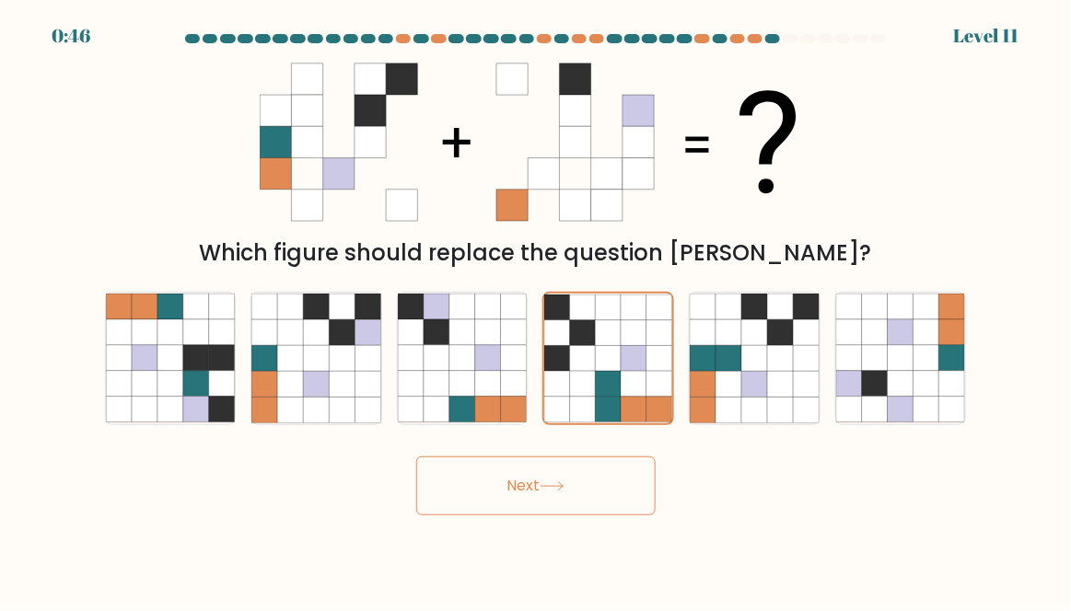
click at [473, 572] on body "0:46 Level 11" at bounding box center [535, 305] width 1071 height 611
click at [475, 516] on button "Next" at bounding box center [535, 486] width 239 height 59
click at [547, 492] on icon at bounding box center [552, 487] width 25 height 10
click at [473, 516] on button "Next" at bounding box center [535, 486] width 239 height 59
click at [573, 516] on button "Next" at bounding box center [535, 486] width 239 height 59
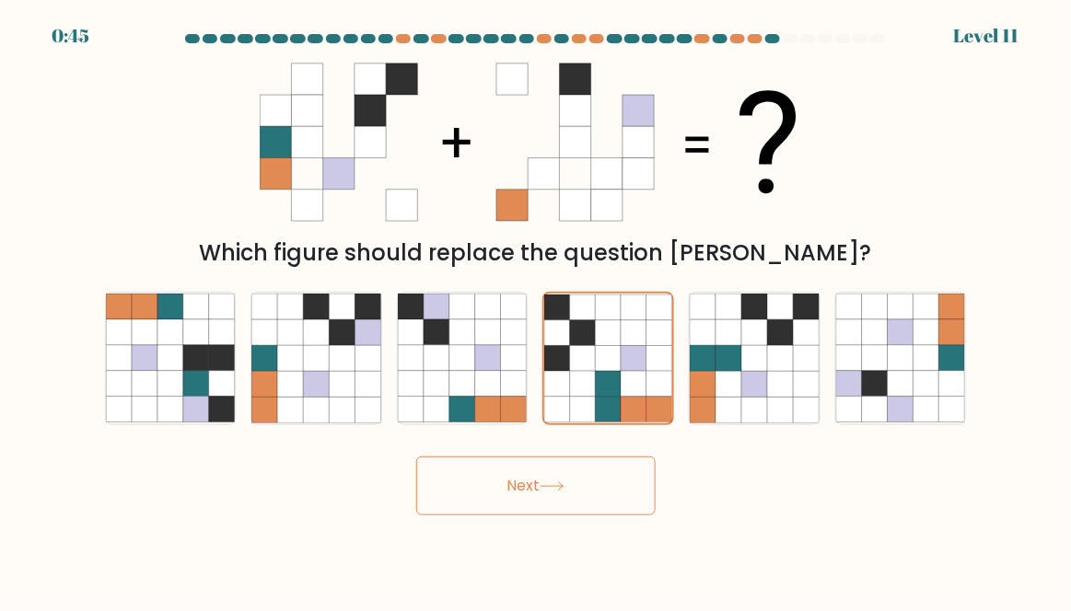
click at [477, 516] on button "Next" at bounding box center [535, 486] width 239 height 59
click at [573, 516] on button "Next" at bounding box center [535, 486] width 239 height 59
click at [484, 516] on button "Next" at bounding box center [535, 486] width 239 height 59
click at [579, 516] on button "Next" at bounding box center [535, 486] width 239 height 59
click at [481, 516] on button "Next" at bounding box center [535, 486] width 239 height 59
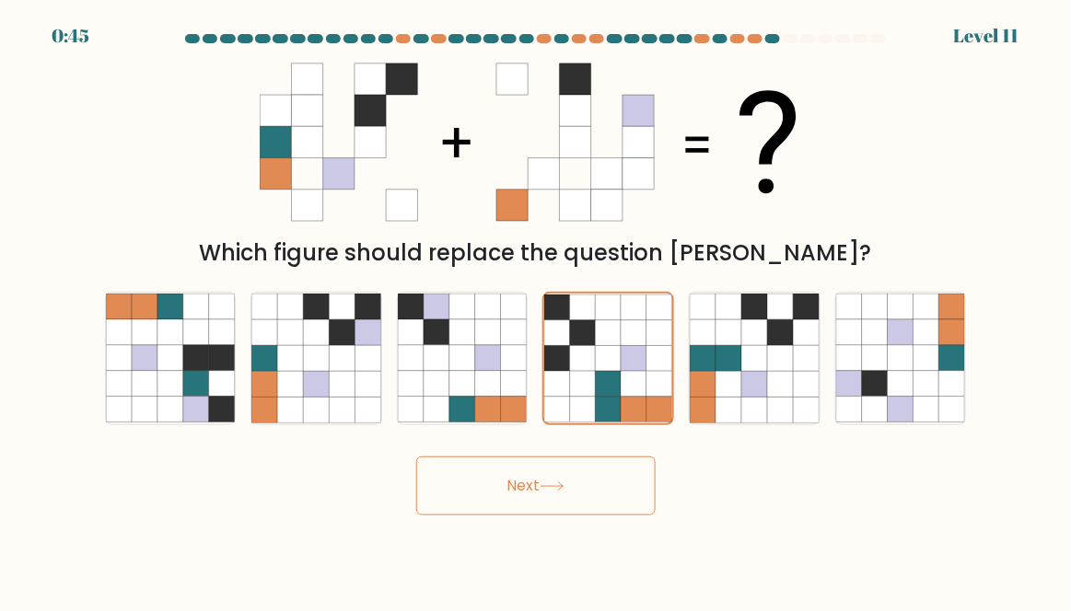
click at [584, 516] on button "Next" at bounding box center [535, 486] width 239 height 59
click at [487, 515] on button "Next" at bounding box center [535, 486] width 239 height 59
click at [581, 516] on button "Next" at bounding box center [535, 486] width 239 height 59
click at [470, 516] on button "Next" at bounding box center [535, 486] width 239 height 59
click at [572, 512] on button "Next" at bounding box center [535, 486] width 239 height 59
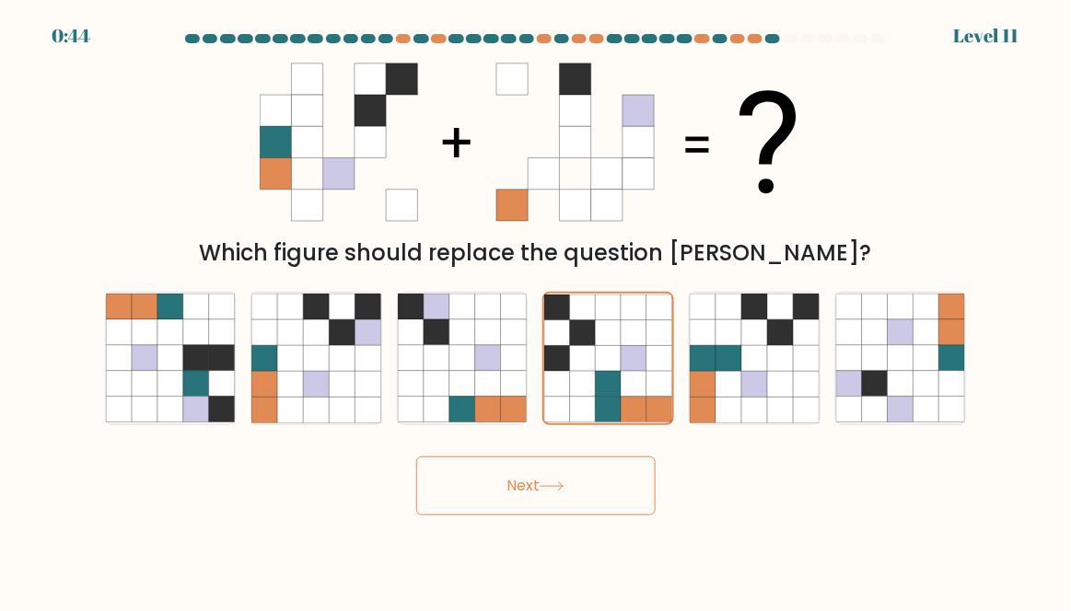
click at [492, 512] on button "Next" at bounding box center [535, 486] width 239 height 59
click at [488, 516] on button "Next" at bounding box center [535, 486] width 239 height 59
click at [567, 516] on button "Next" at bounding box center [535, 486] width 239 height 59
click at [498, 516] on button "Next" at bounding box center [535, 486] width 239 height 59
click at [601, 516] on button "Next" at bounding box center [535, 486] width 239 height 59
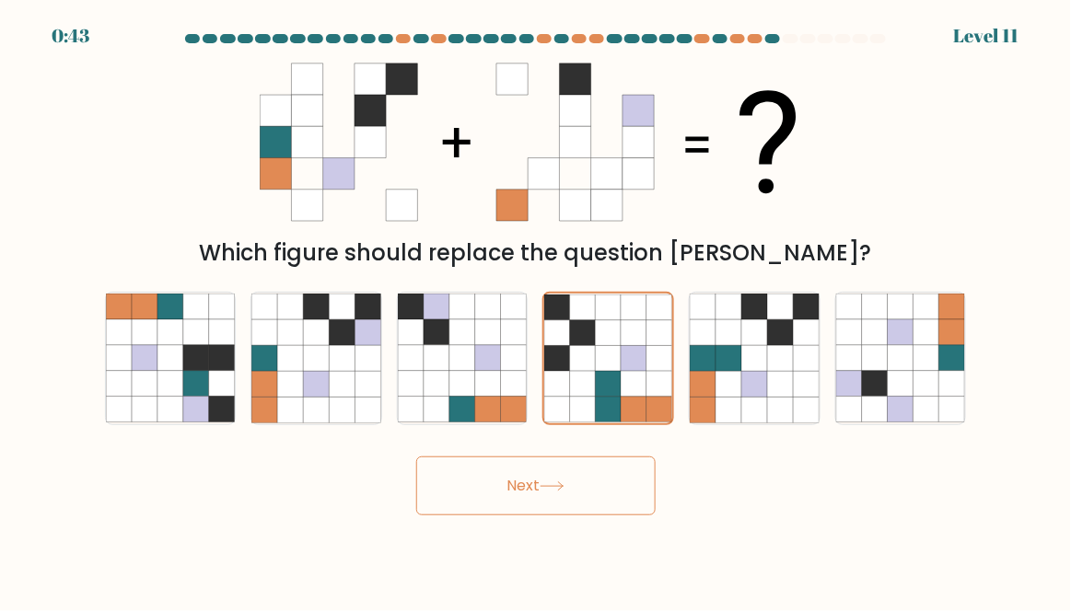
click at [513, 509] on button "Next" at bounding box center [535, 486] width 239 height 59
click at [611, 512] on button "Next" at bounding box center [535, 486] width 239 height 59
click at [510, 516] on button "Next" at bounding box center [535, 486] width 239 height 59
click at [517, 516] on button "Next" at bounding box center [535, 486] width 239 height 59
click at [610, 505] on button "Next" at bounding box center [535, 486] width 239 height 59
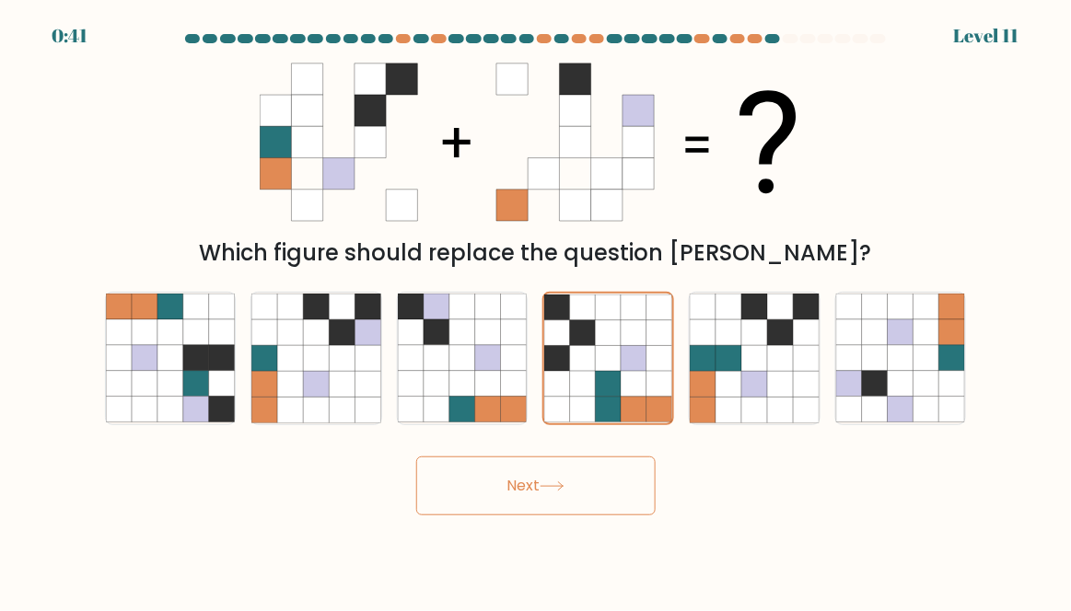
click at [293, 371] on icon at bounding box center [290, 358] width 26 height 26
click at [536, 310] on input "b." at bounding box center [536, 308] width 1 height 5
radio input "true"
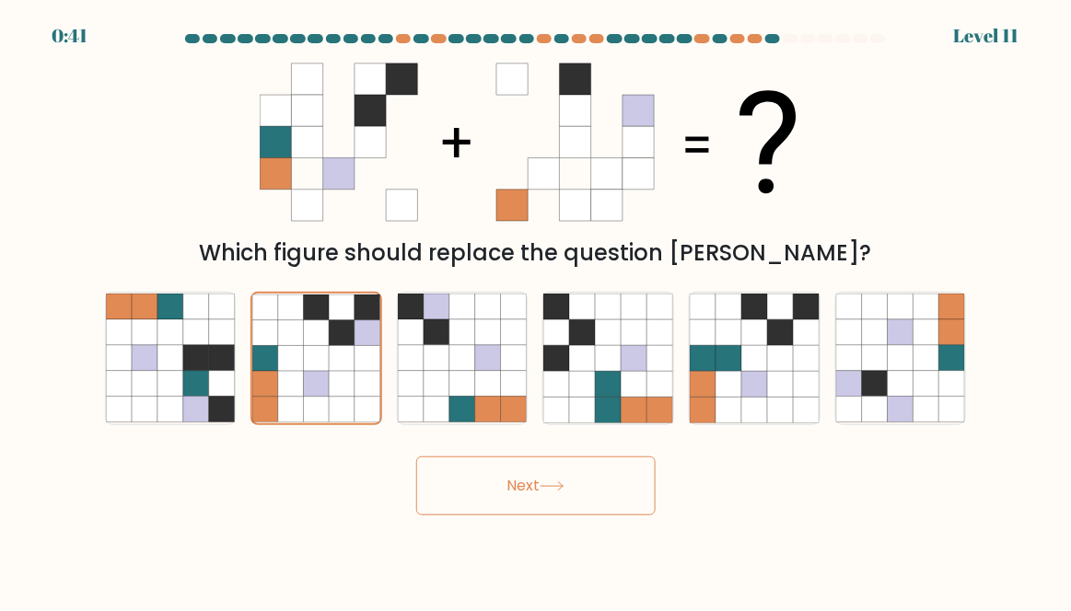
click at [529, 490] on button "Next" at bounding box center [535, 486] width 239 height 59
click at [536, 495] on button "Next" at bounding box center [535, 486] width 239 height 59
click at [533, 495] on button "Next" at bounding box center [535, 486] width 239 height 59
click at [531, 502] on button "Next" at bounding box center [535, 486] width 239 height 59
click at [529, 498] on button "Next" at bounding box center [535, 486] width 239 height 59
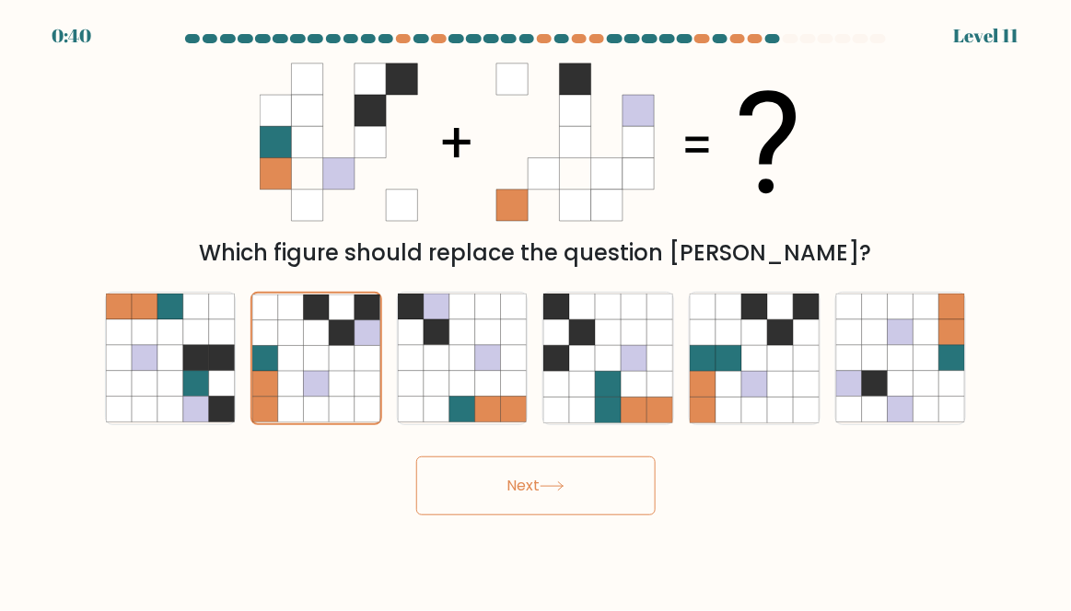
click at [543, 497] on button "Next" at bounding box center [535, 486] width 239 height 59
click at [543, 501] on button "Next" at bounding box center [535, 486] width 239 height 59
click at [533, 505] on button "Next" at bounding box center [535, 486] width 239 height 59
click at [524, 503] on button "Next" at bounding box center [535, 486] width 239 height 59
click at [529, 498] on button "Next" at bounding box center [535, 486] width 239 height 59
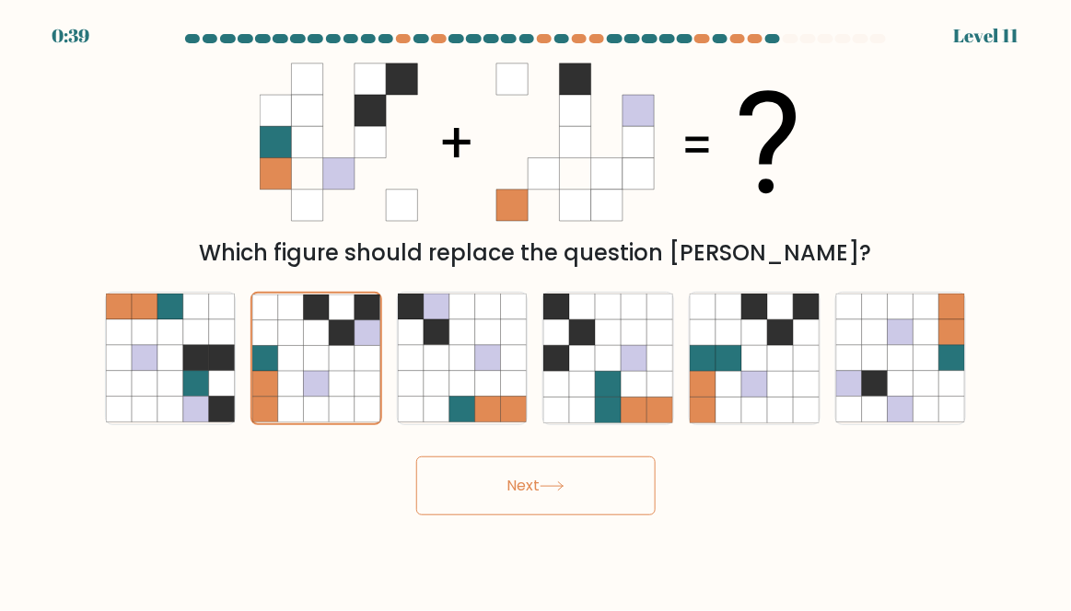
click at [526, 497] on button "Next" at bounding box center [535, 486] width 239 height 59
click at [528, 495] on button "Next" at bounding box center [535, 486] width 239 height 59
click at [517, 506] on button "Next" at bounding box center [535, 486] width 239 height 59
click at [491, 505] on button "Next" at bounding box center [535, 486] width 239 height 59
click at [555, 516] on button "Next" at bounding box center [535, 486] width 239 height 59
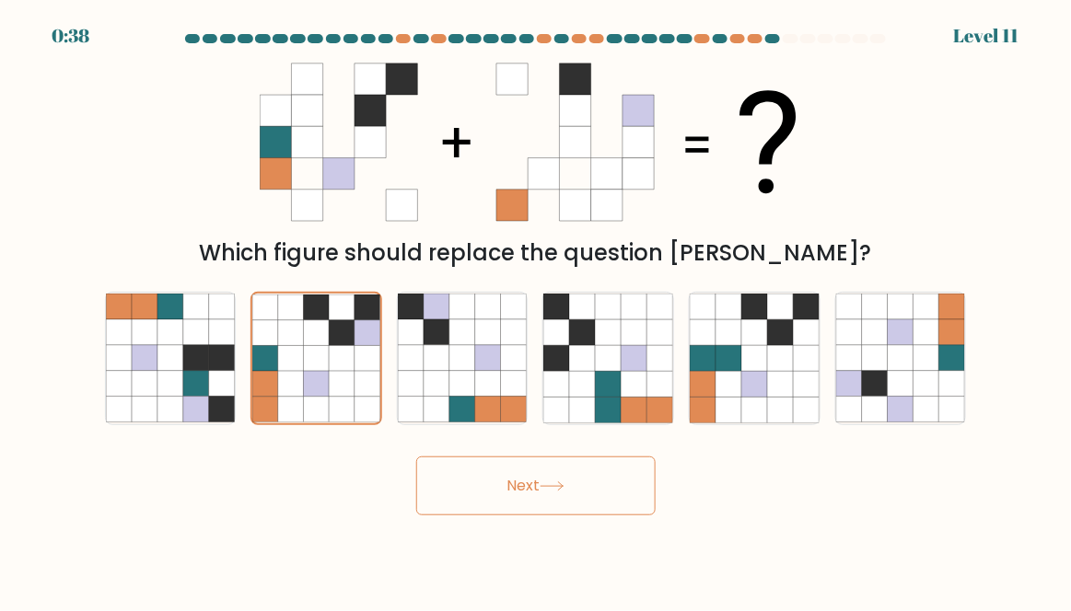
click at [488, 510] on button "Next" at bounding box center [535, 486] width 239 height 59
click at [564, 492] on icon at bounding box center [552, 487] width 25 height 10
click at [492, 516] on button "Next" at bounding box center [535, 486] width 239 height 59
click at [582, 516] on button "Next" at bounding box center [535, 486] width 239 height 59
click at [495, 516] on button "Next" at bounding box center [535, 486] width 239 height 59
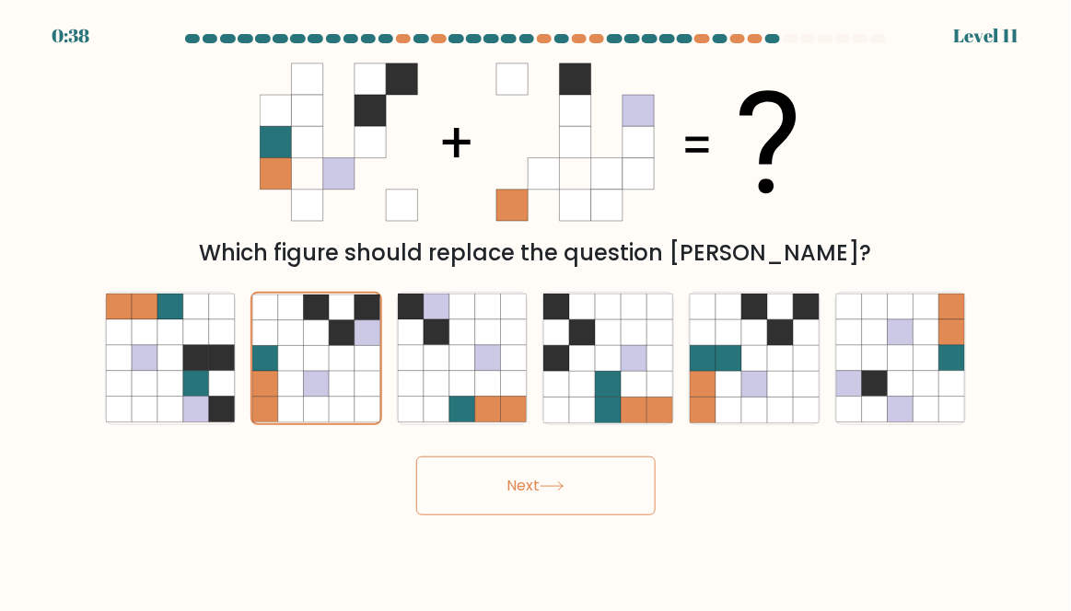
click at [582, 516] on button "Next" at bounding box center [535, 486] width 239 height 59
click at [503, 516] on button "Next" at bounding box center [535, 486] width 239 height 59
click at [586, 510] on button "Next" at bounding box center [535, 486] width 239 height 59
click at [505, 506] on button "Next" at bounding box center [535, 486] width 239 height 59
click at [505, 475] on button "Next" at bounding box center [535, 486] width 239 height 59
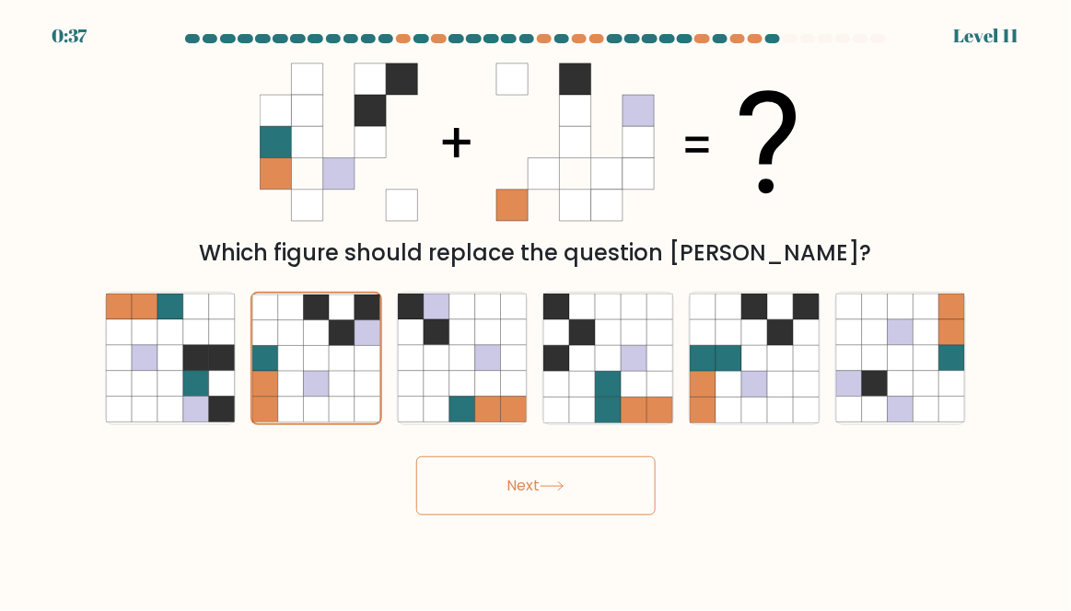
click at [595, 494] on button "Next" at bounding box center [535, 486] width 239 height 59
click at [509, 494] on button "Next" at bounding box center [535, 486] width 239 height 59
click at [490, 505] on button "Next" at bounding box center [535, 486] width 239 height 59
click at [502, 516] on button "Next" at bounding box center [535, 486] width 239 height 59
click at [505, 496] on button "Next" at bounding box center [535, 486] width 239 height 59
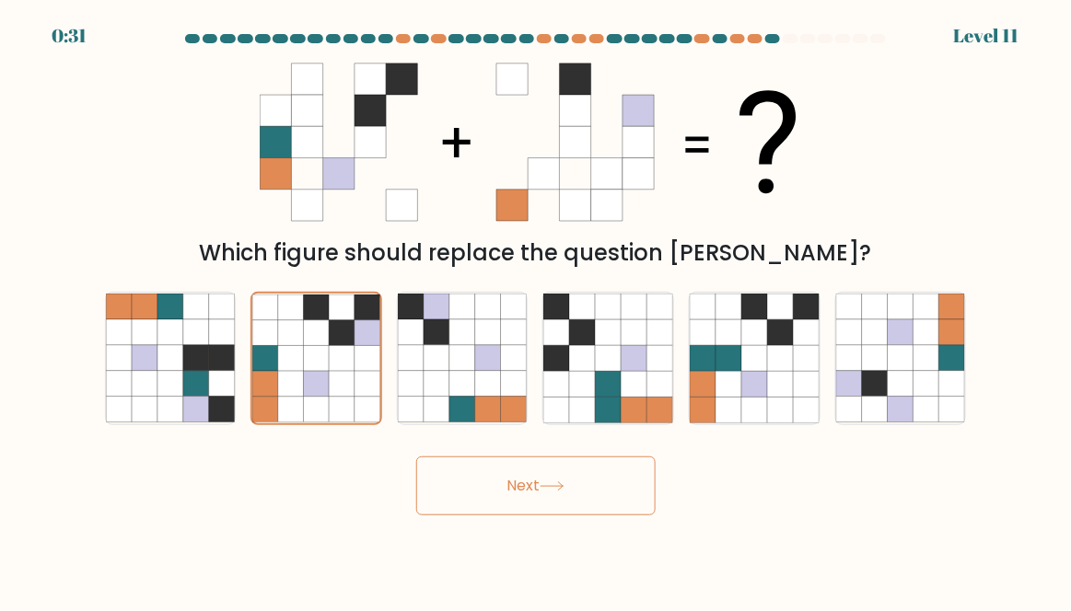
click at [488, 499] on button "Next" at bounding box center [535, 486] width 239 height 59
click at [488, 503] on button "Next" at bounding box center [535, 486] width 239 height 59
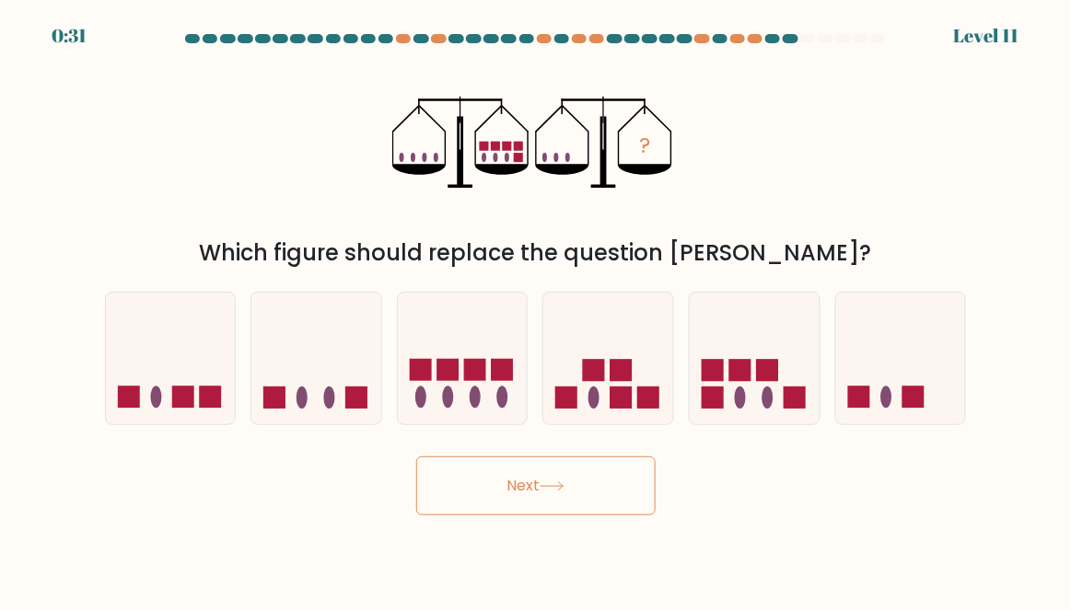
click at [453, 512] on button "Next" at bounding box center [535, 486] width 239 height 59
click at [455, 516] on button "Next" at bounding box center [535, 486] width 239 height 59
click at [550, 492] on icon at bounding box center [552, 487] width 25 height 10
click at [747, 381] on rect at bounding box center [740, 370] width 22 height 22
click at [537, 310] on input "e." at bounding box center [536, 308] width 1 height 5
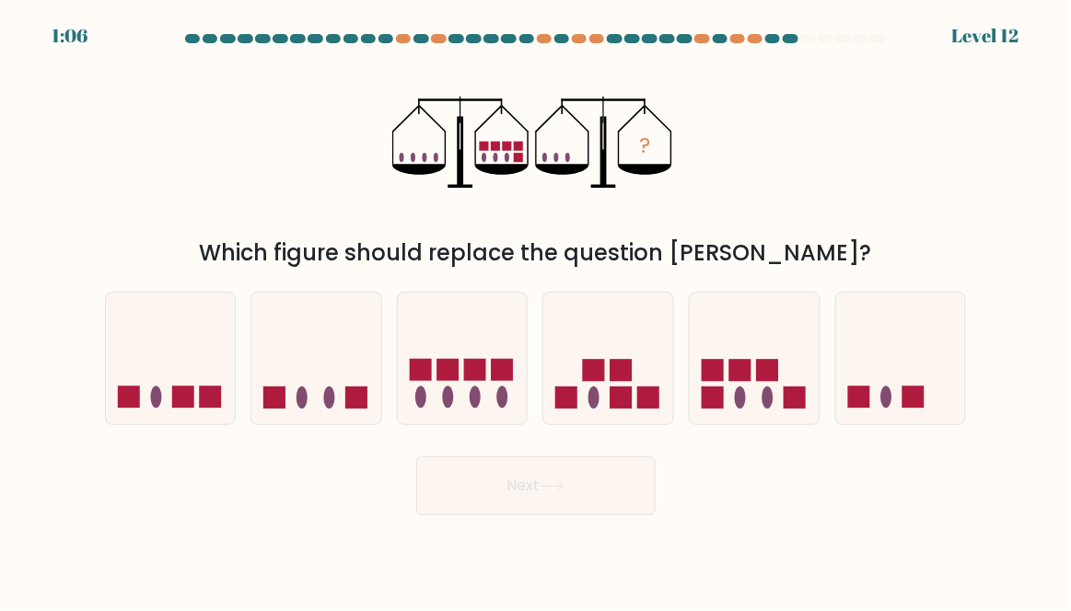
radio input "true"
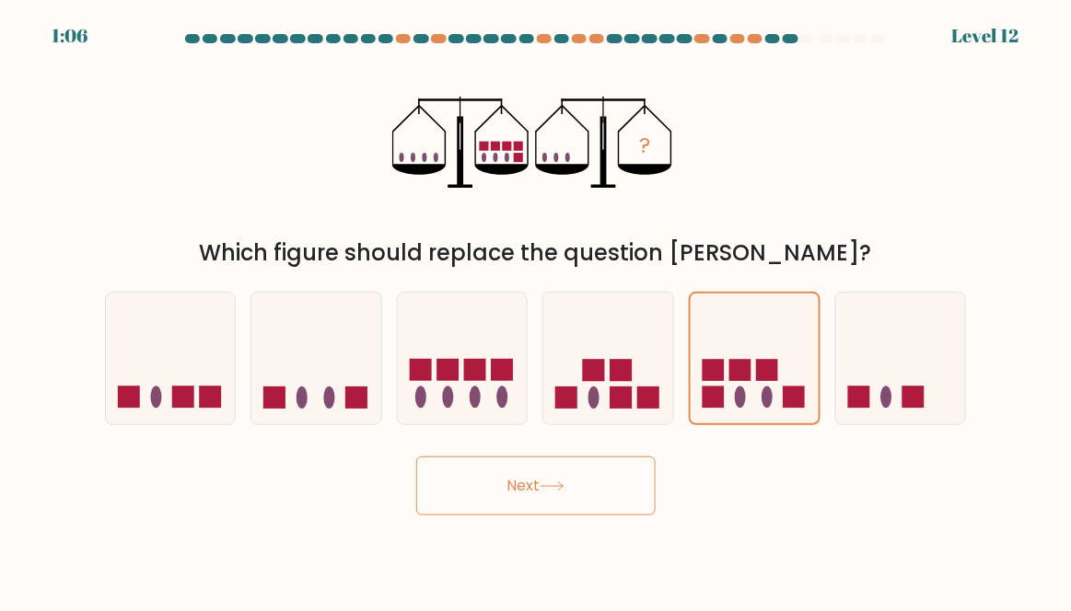
click at [528, 492] on button "Next" at bounding box center [535, 486] width 239 height 59
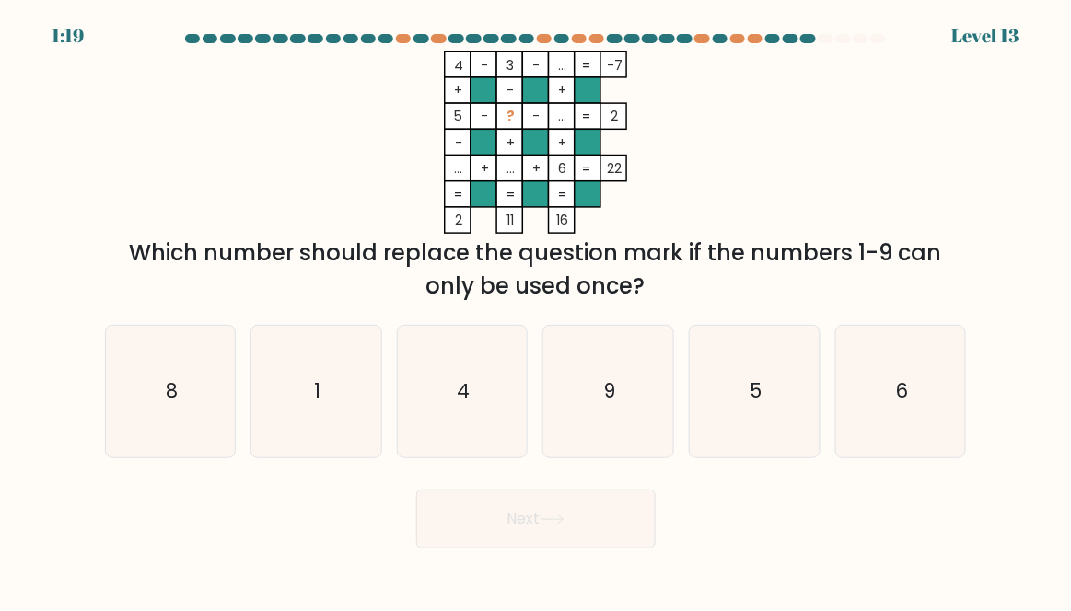
click at [354, 453] on icon "1" at bounding box center [316, 392] width 130 height 130
click at [536, 310] on input "b. 1" at bounding box center [536, 308] width 1 height 5
radio input "true"
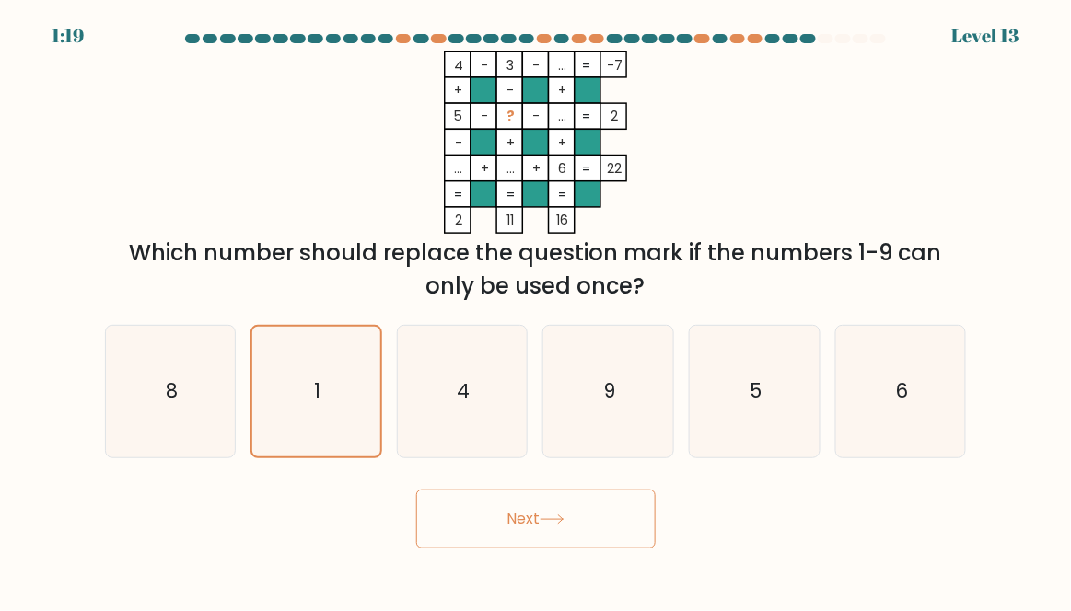
click at [452, 523] on button "Next" at bounding box center [535, 519] width 239 height 59
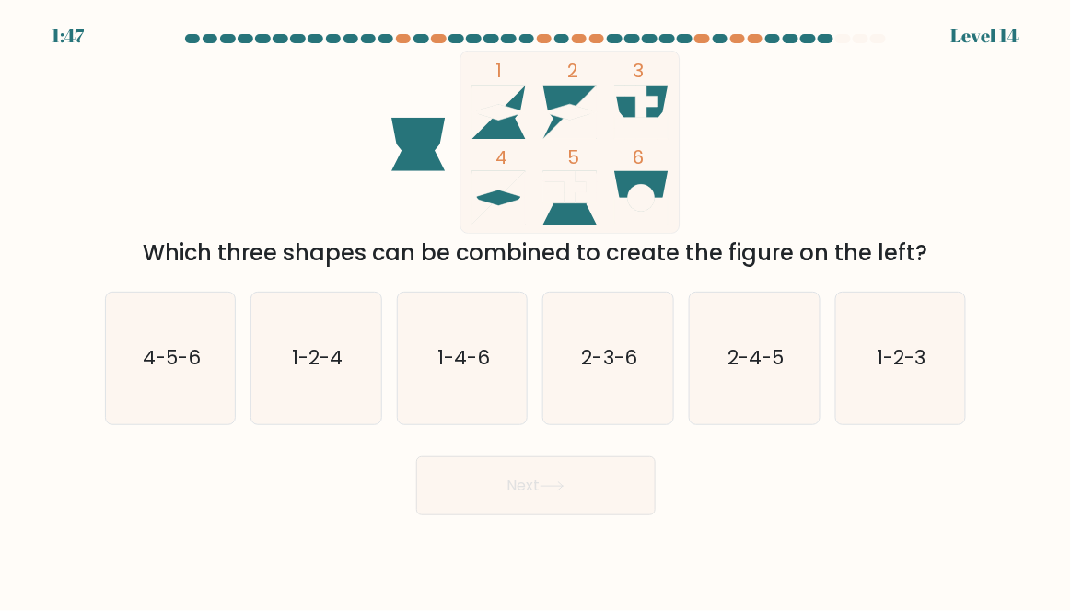
click at [204, 384] on icon "4-5-6" at bounding box center [171, 359] width 130 height 130
click at [536, 310] on input "a. 4-5-6" at bounding box center [536, 308] width 1 height 5
radio input "true"
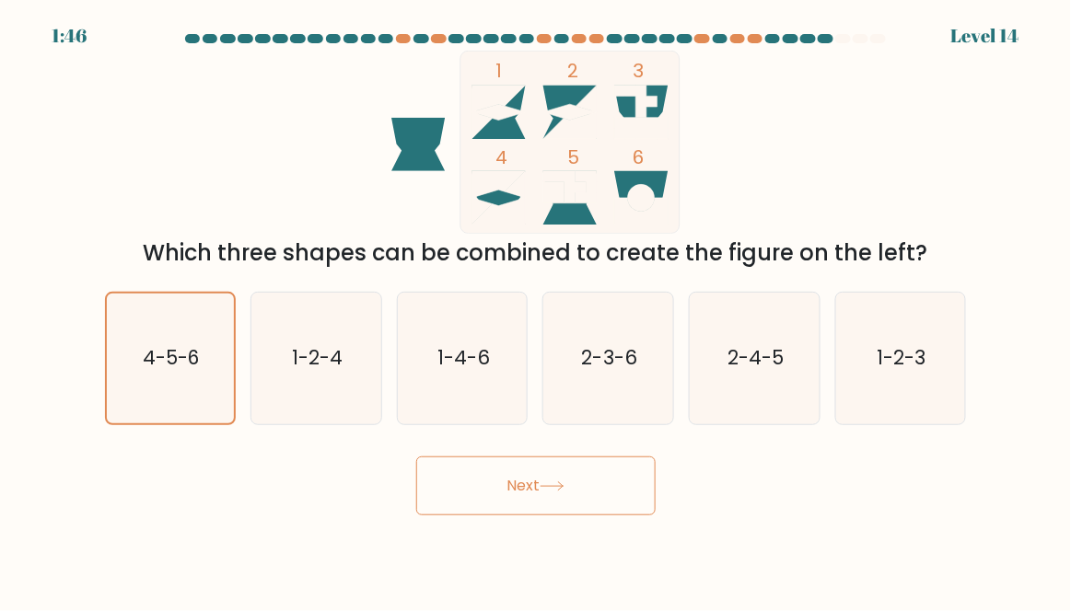
click at [546, 516] on button "Next" at bounding box center [535, 486] width 239 height 59
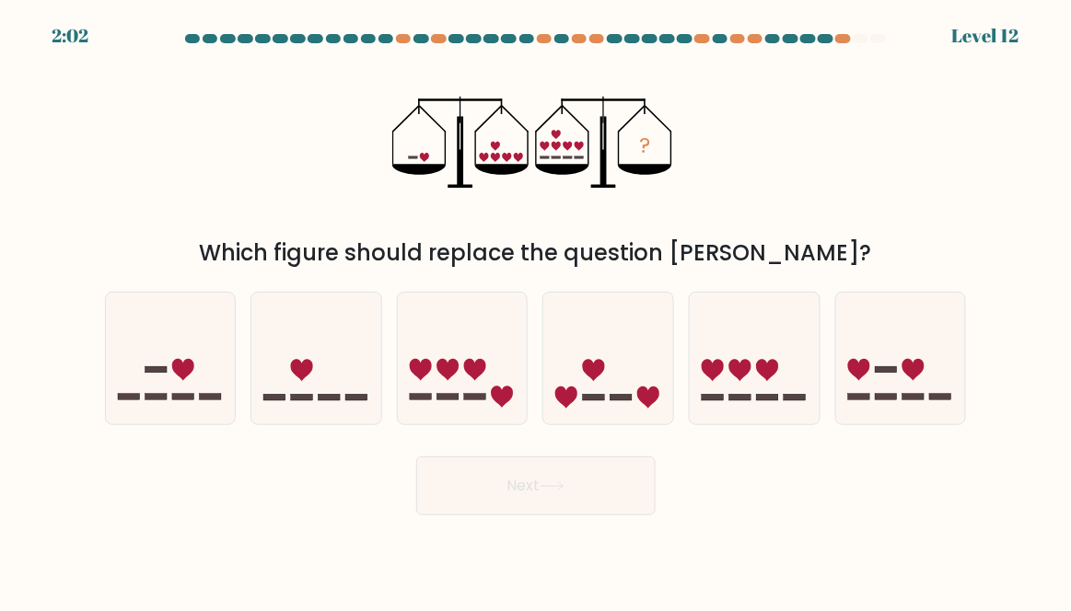
click at [200, 383] on icon at bounding box center [171, 359] width 130 height 108
click at [536, 310] on input "a." at bounding box center [536, 308] width 1 height 5
radio input "true"
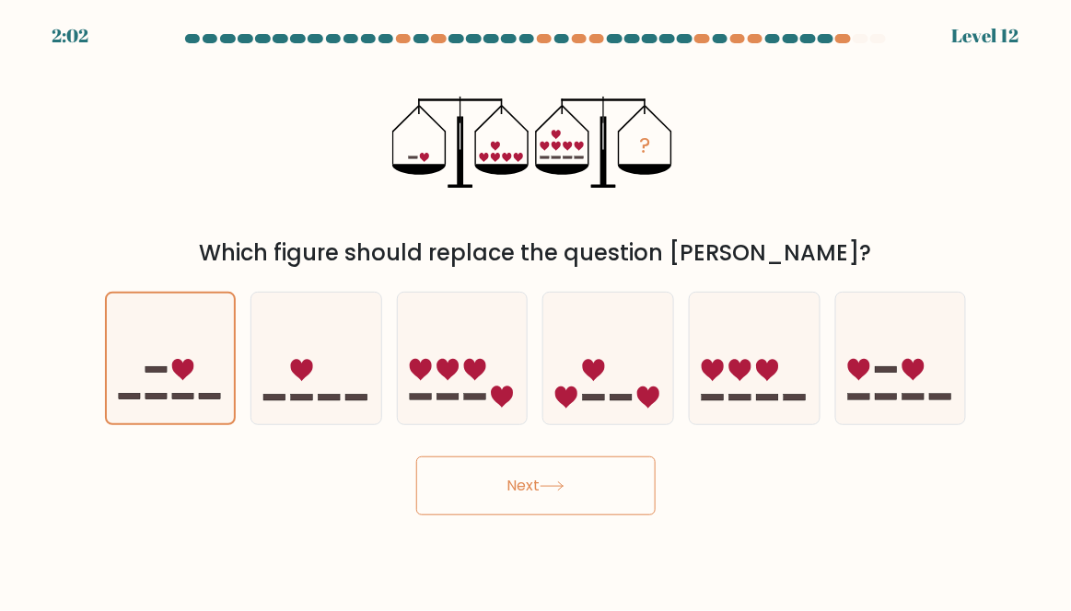
click at [553, 516] on button "Next" at bounding box center [535, 486] width 239 height 59
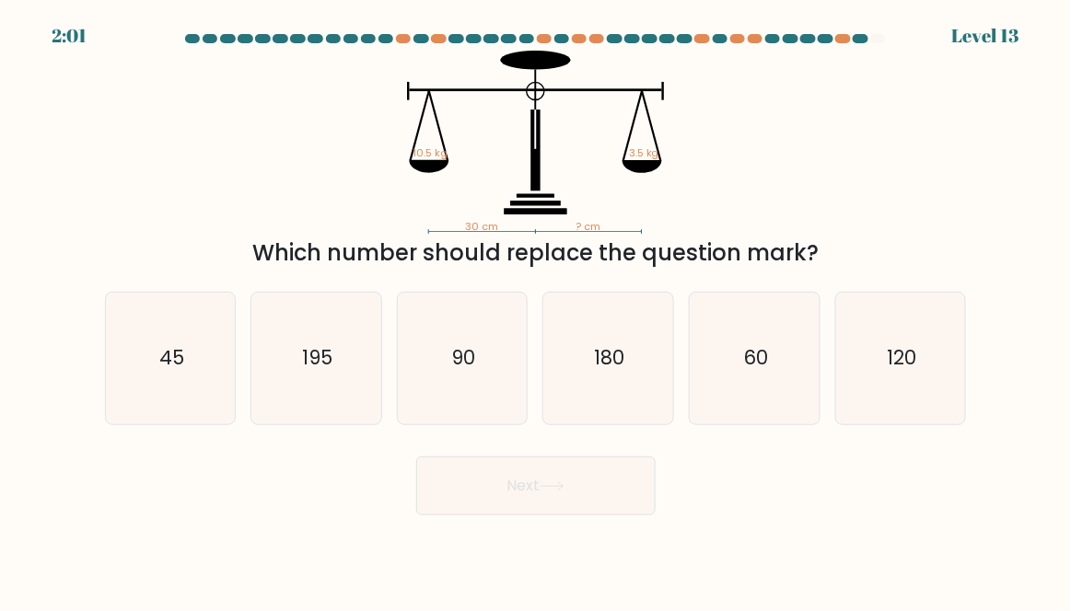
click at [505, 313] on icon "90" at bounding box center [463, 359] width 130 height 130
click at [536, 310] on input "c. 90" at bounding box center [536, 308] width 1 height 5
radio input "true"
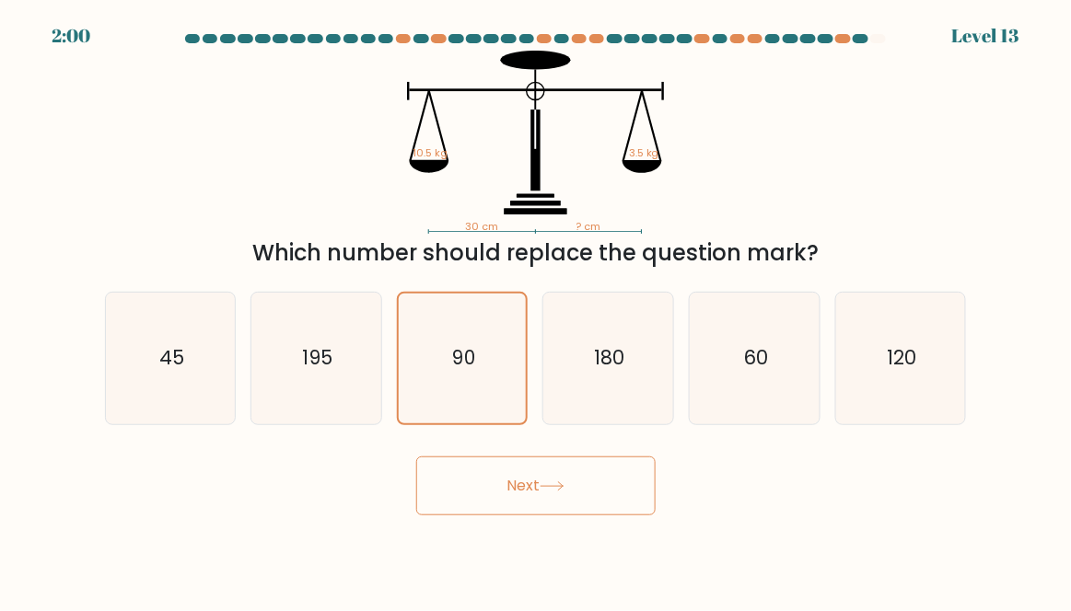
click at [504, 502] on button "Next" at bounding box center [535, 486] width 239 height 59
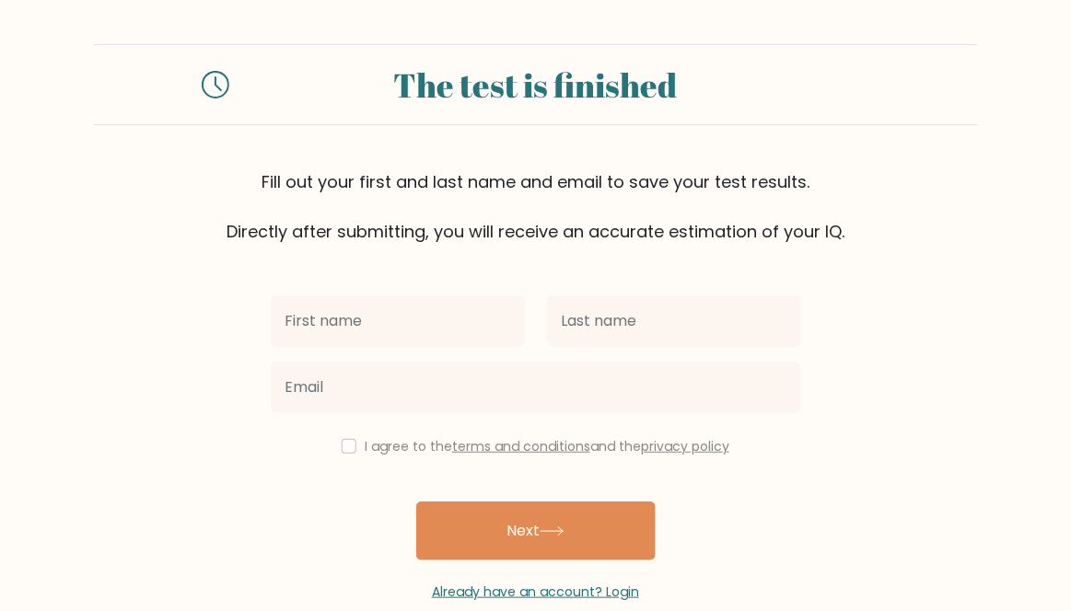
click at [450, 325] on input "text" at bounding box center [398, 322] width 254 height 52
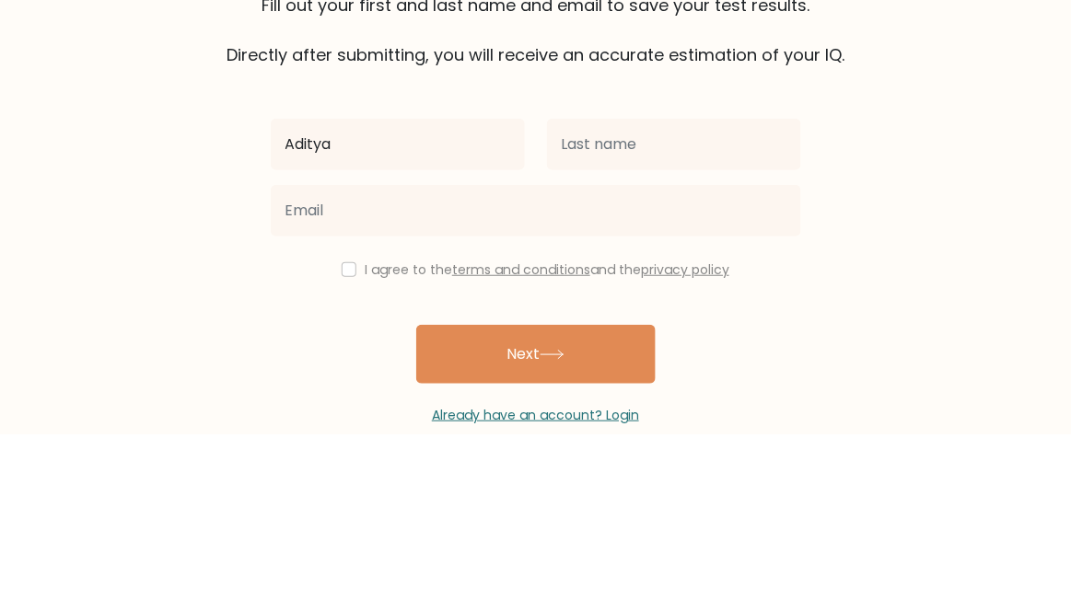
type input "Aditya"
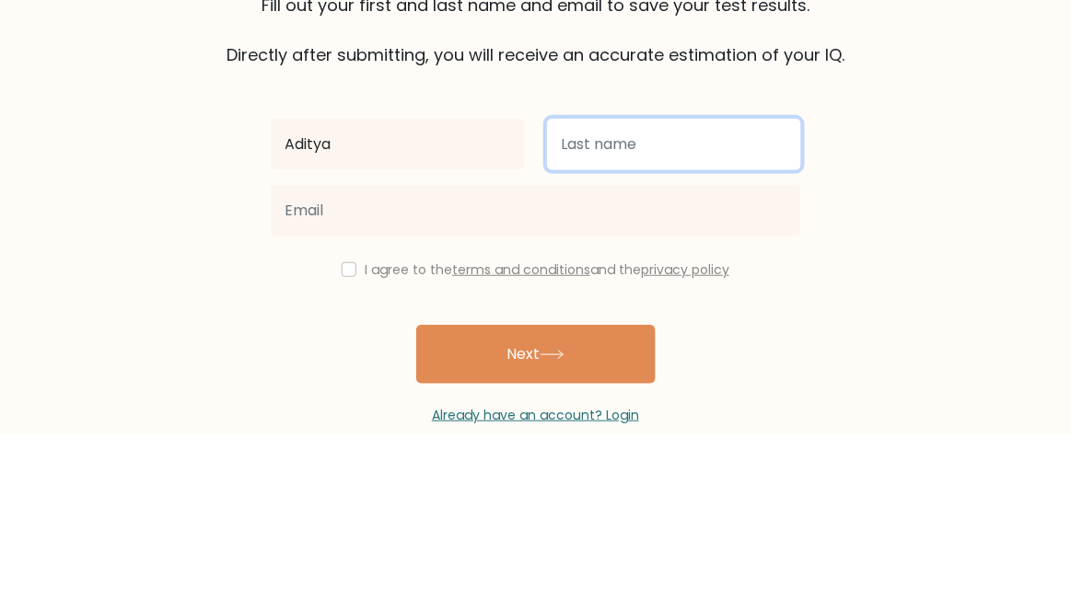
click at [754, 331] on input "text" at bounding box center [674, 322] width 254 height 52
type input "[PERSON_NAME]"
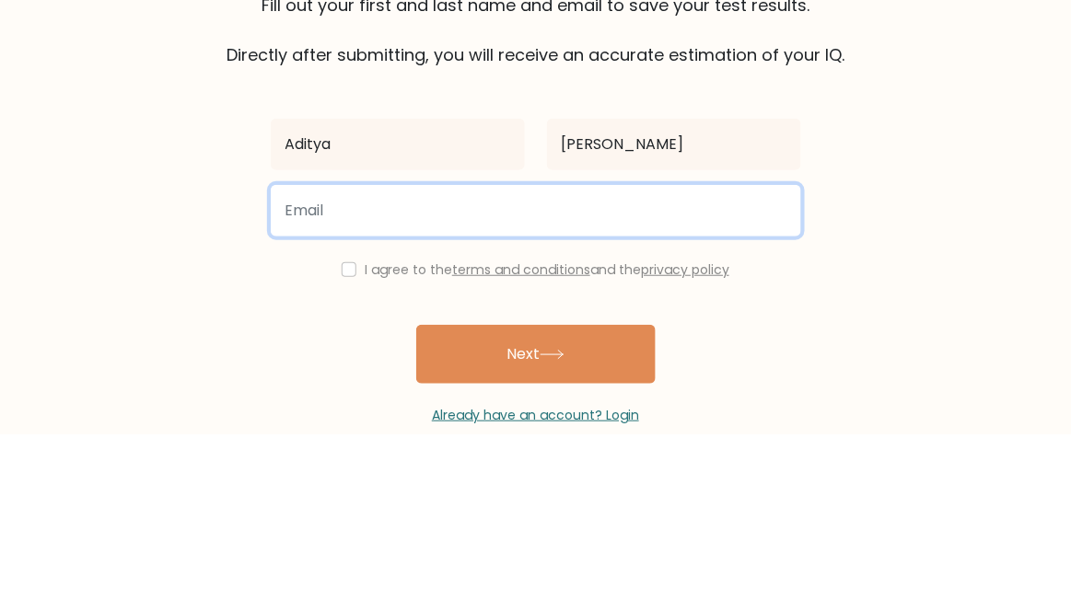
click at [785, 363] on input "email" at bounding box center [536, 388] width 530 height 52
type input "[EMAIL_ADDRESS][DOMAIN_NAME]"
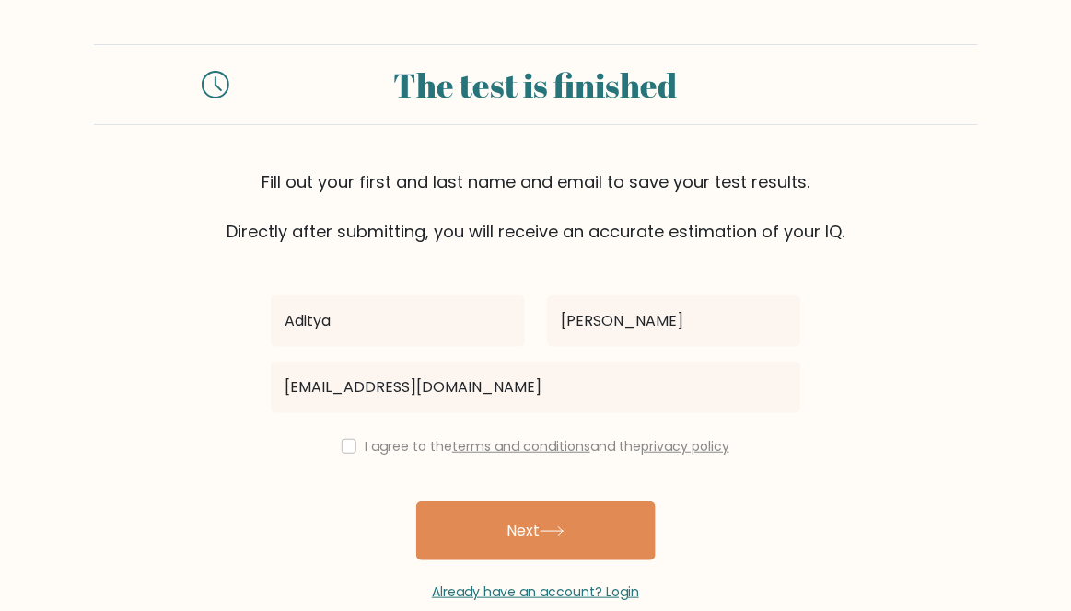
click at [330, 441] on div "I agree to the terms and conditions and the privacy policy" at bounding box center [536, 447] width 552 height 22
click at [348, 447] on input "checkbox" at bounding box center [349, 446] width 15 height 15
checkbox input "true"
click at [447, 527] on button "Next" at bounding box center [535, 531] width 239 height 59
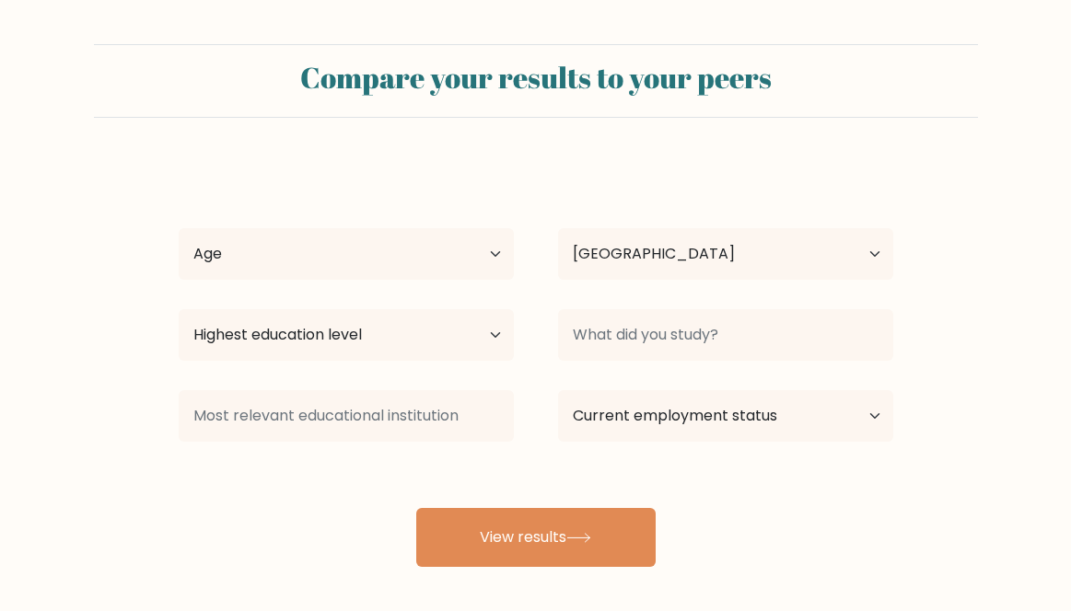
select select "IN"
click at [182, 237] on select "Age Under [DEMOGRAPHIC_DATA] [DEMOGRAPHIC_DATA] [DEMOGRAPHIC_DATA] [DEMOGRAPHIC…" at bounding box center [346, 254] width 335 height 52
select select "min_18"
click at [179, 228] on select "Age Under [DEMOGRAPHIC_DATA] [DEMOGRAPHIC_DATA] [DEMOGRAPHIC_DATA] [DEMOGRAPHIC…" at bounding box center [346, 254] width 335 height 52
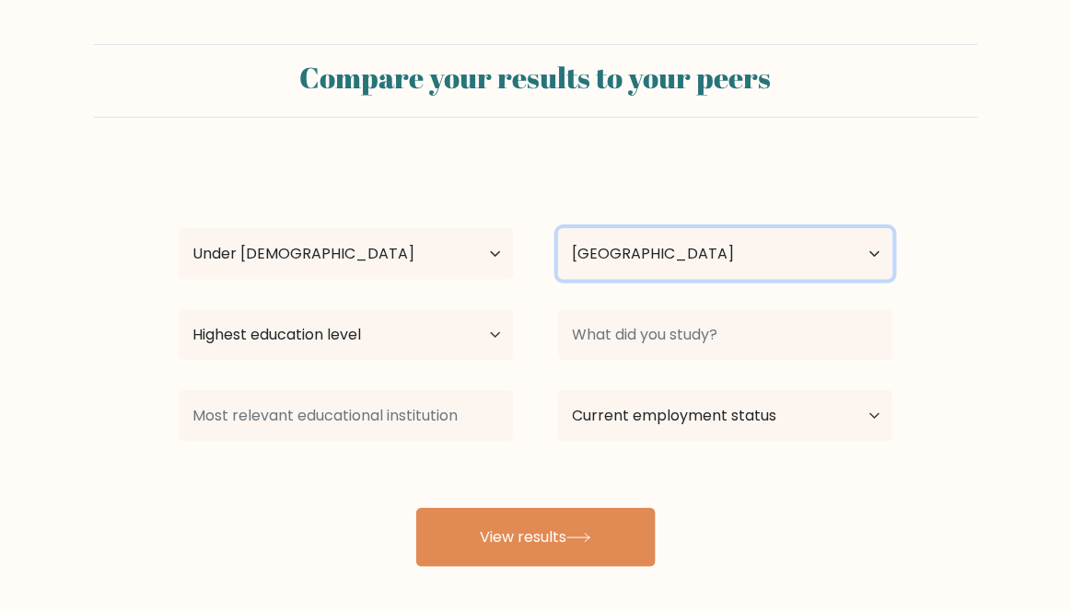
click at [813, 265] on select "Country Afghanistan Albania Algeria American Samoa Andorra Angola Anguilla Anta…" at bounding box center [725, 254] width 335 height 52
click at [558, 228] on select "Country Afghanistan Albania Algeria American Samoa Andorra Angola Anguilla Anta…" at bounding box center [725, 254] width 335 height 52
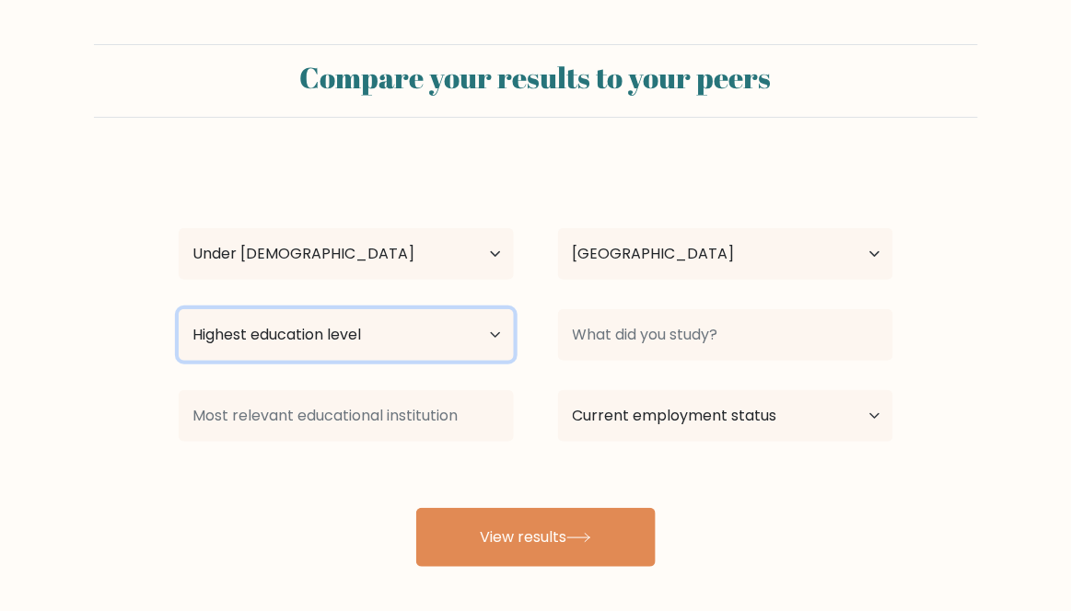
click at [207, 339] on select "Highest education level No schooling Primary Lower Secondary Upper Secondary Oc…" at bounding box center [346, 335] width 335 height 52
select select "upper_secondary"
click at [179, 309] on select "Highest education level No schooling Primary Lower Secondary Upper Secondary Oc…" at bounding box center [346, 335] width 335 height 52
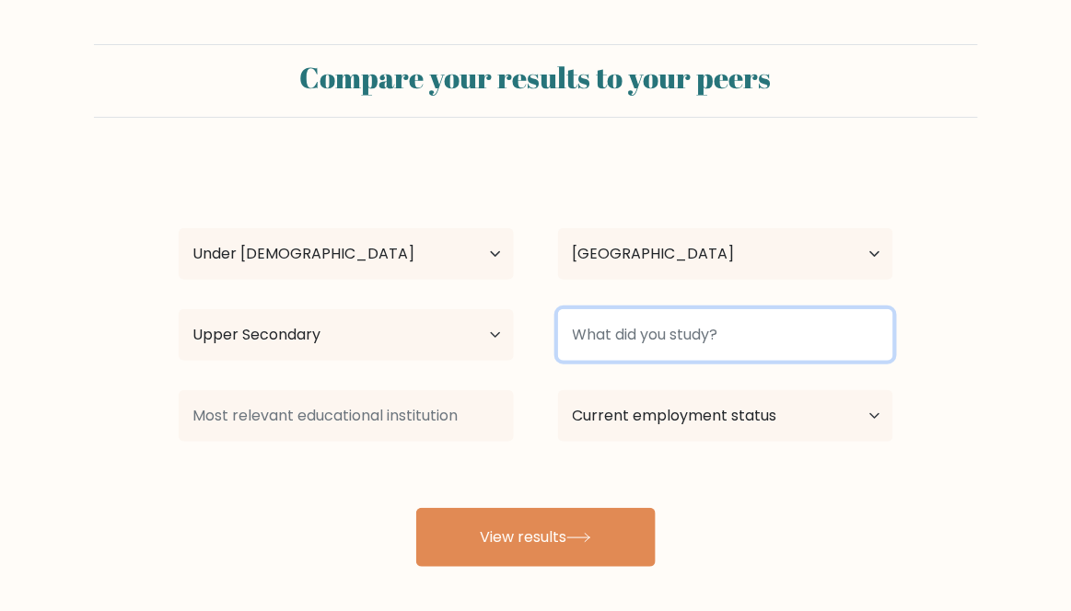
click at [807, 332] on input at bounding box center [725, 335] width 335 height 52
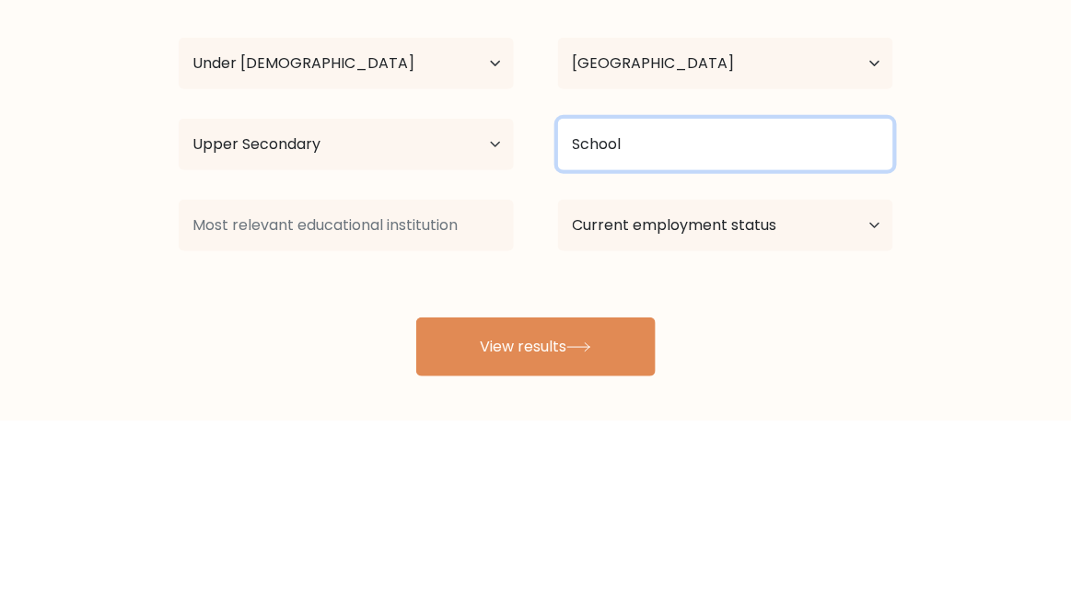
type input "School"
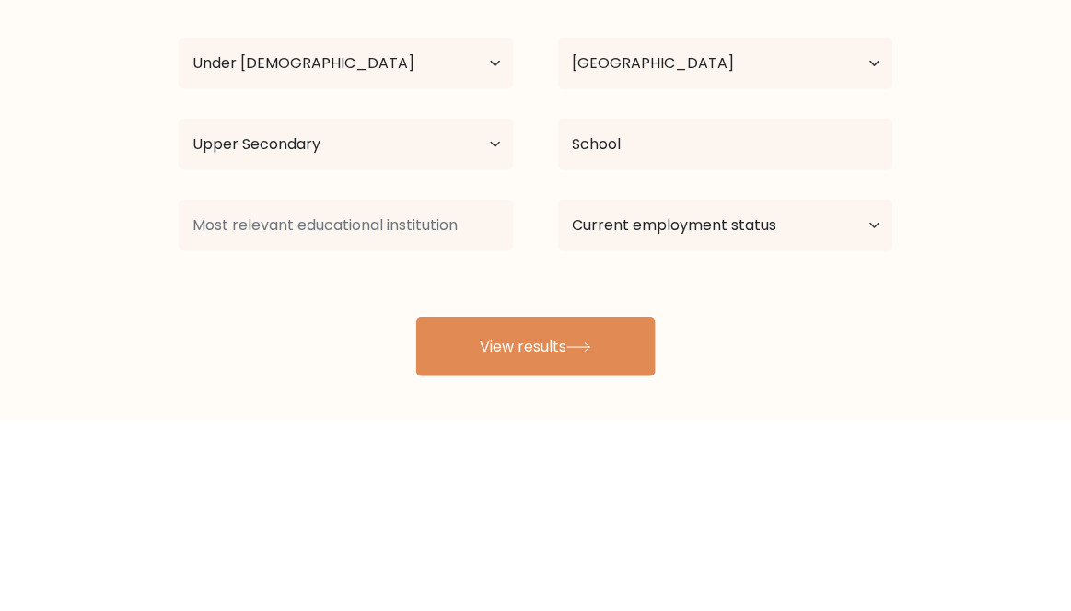
click at [970, 377] on form "Compare your results to your peers Aditya Singh Age Under 18 years old 18-24 ye…" at bounding box center [535, 305] width 1071 height 523
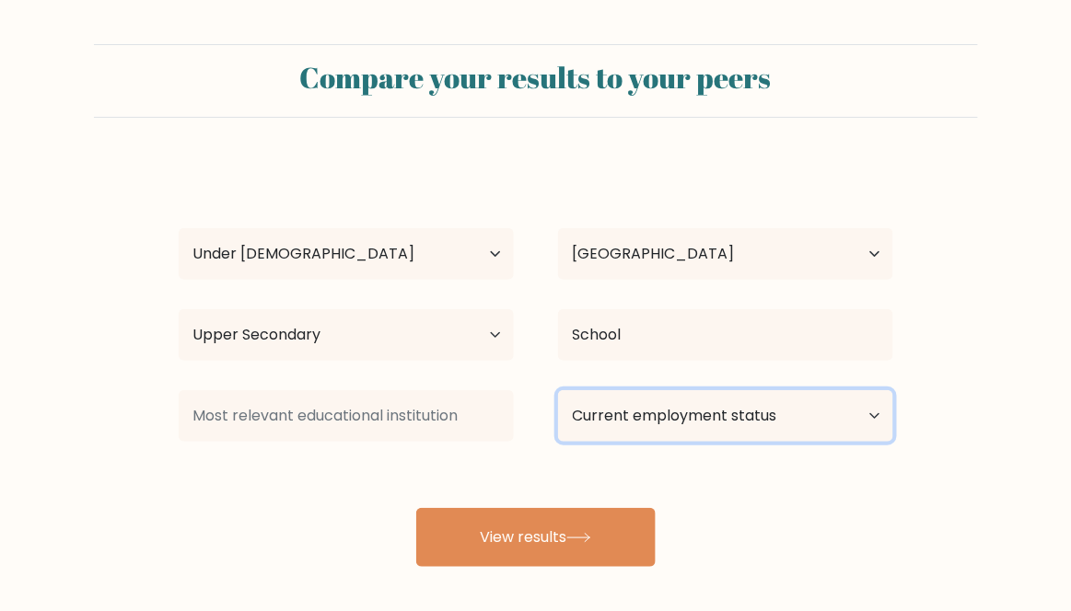
click at [812, 405] on select "Current employment status Employed Student Retired Other / prefer not to answer" at bounding box center [725, 416] width 335 height 52
click at [558, 390] on select "Current employment status Employed Student Retired Other / prefer not to answer" at bounding box center [725, 416] width 335 height 52
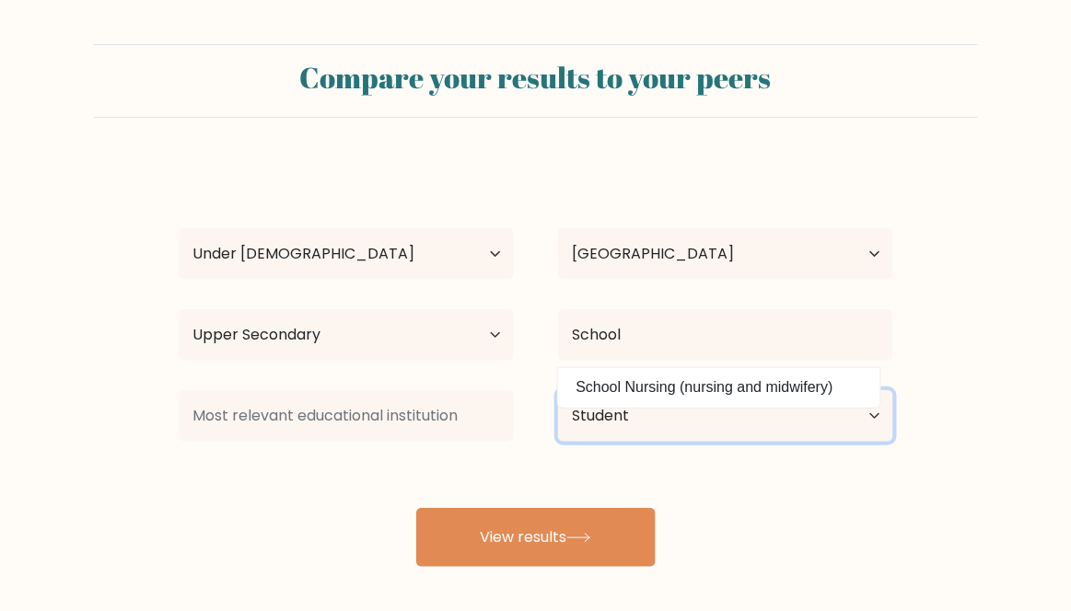
click at [872, 412] on select "Current employment status Employed Student Retired Other / prefer not to answer" at bounding box center [725, 416] width 335 height 52
select select "employed"
click at [558, 390] on select "Current employment status Employed Student Retired Other / prefer not to answer" at bounding box center [725, 416] width 335 height 52
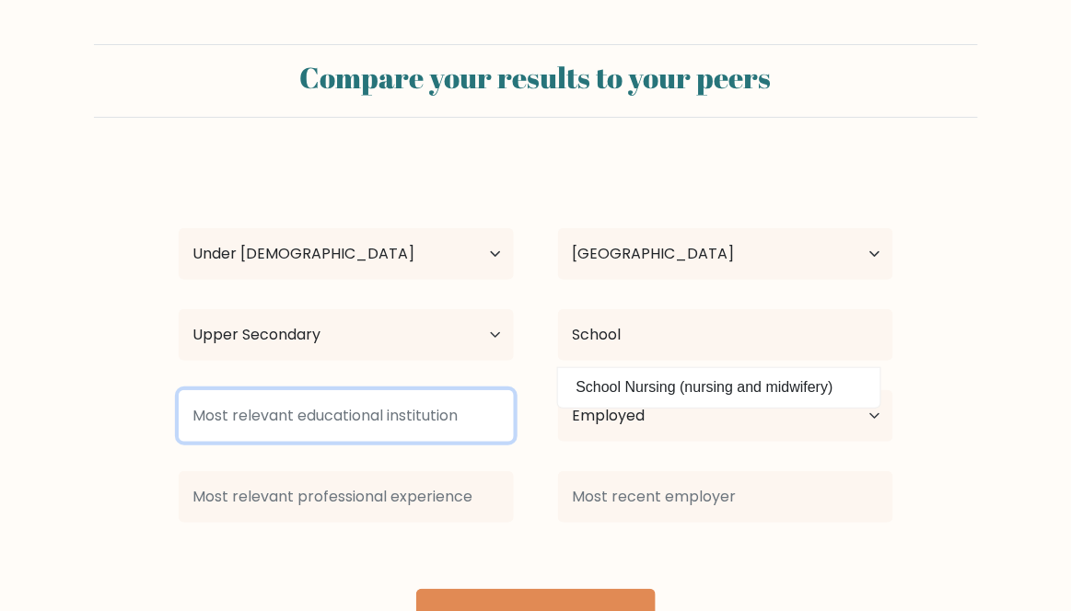
click at [247, 416] on input at bounding box center [346, 416] width 335 height 52
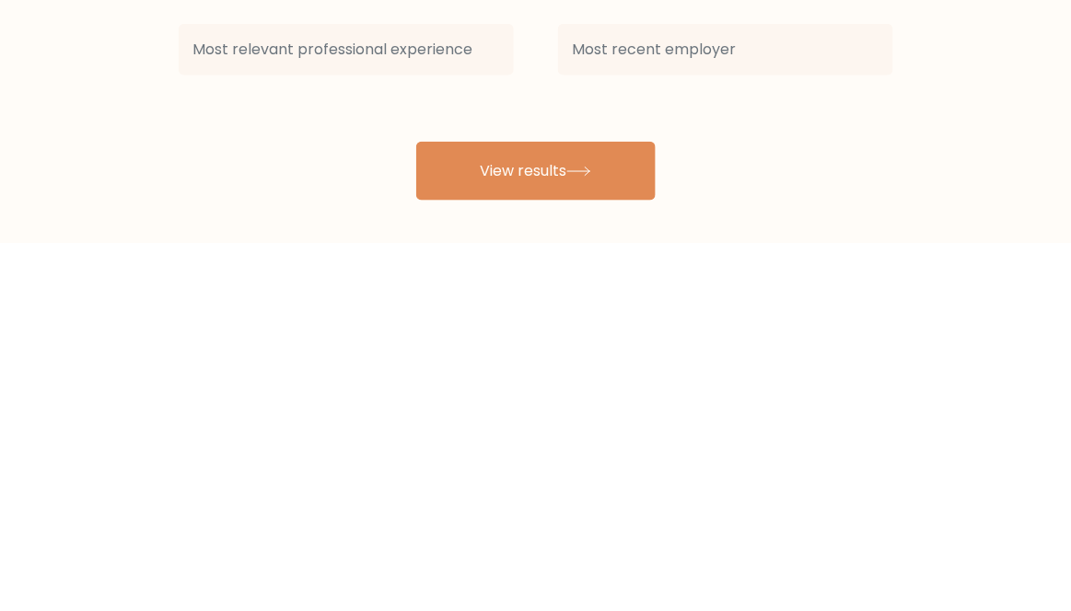
click at [587, 544] on button "View results" at bounding box center [535, 539] width 239 height 59
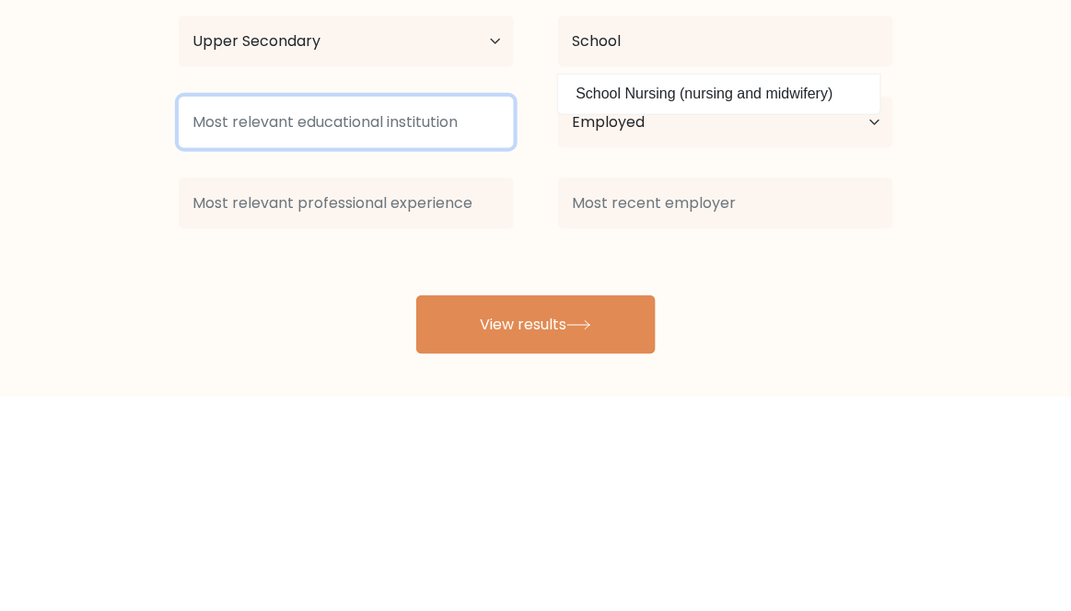
scroll to position [79, 0]
type input "School"
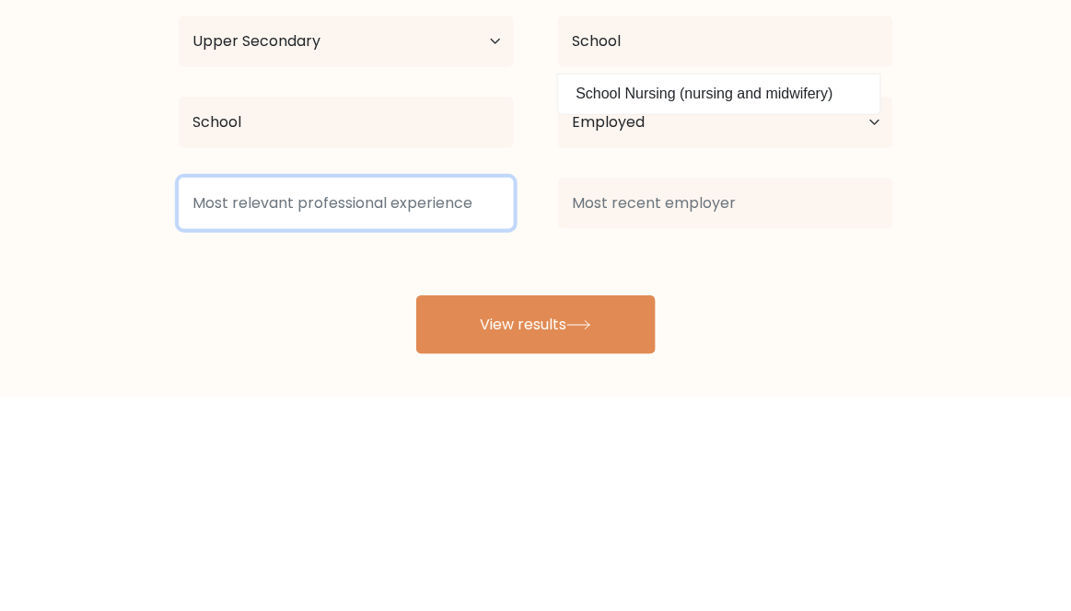
click at [222, 424] on input at bounding box center [346, 418] width 335 height 52
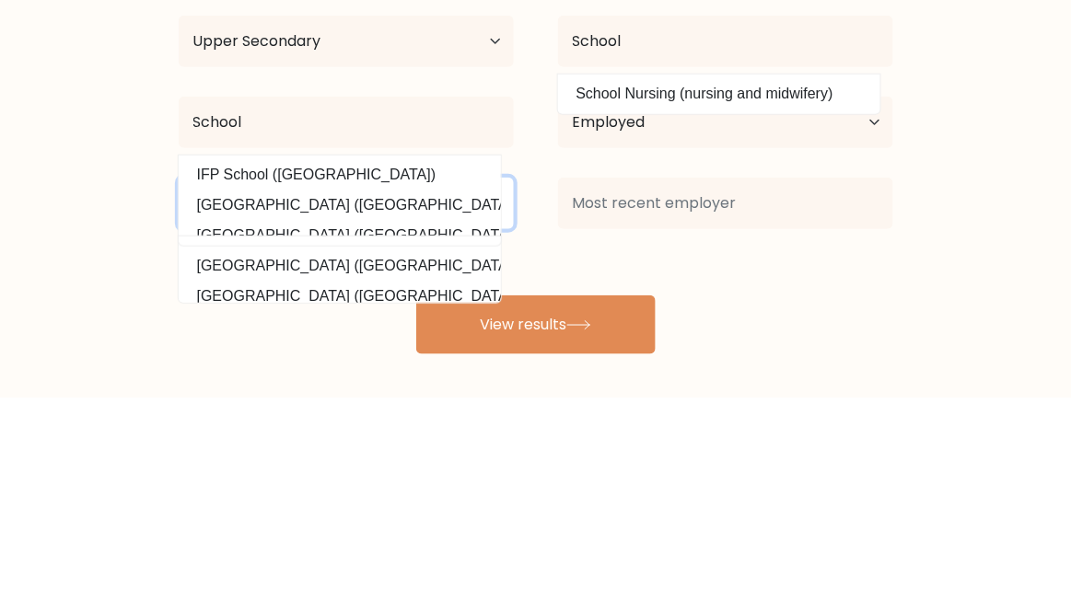
type input "S"
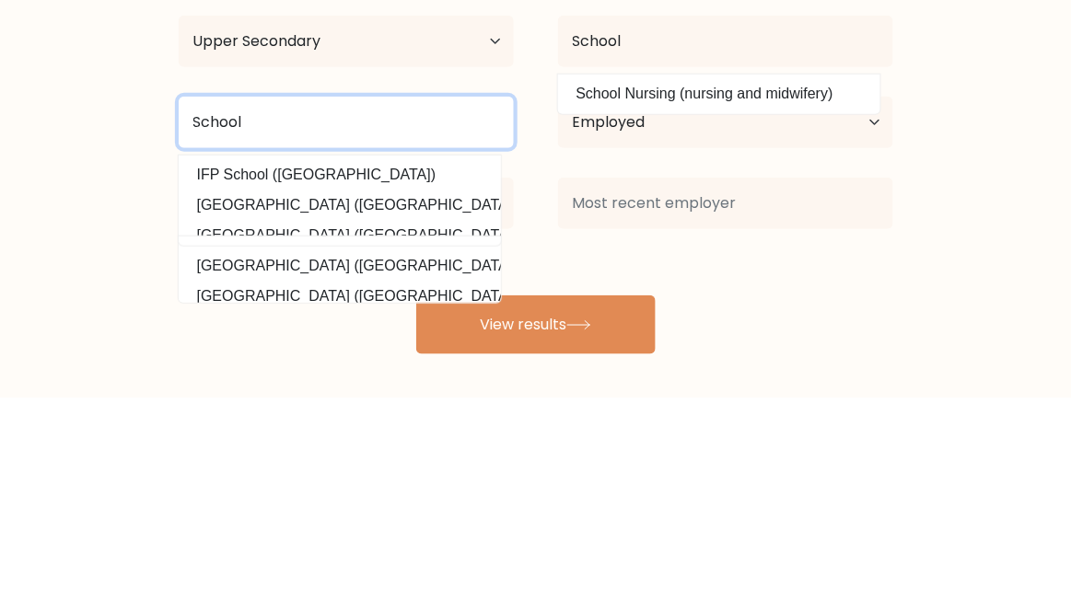
click at [225, 343] on input "School" at bounding box center [346, 337] width 335 height 52
click at [260, 331] on input "School" at bounding box center [346, 337] width 335 height 52
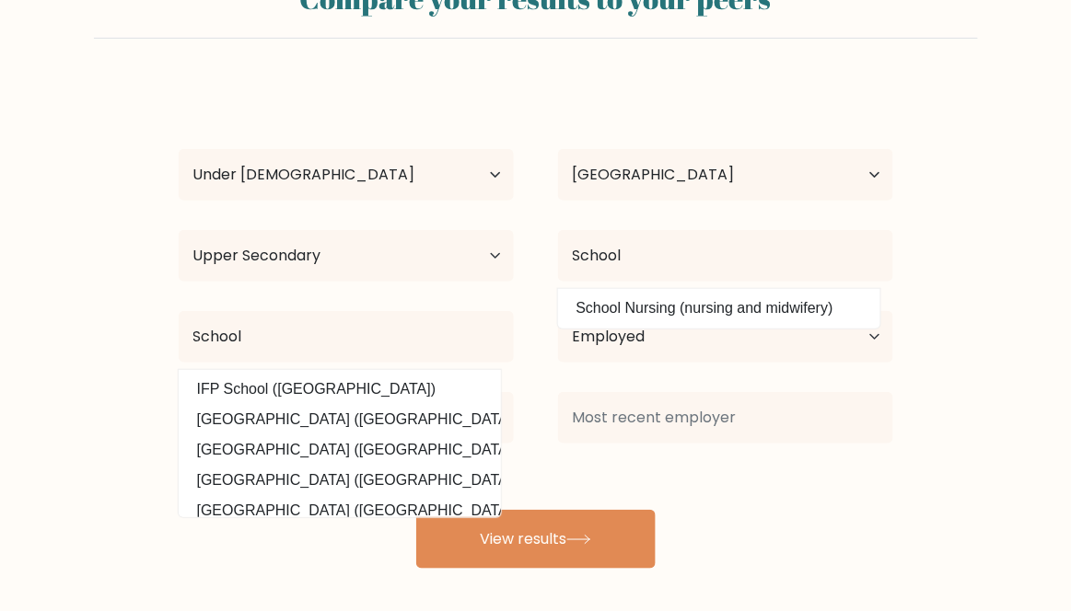
click at [1032, 355] on form "Compare your results to your peers Aditya Singh Age Under 18 years old 18-24 ye…" at bounding box center [535, 267] width 1071 height 604
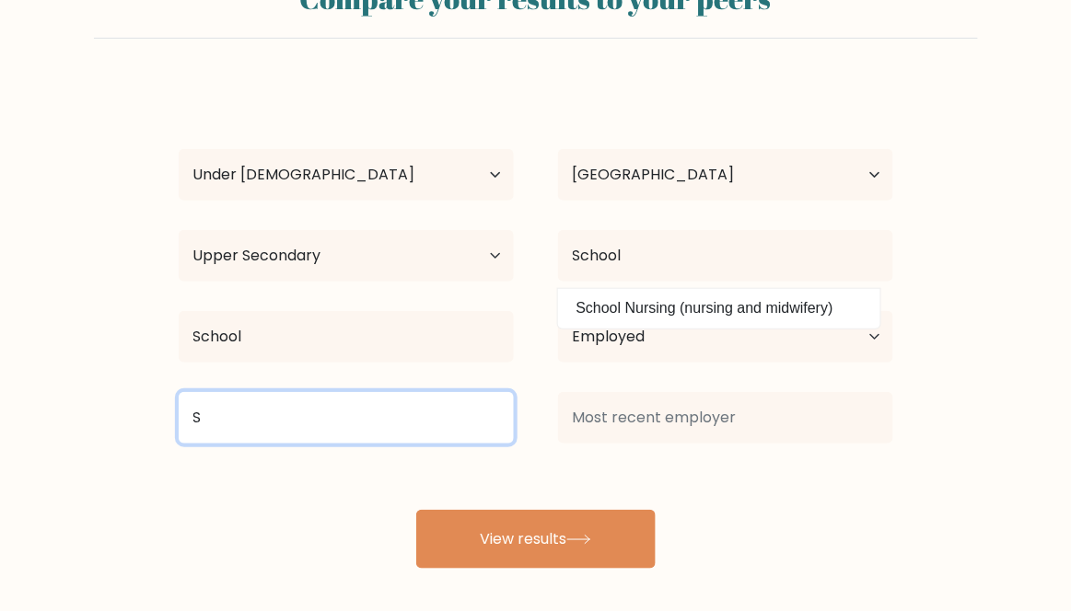
click at [222, 415] on input "S" at bounding box center [346, 418] width 335 height 52
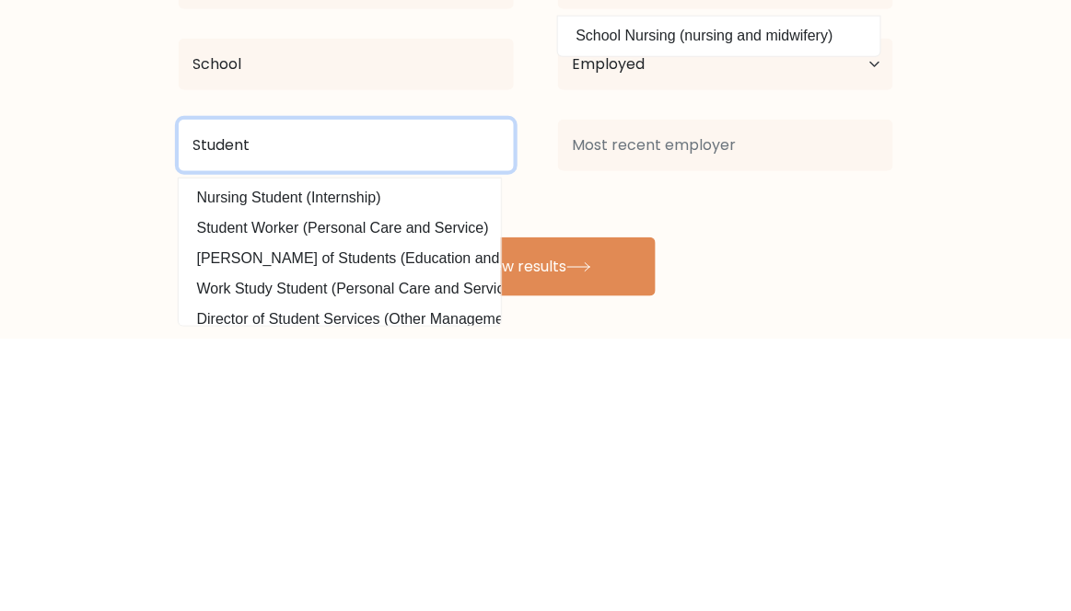
type input "Student"
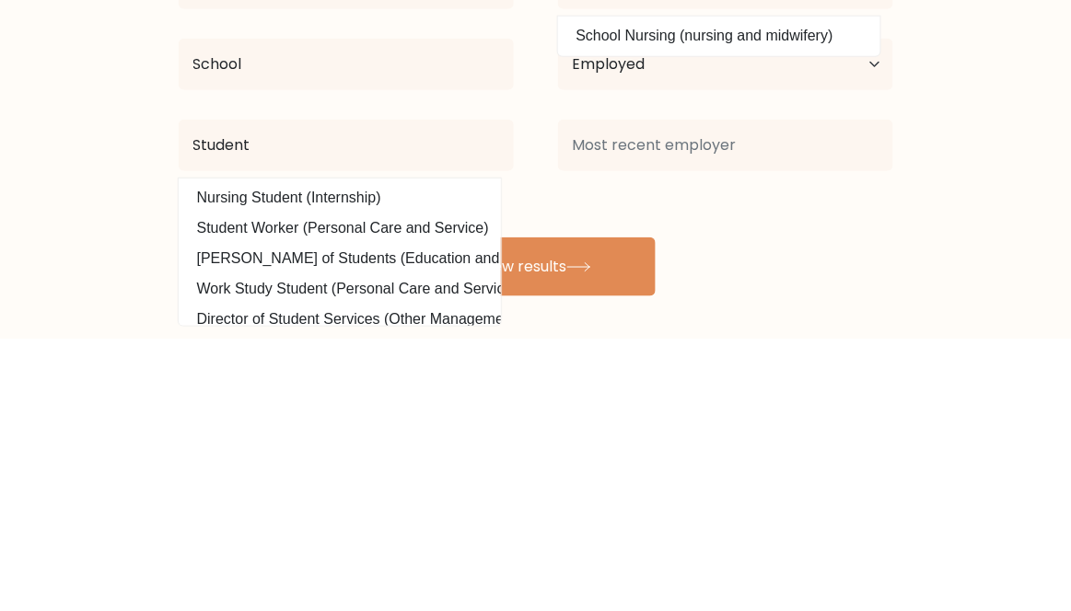
click at [1032, 378] on form "Compare your results to your peers Aditya Singh Age Under 18 years old 18-24 ye…" at bounding box center [535, 267] width 1071 height 604
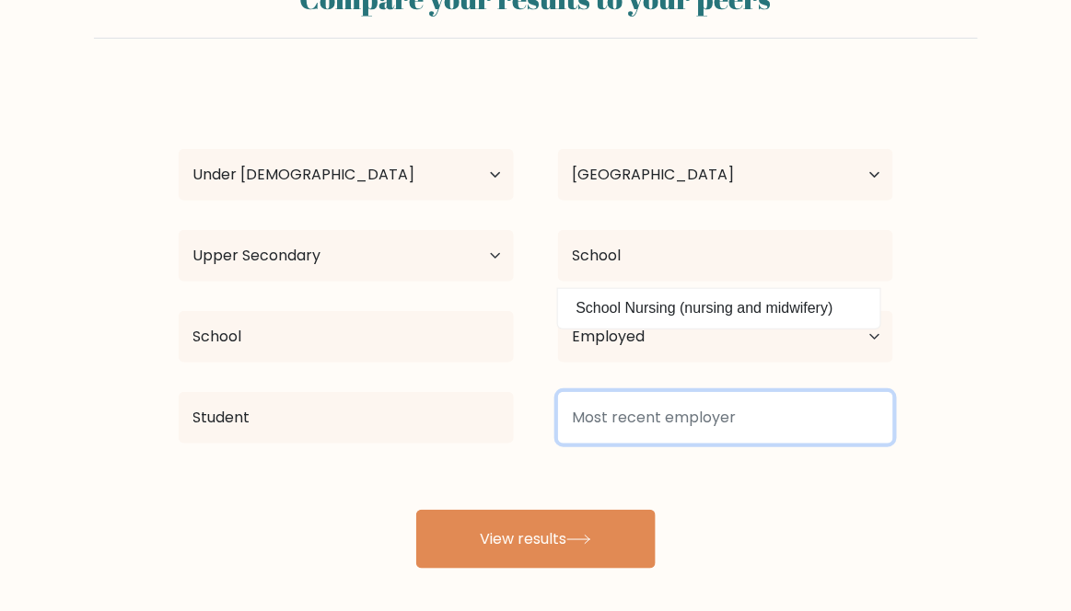
click at [830, 410] on input at bounding box center [725, 418] width 335 height 52
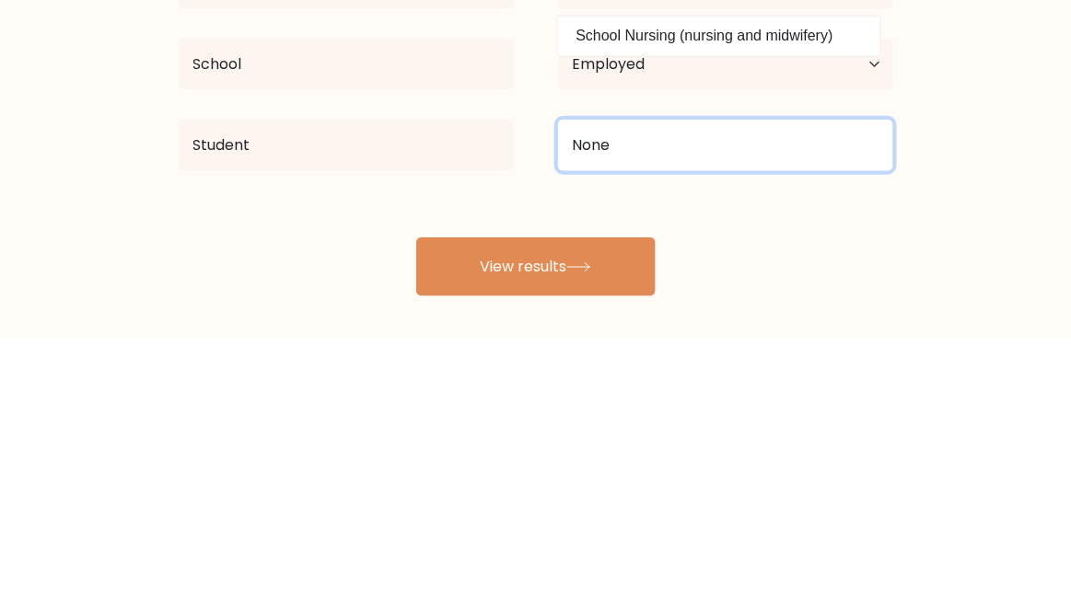
type input "None"
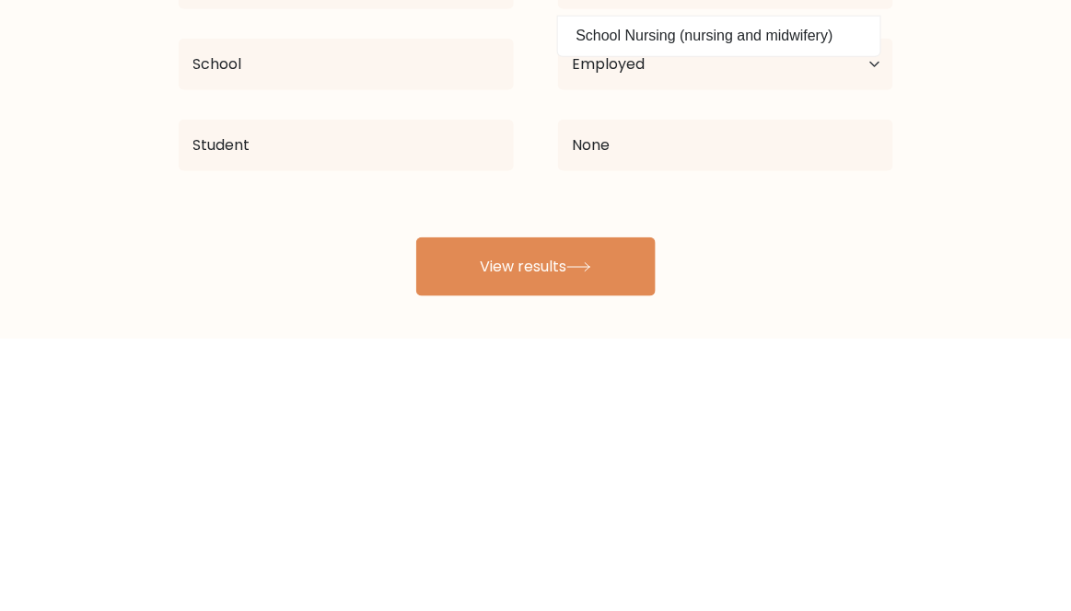
click at [970, 413] on form "Compare your results to your peers Aditya Singh Age Under 18 years old 18-24 ye…" at bounding box center [535, 267] width 1071 height 604
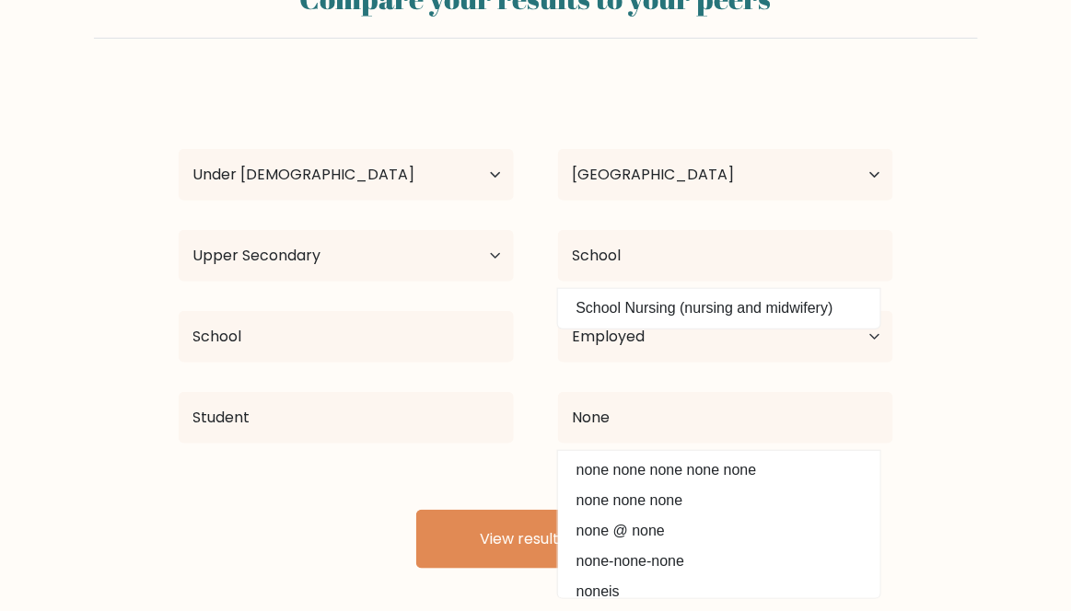
click at [435, 538] on button "View results" at bounding box center [535, 539] width 239 height 59
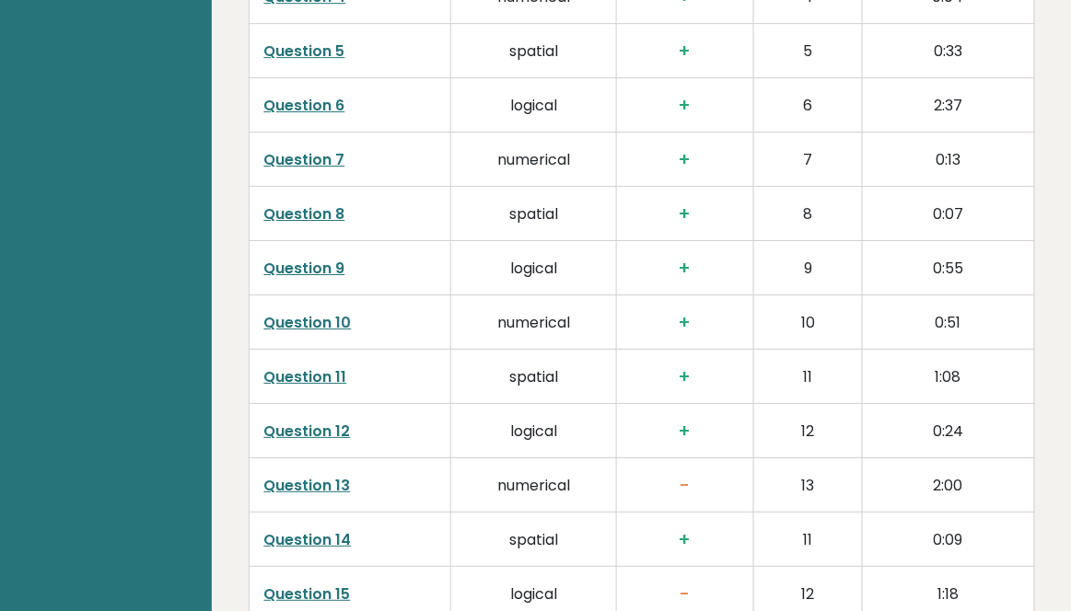
scroll to position [3129, 0]
click at [291, 475] on link "Question 13" at bounding box center [307, 485] width 87 height 21
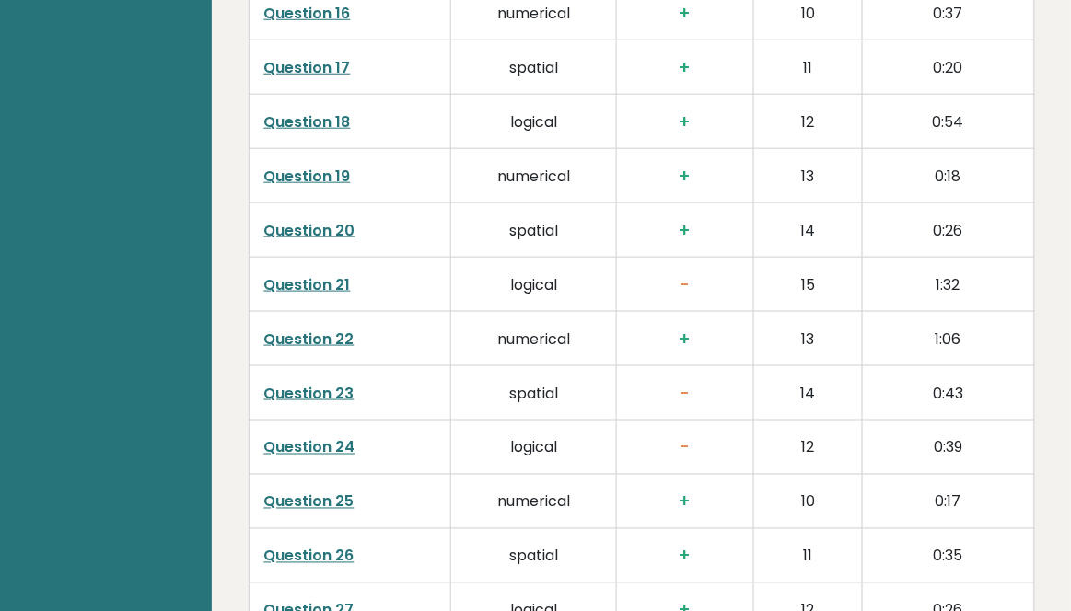
scroll to position [3765, 0]
click at [326, 273] on link "Question 21" at bounding box center [307, 283] width 87 height 21
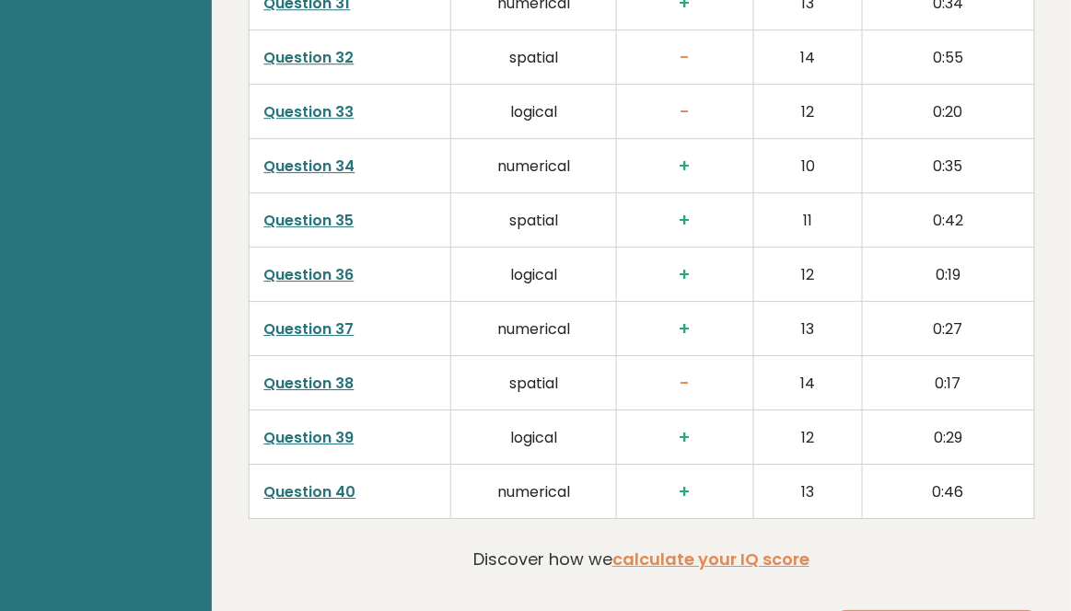
scroll to position [4701, 0]
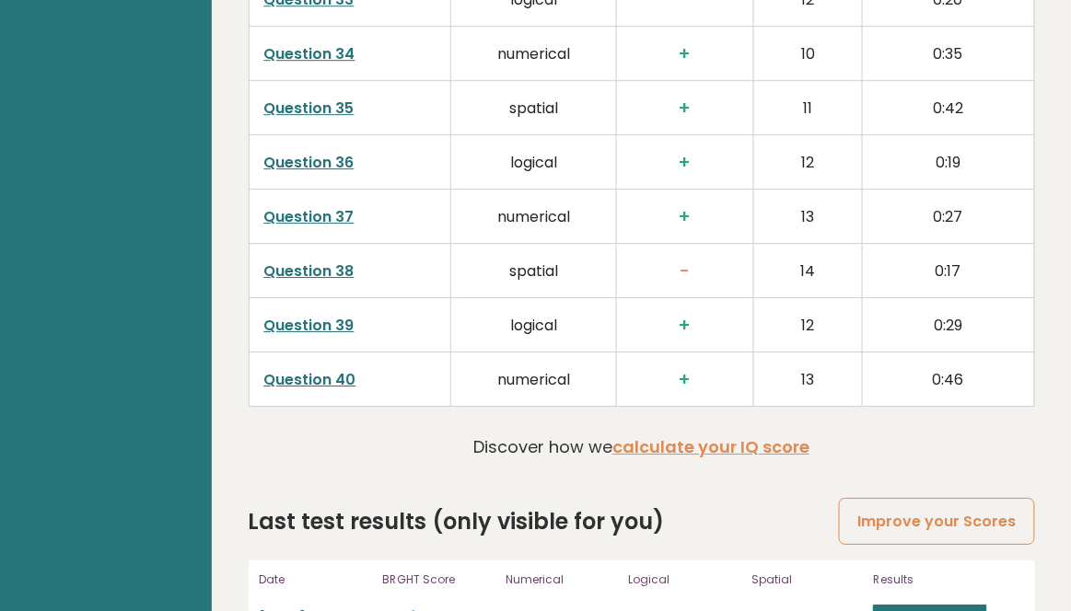
click at [947, 605] on link "View results" at bounding box center [930, 617] width 114 height 24
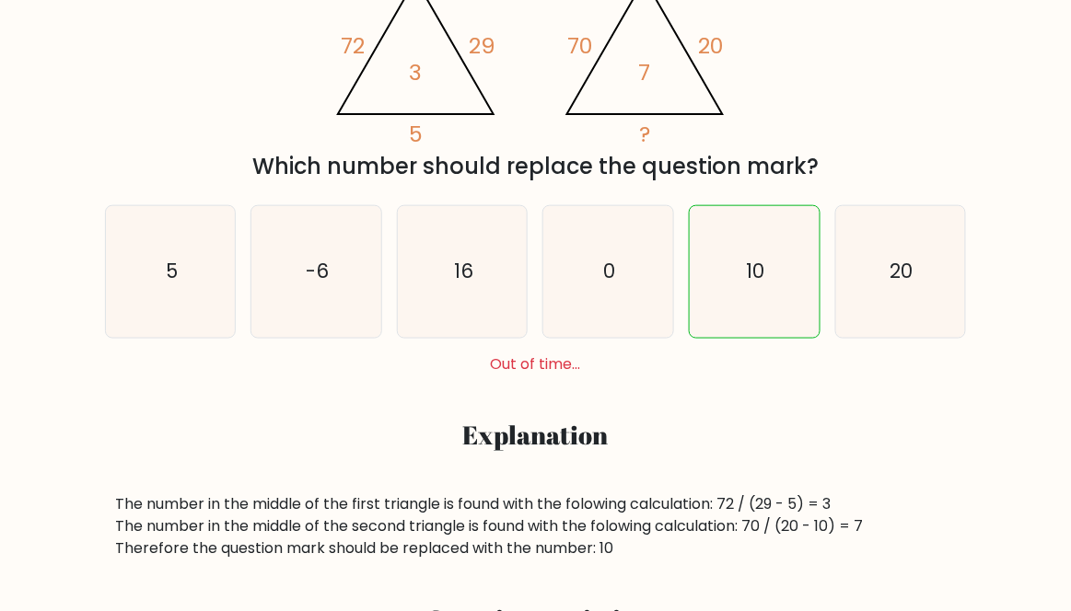
scroll to position [392, 0]
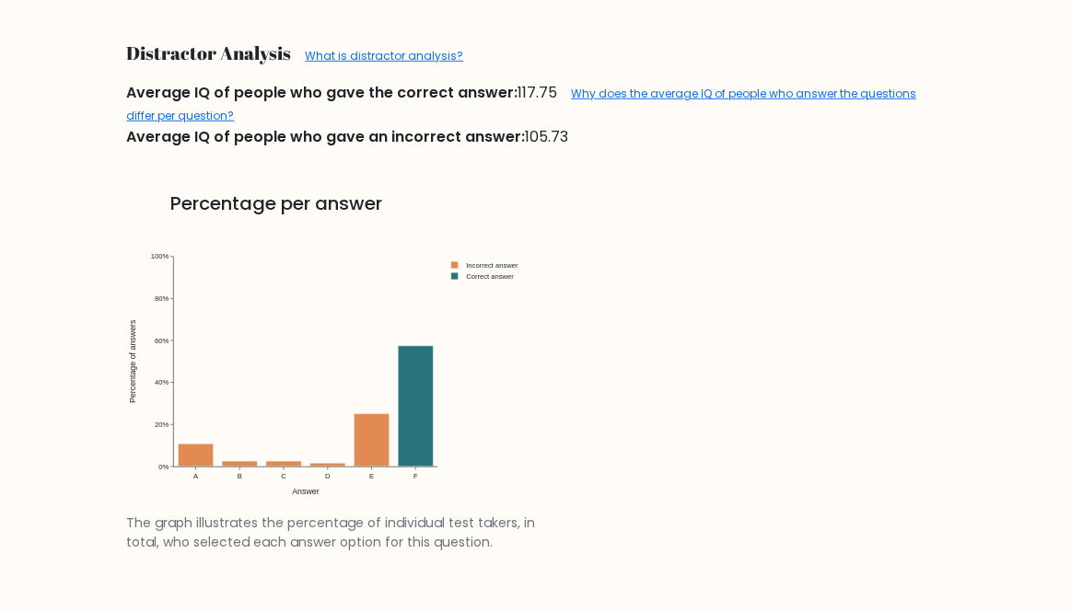
scroll to position [1919, 0]
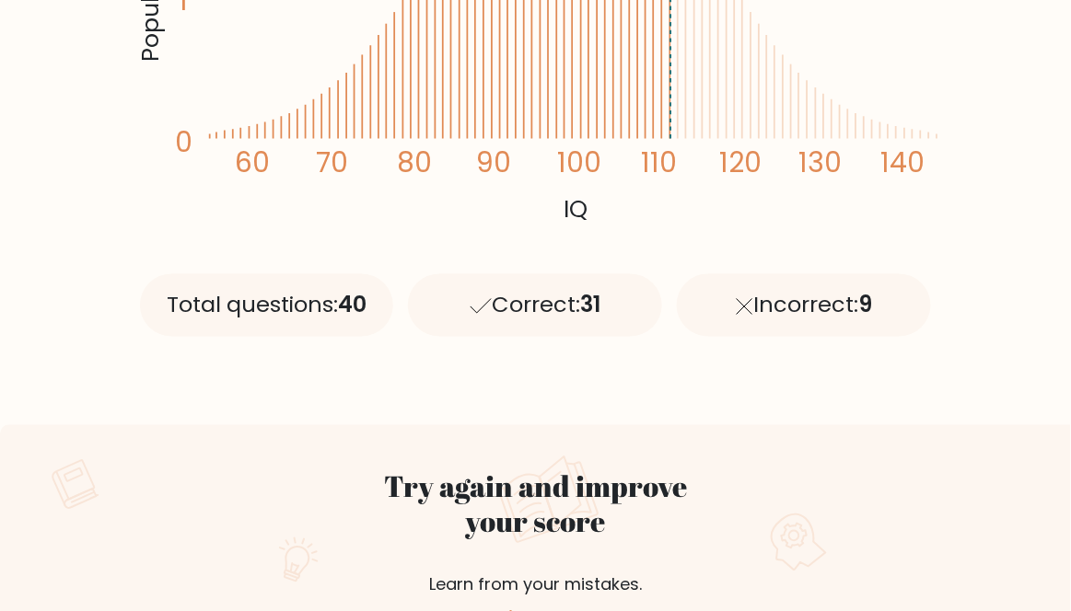
scroll to position [610, 0]
